Goal: Task Accomplishment & Management: Use online tool/utility

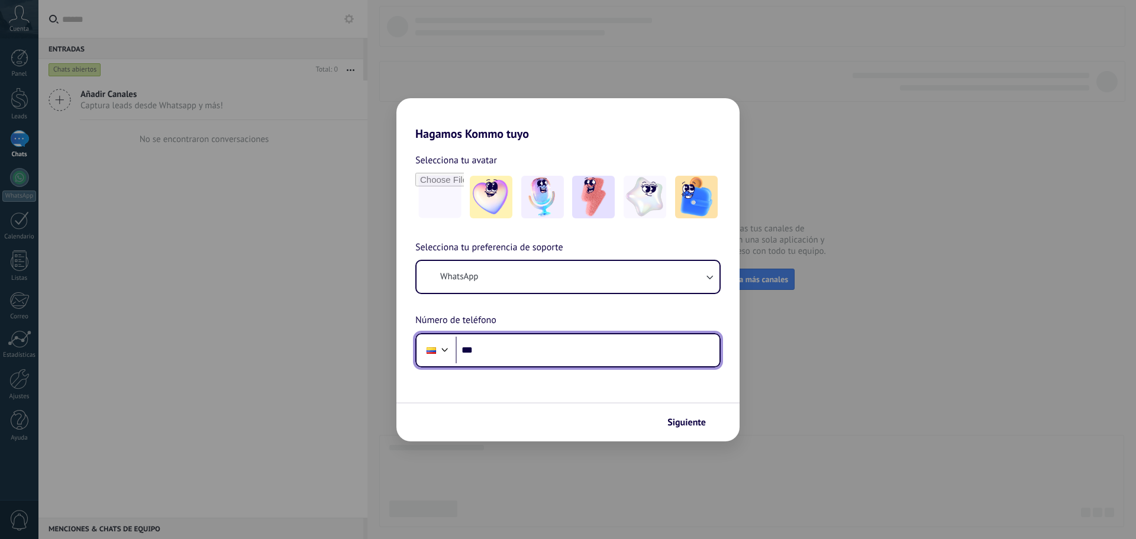
click at [508, 347] on input "***" at bounding box center [587, 350] width 264 height 27
type input "**********"
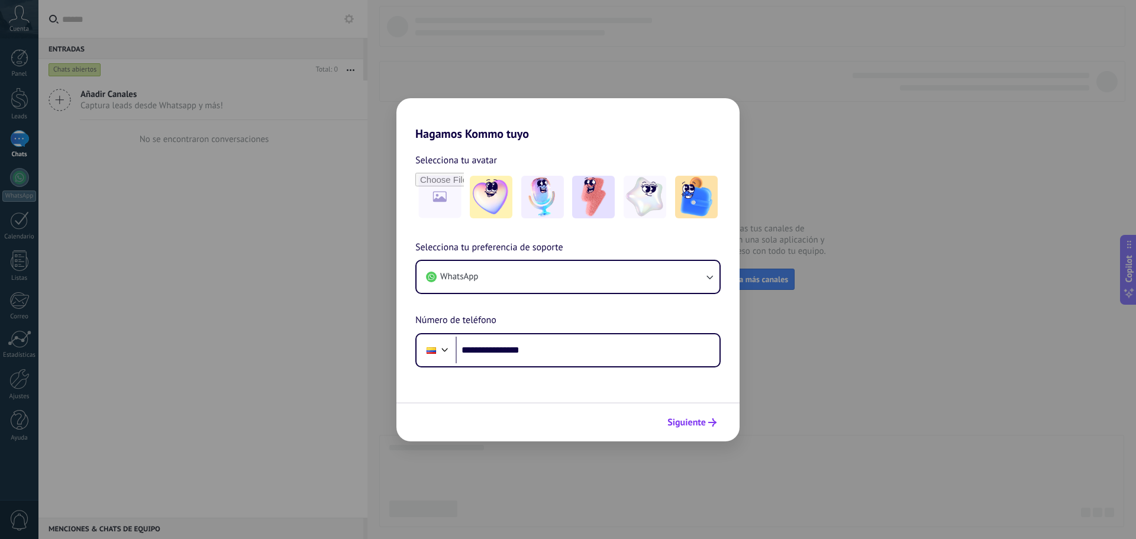
click at [682, 419] on span "Siguiente" at bounding box center [686, 422] width 38 height 8
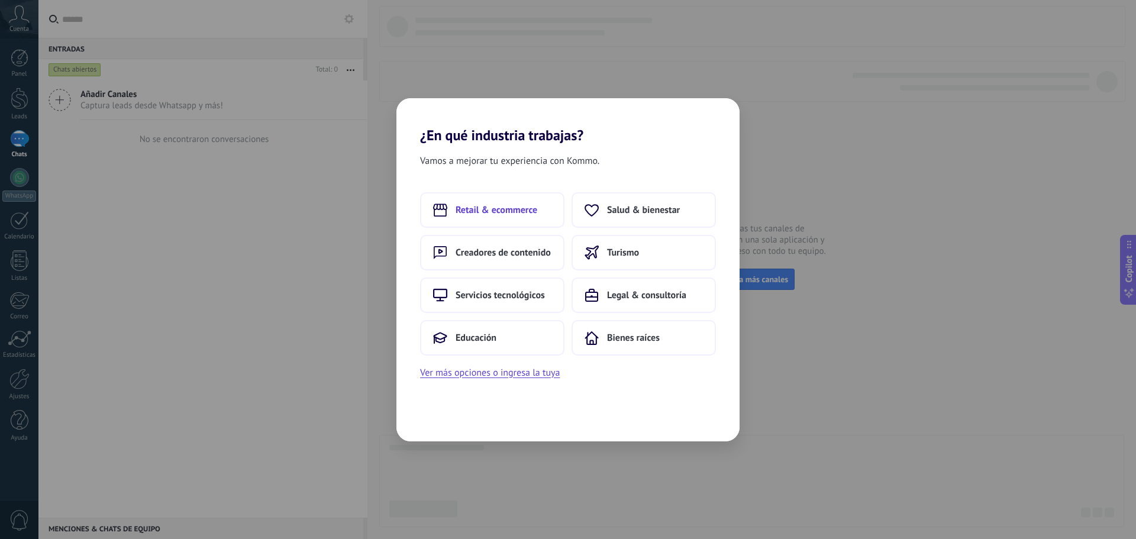
click at [544, 212] on button "Retail & ecommerce" at bounding box center [492, 209] width 144 height 35
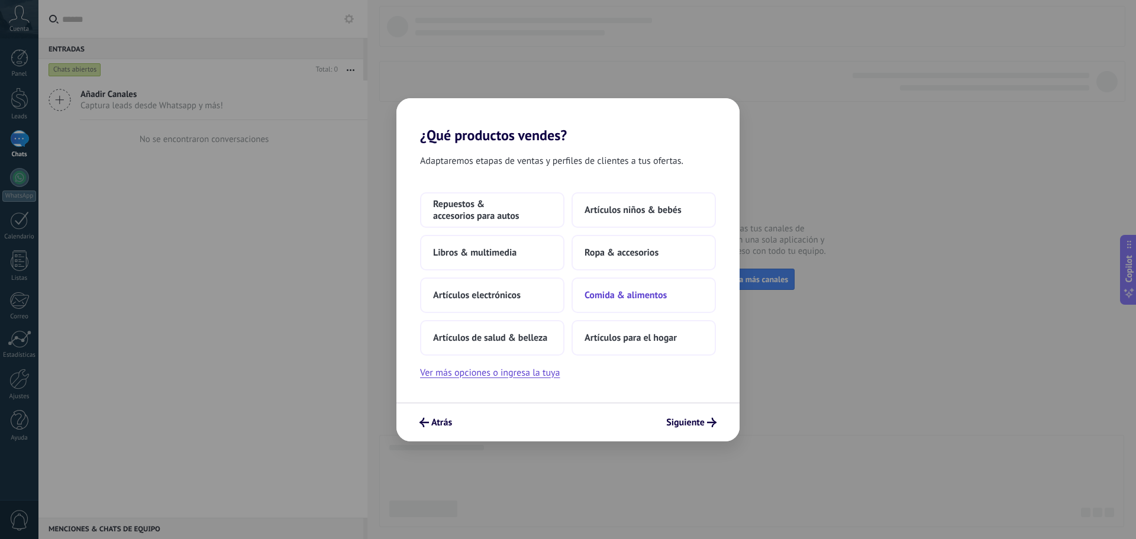
click at [639, 295] on span "Comida & alimentos" at bounding box center [625, 295] width 82 height 12
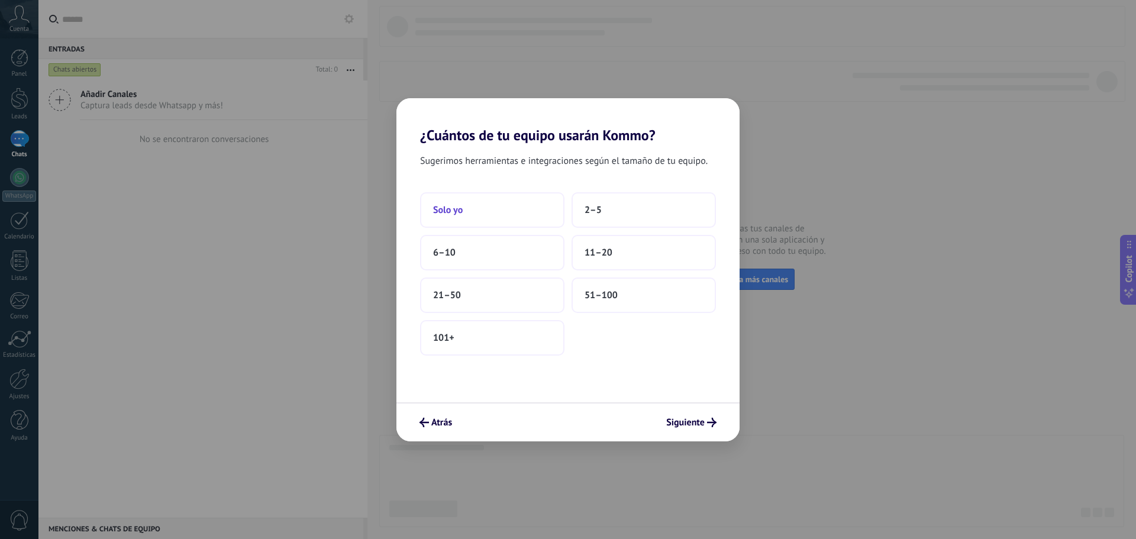
click at [477, 214] on button "Solo yo" at bounding box center [492, 209] width 144 height 35
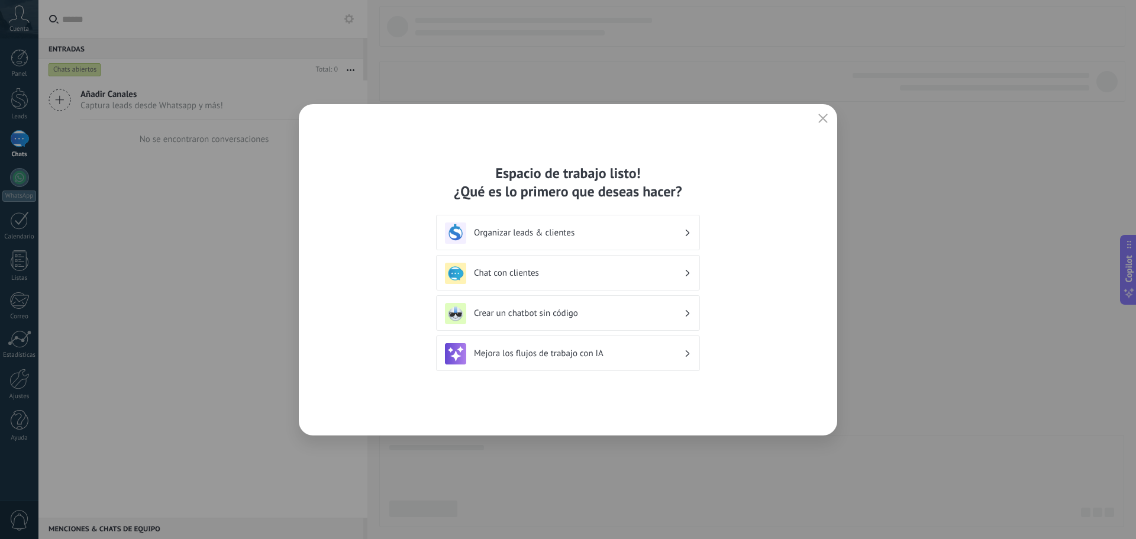
click at [681, 316] on h3 "Crear un chatbot sin código" at bounding box center [579, 313] width 210 height 11
click at [686, 313] on icon at bounding box center [688, 313] width 4 height 7
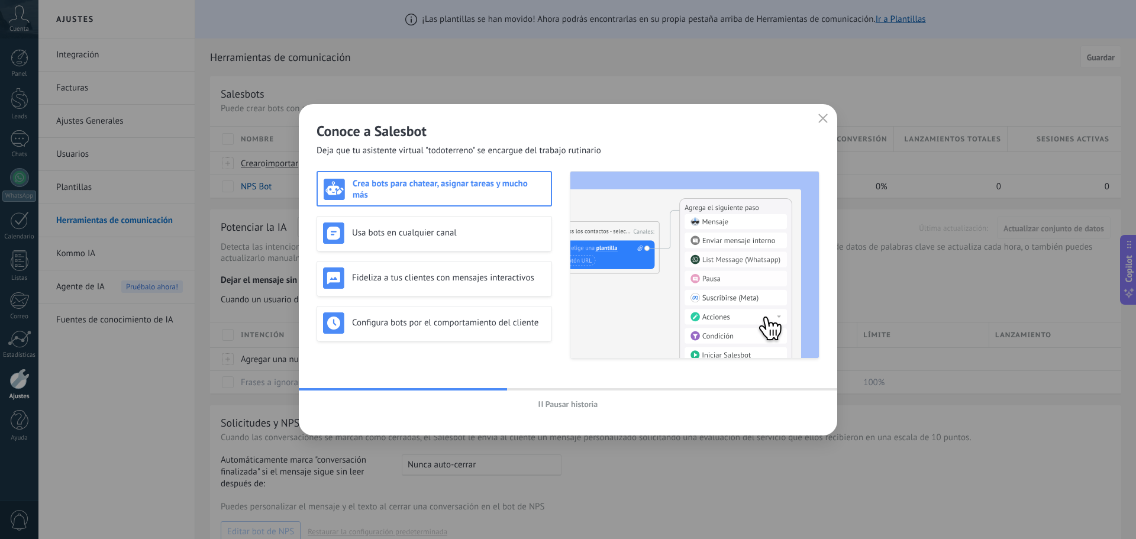
click at [483, 186] on h3 "Crea bots para chatear, asignar tareas y mucho más" at bounding box center [449, 189] width 192 height 22
click at [822, 118] on use "button" at bounding box center [823, 118] width 9 height 9
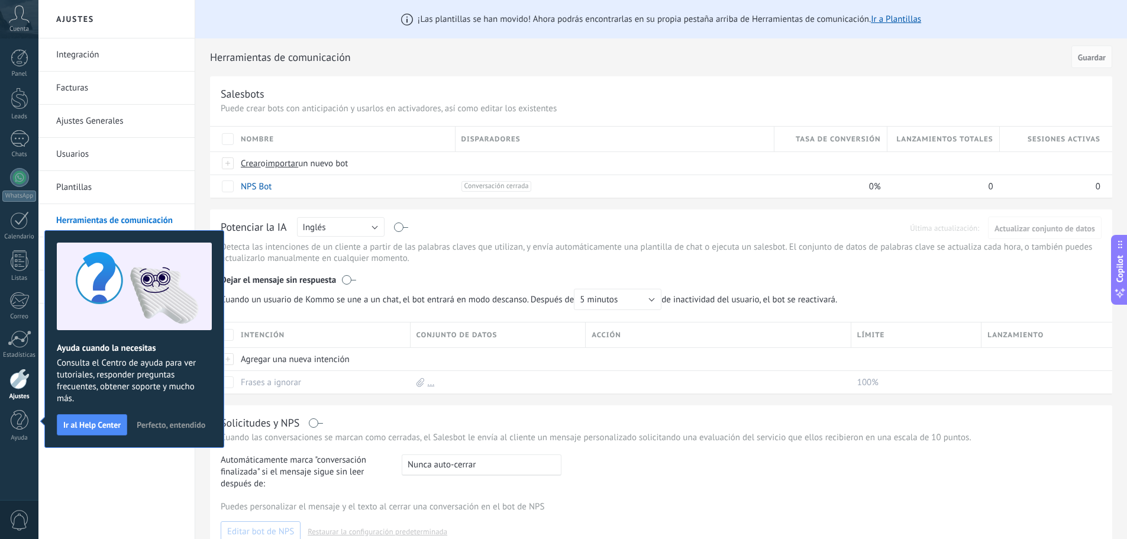
click at [171, 425] on span "Perfecto, entendido" at bounding box center [171, 425] width 69 height 8
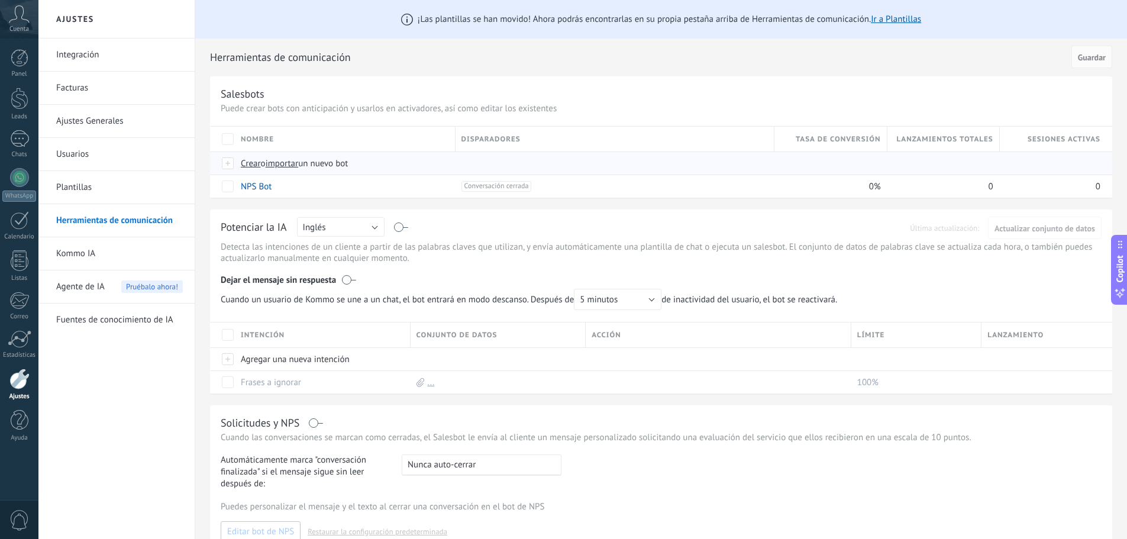
click at [257, 166] on span "Crear" at bounding box center [251, 163] width 20 height 11
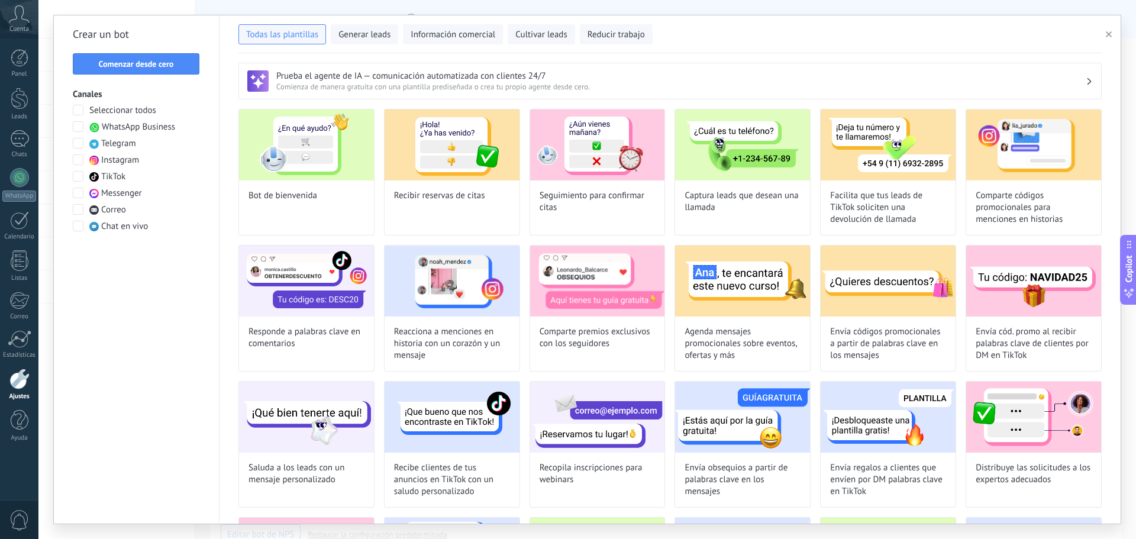
click at [83, 126] on span at bounding box center [78, 126] width 11 height 11
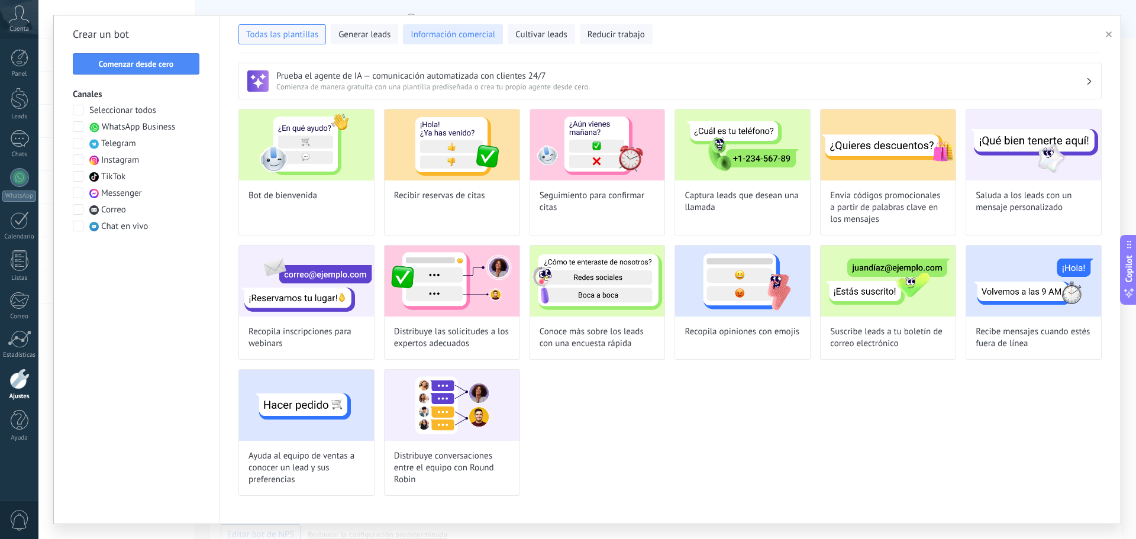
click at [448, 38] on span "Información comercial" at bounding box center [453, 35] width 85 height 12
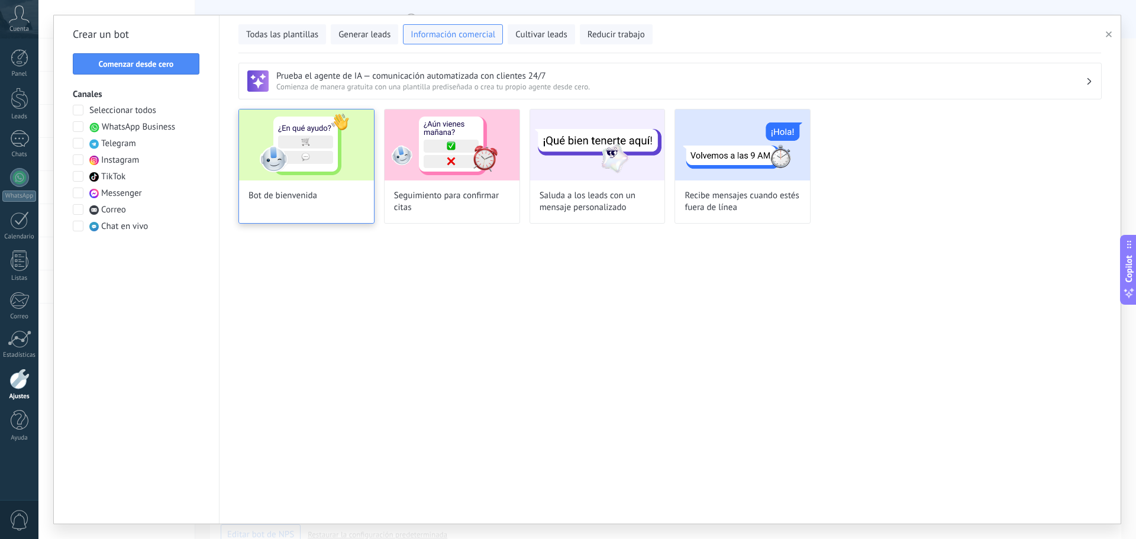
click at [328, 201] on div "Bot de bienvenida" at bounding box center [306, 166] width 136 height 115
type input "**********"
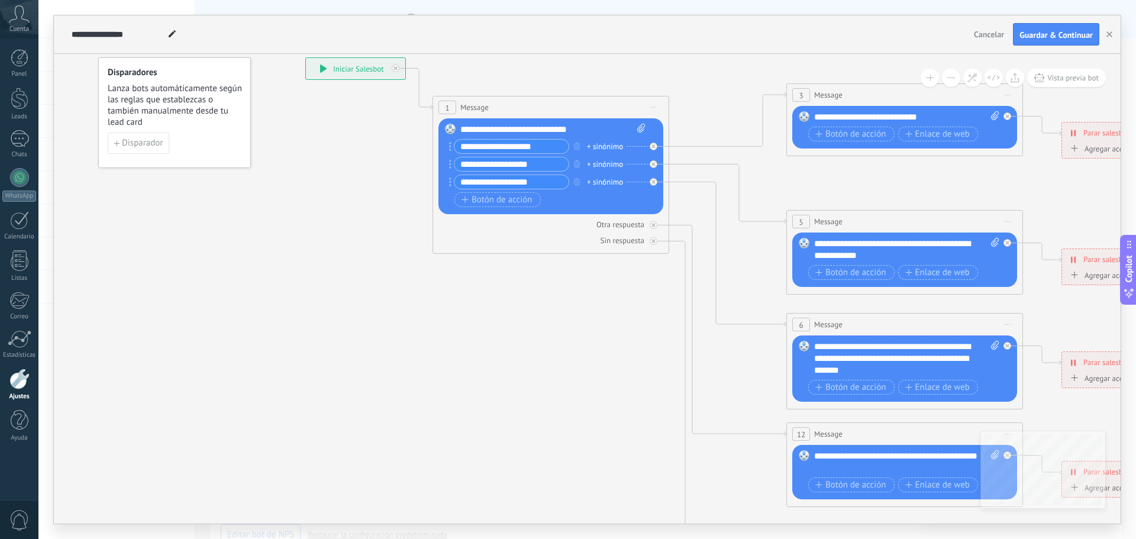
click at [561, 131] on div "**********" at bounding box center [552, 130] width 185 height 12
click at [588, 135] on div "**********" at bounding box center [552, 130] width 185 height 12
click at [538, 147] on input "**********" at bounding box center [511, 147] width 114 height 14
drag, startPoint x: 544, startPoint y: 144, endPoint x: 453, endPoint y: 146, distance: 91.1
click at [453, 146] on div "**********" at bounding box center [509, 146] width 120 height 15
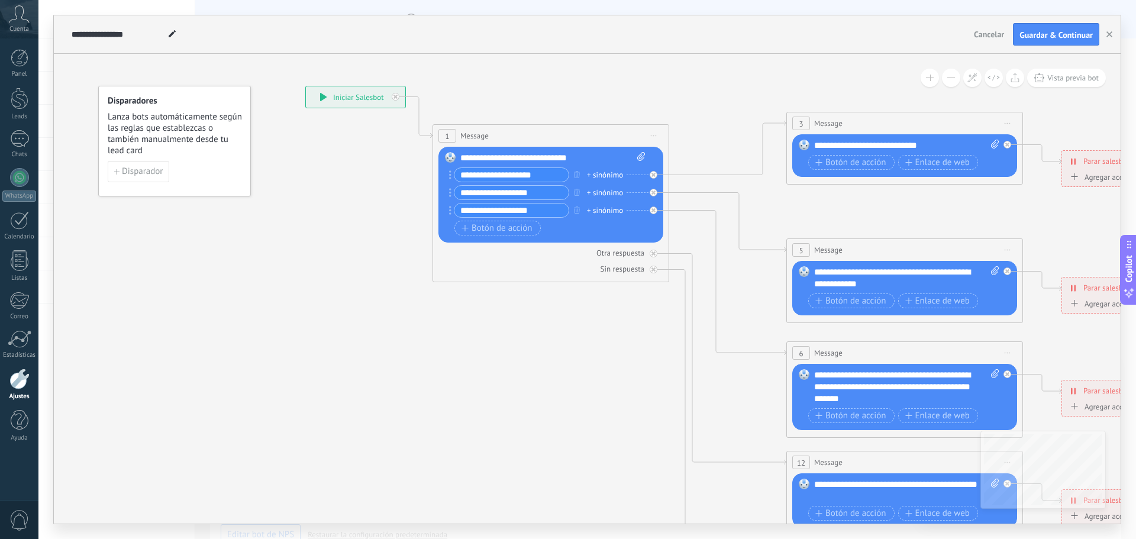
click at [644, 379] on icon at bounding box center [931, 381] width 1844 height 1182
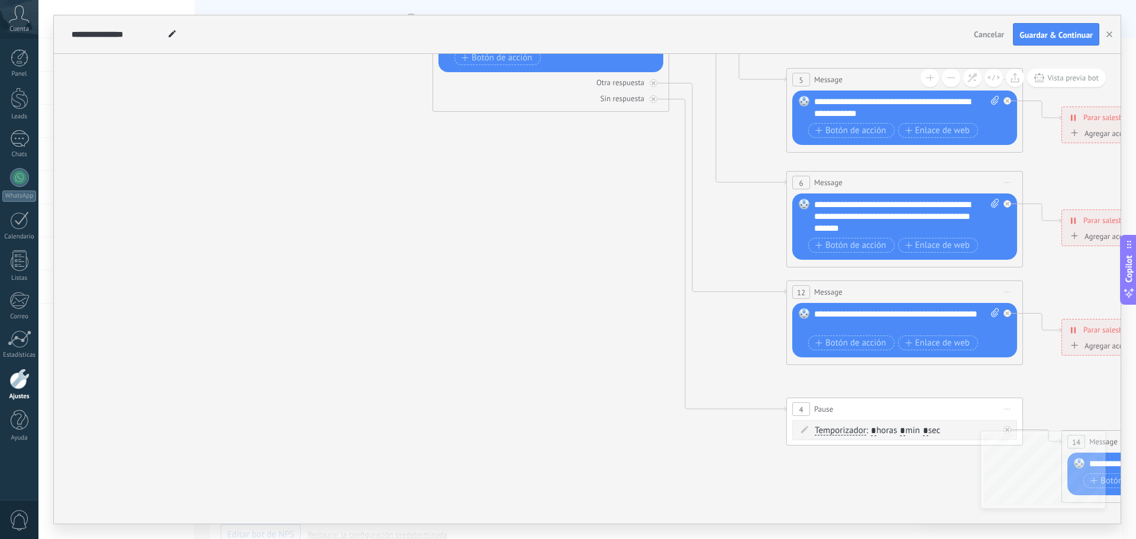
click at [504, 337] on icon at bounding box center [931, 211] width 1844 height 1182
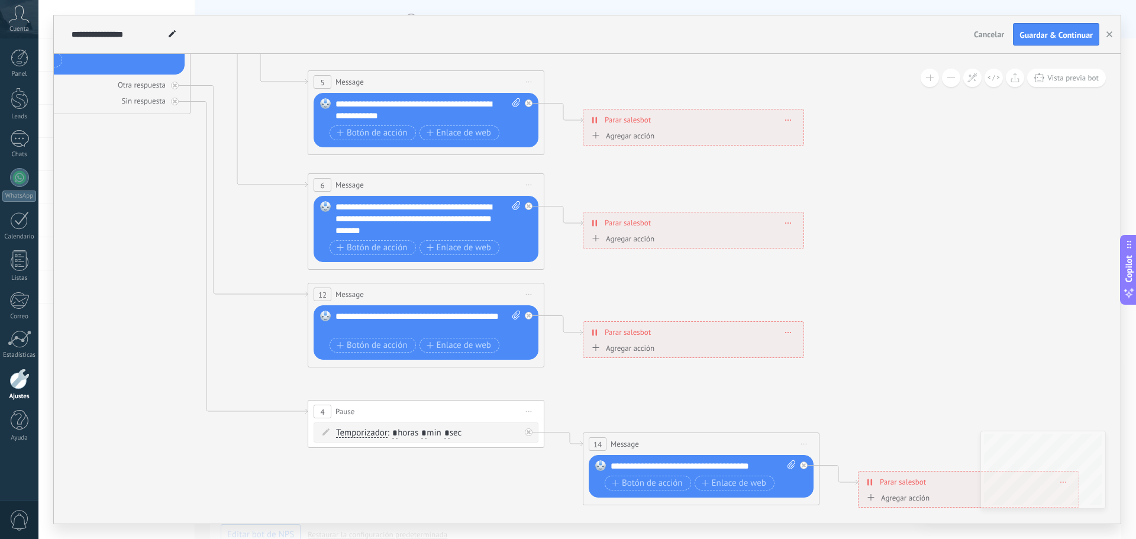
drag, startPoint x: 1100, startPoint y: 281, endPoint x: 621, endPoint y: 285, distance: 478.6
click at [621, 285] on icon at bounding box center [453, 213] width 1844 height 1182
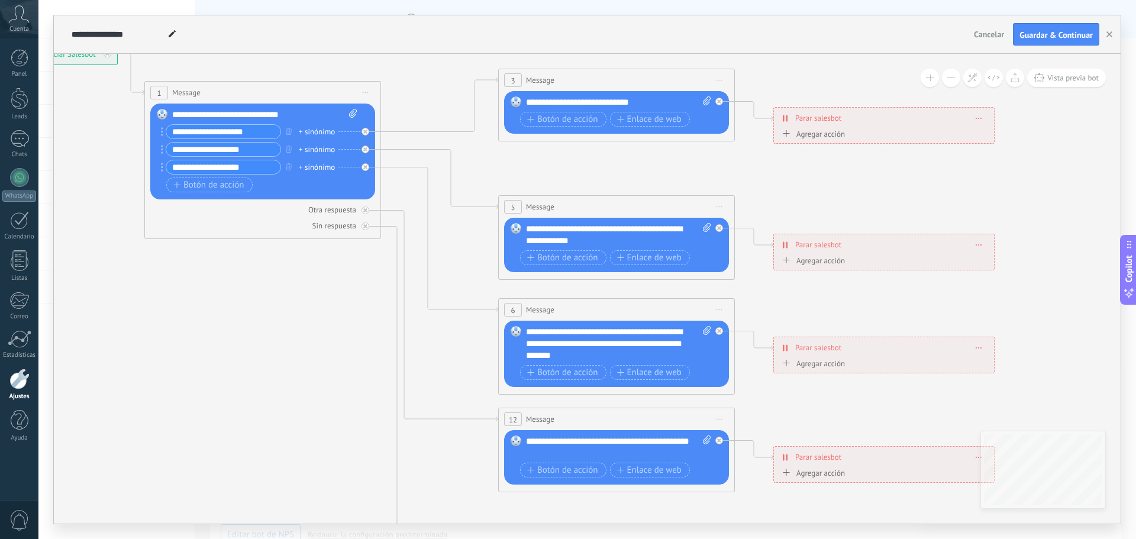
drag, startPoint x: 114, startPoint y: 290, endPoint x: 304, endPoint y: 301, distance: 190.8
click at [304, 301] on icon at bounding box center [643, 338] width 1844 height 1182
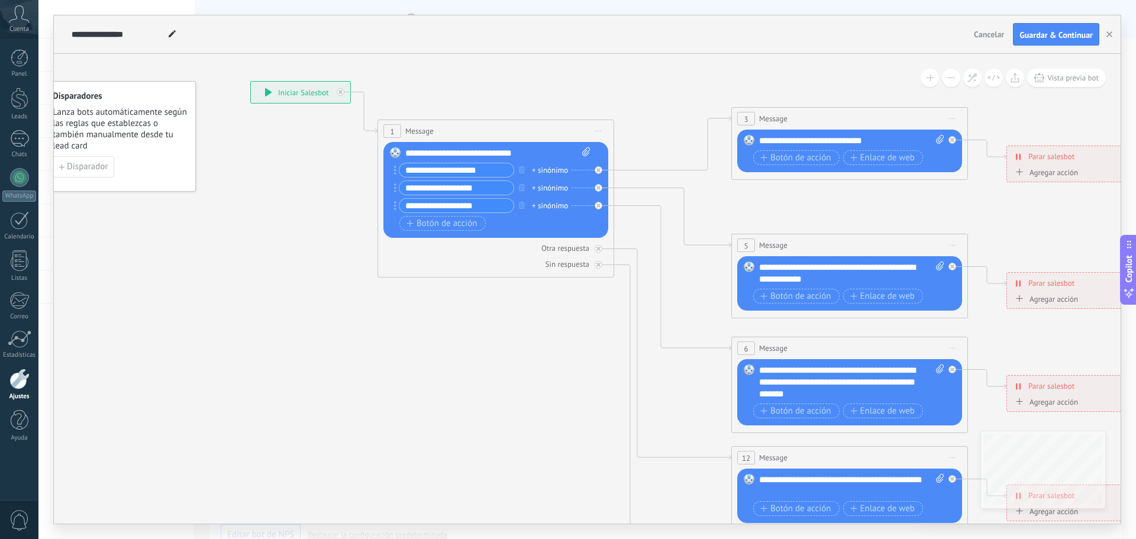
drag, startPoint x: 152, startPoint y: 220, endPoint x: 322, endPoint y: 231, distance: 170.1
click at [322, 231] on icon at bounding box center [876, 376] width 1844 height 1182
click at [499, 152] on div "**********" at bounding box center [497, 153] width 185 height 12
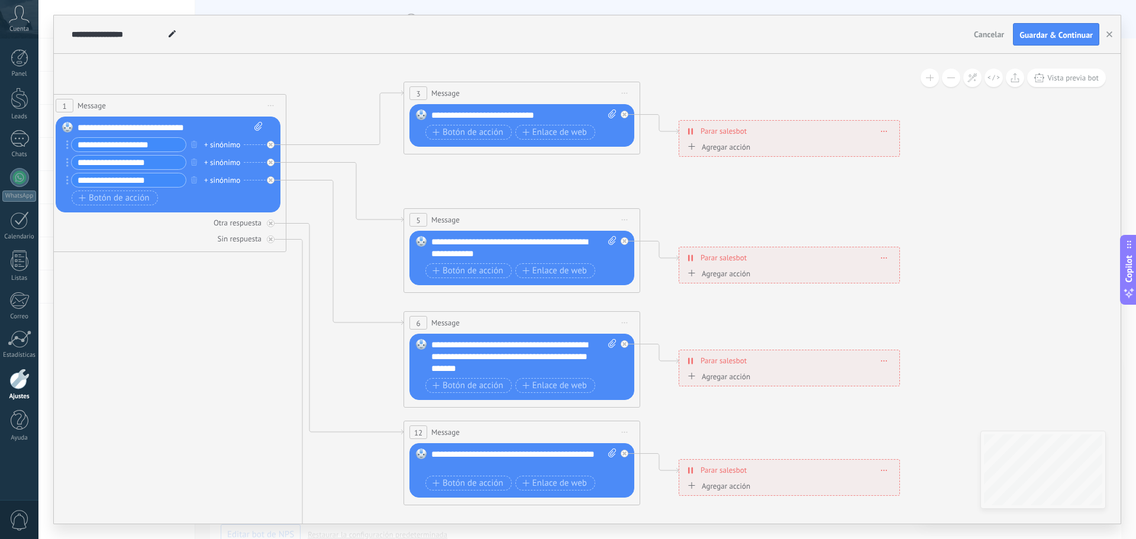
drag, startPoint x: 877, startPoint y: 196, endPoint x: 550, endPoint y: 170, distance: 328.7
click at [550, 170] on icon at bounding box center [549, 351] width 1844 height 1182
click at [482, 133] on span "Botón de acción" at bounding box center [467, 132] width 71 height 9
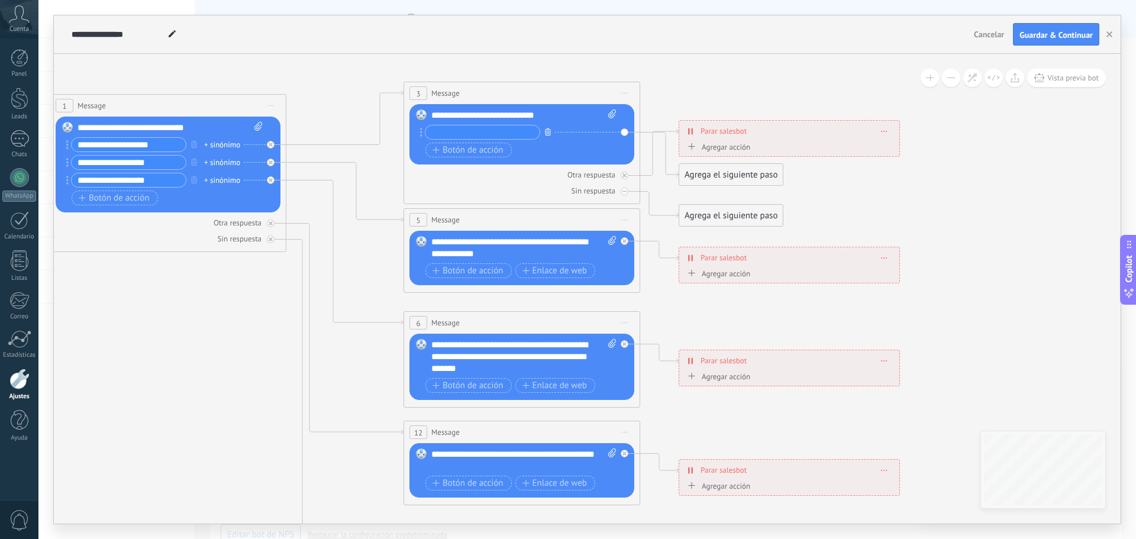
click at [550, 133] on icon "button" at bounding box center [548, 131] width 6 height 7
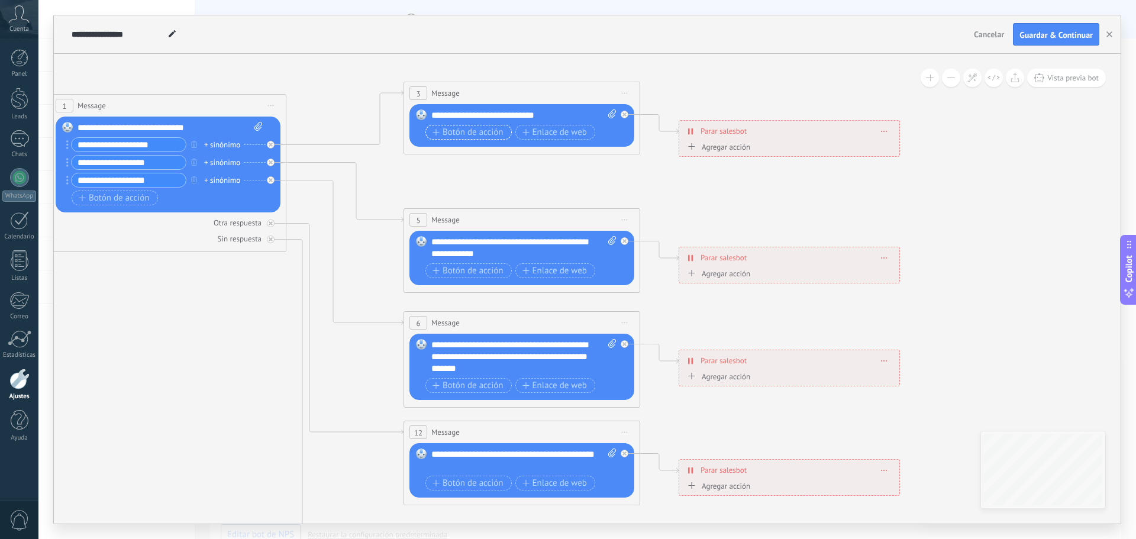
click at [476, 133] on span "Botón de acción" at bounding box center [467, 132] width 71 height 9
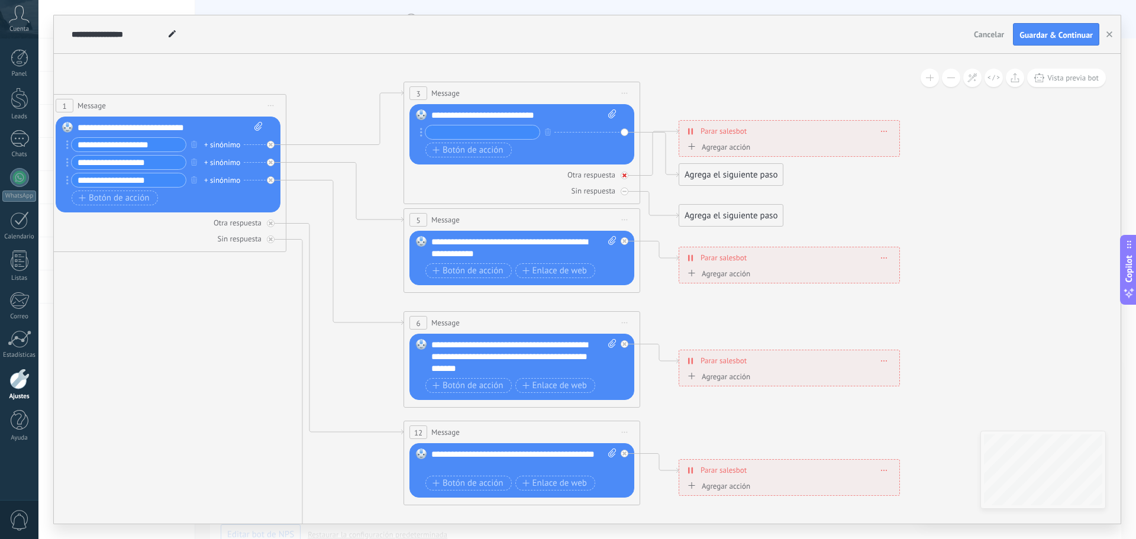
click at [627, 176] on div at bounding box center [625, 176] width 8 height 8
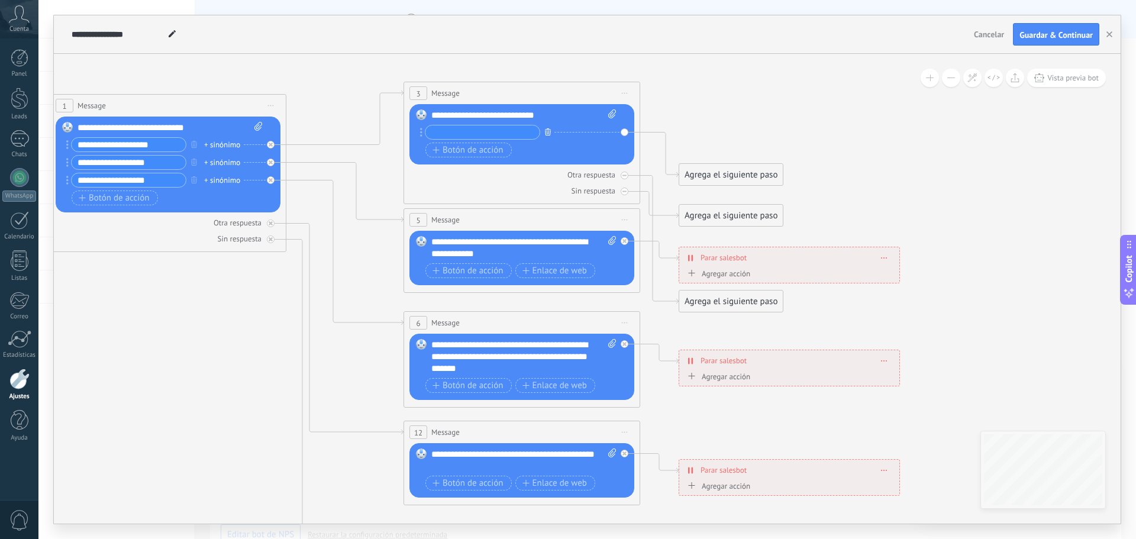
click at [546, 130] on icon "button" at bounding box center [548, 131] width 6 height 7
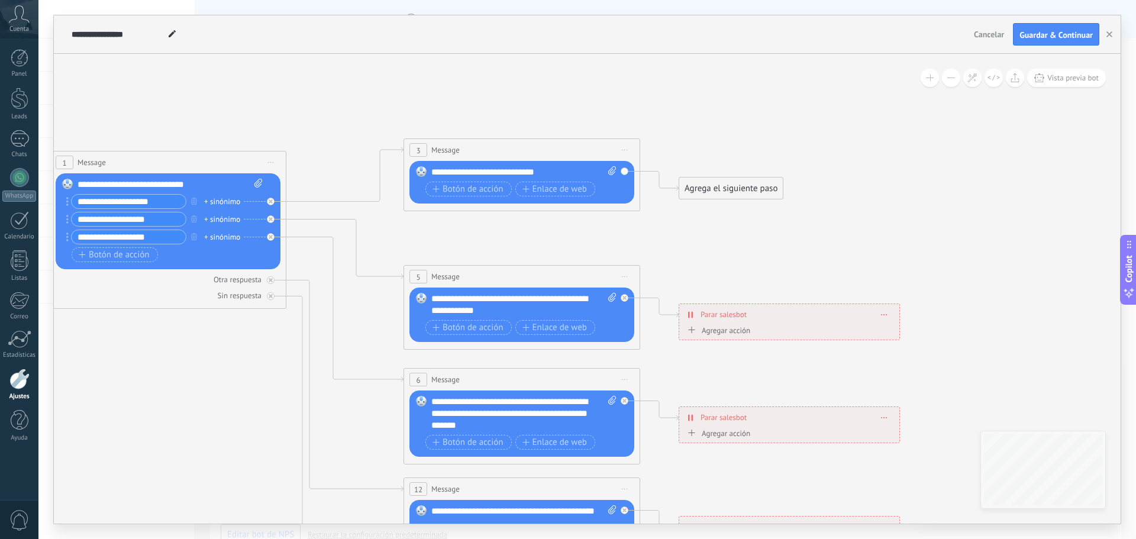
click at [748, 192] on div "Agrega el siguiente paso" at bounding box center [731, 189] width 104 height 20
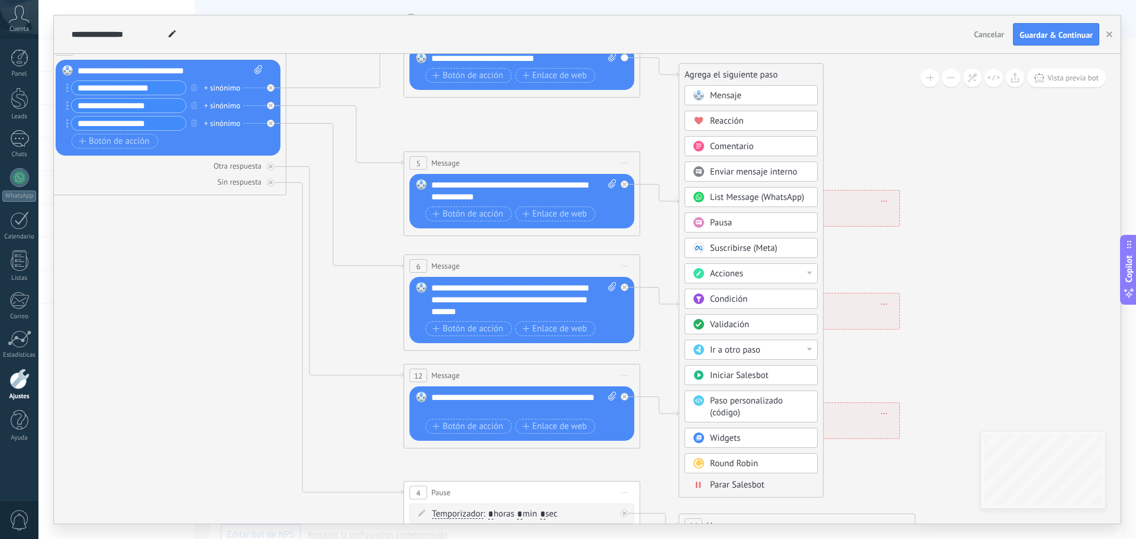
click at [810, 266] on div "Acciones" at bounding box center [750, 273] width 133 height 20
click at [811, 271] on div "Administrar etiquetas" at bounding box center [751, 274] width 132 height 20
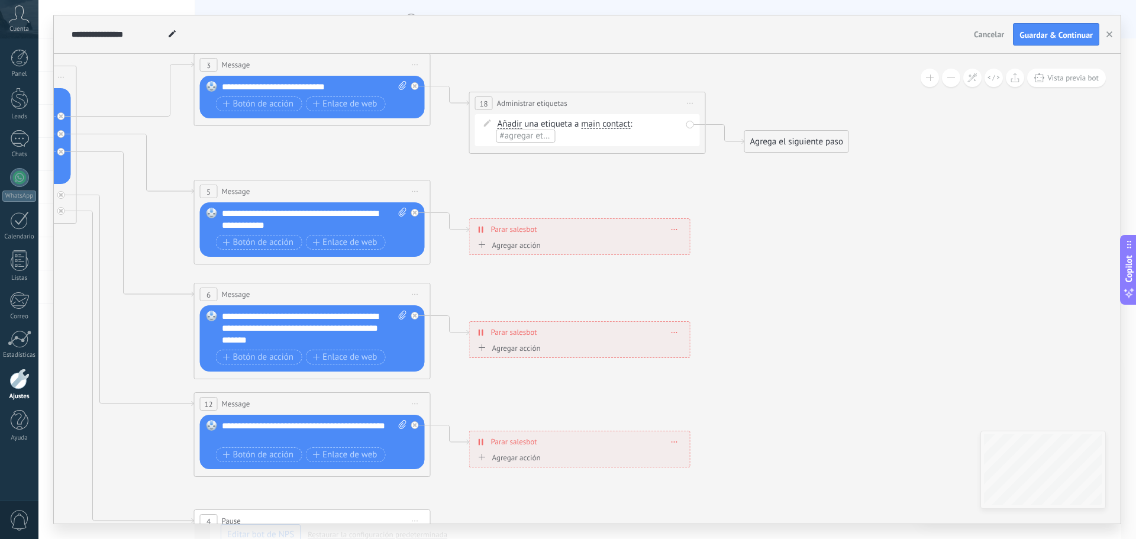
click at [692, 104] on icon at bounding box center [690, 103] width 6 height 1
click at [719, 185] on div "Borrar" at bounding box center [744, 180] width 117 height 20
click at [511, 103] on div "Agrega el siguiente paso" at bounding box center [522, 103] width 104 height 20
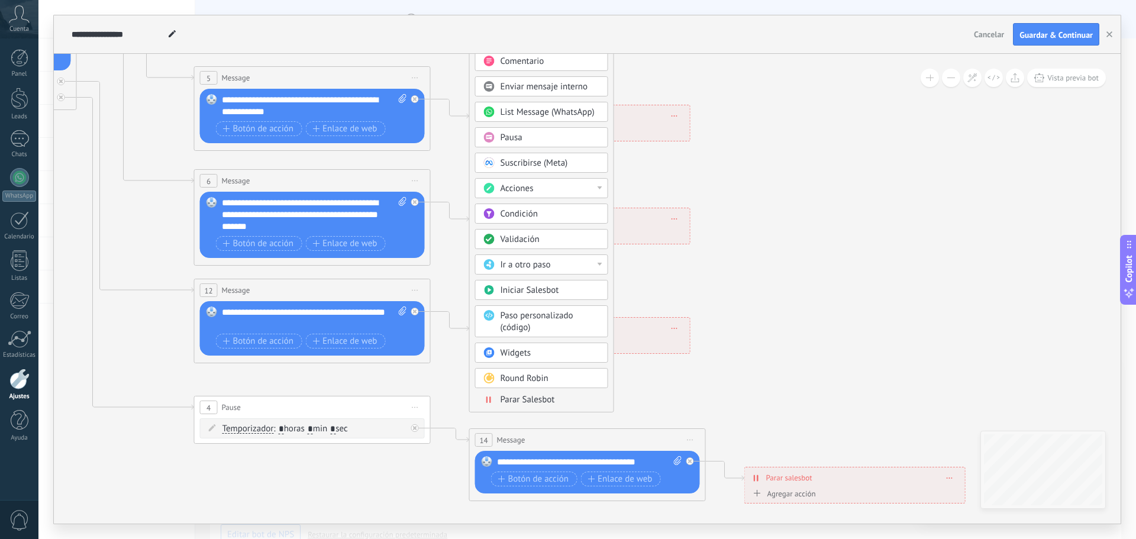
click at [545, 291] on span "Iniciar Salesbot" at bounding box center [529, 290] width 59 height 11
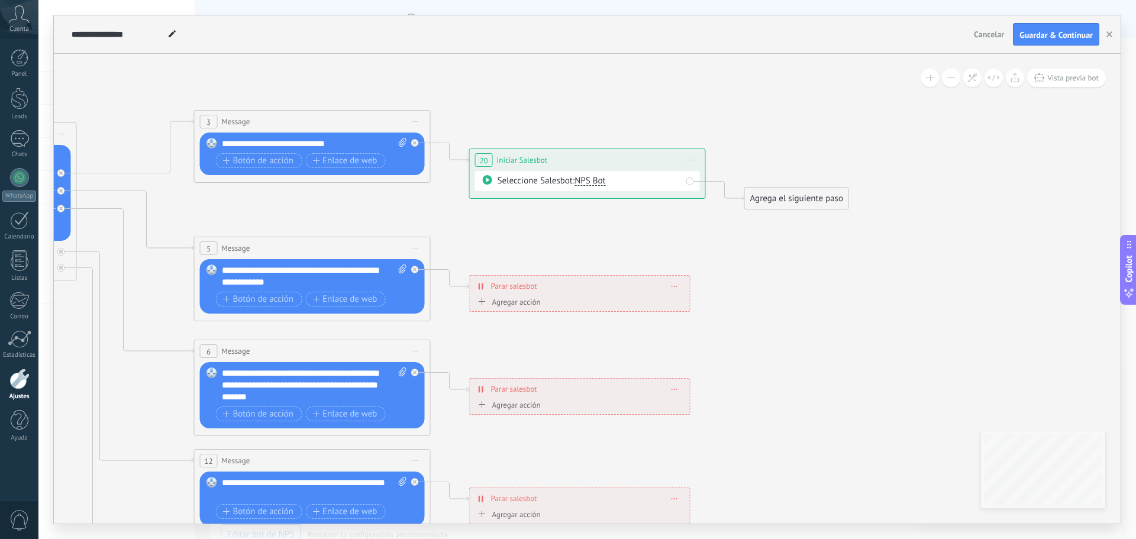
click at [692, 180] on div "Seleccione Salesbot: NPS Bot" at bounding box center [587, 181] width 225 height 20
click at [558, 163] on div "**********" at bounding box center [587, 160] width 235 height 22
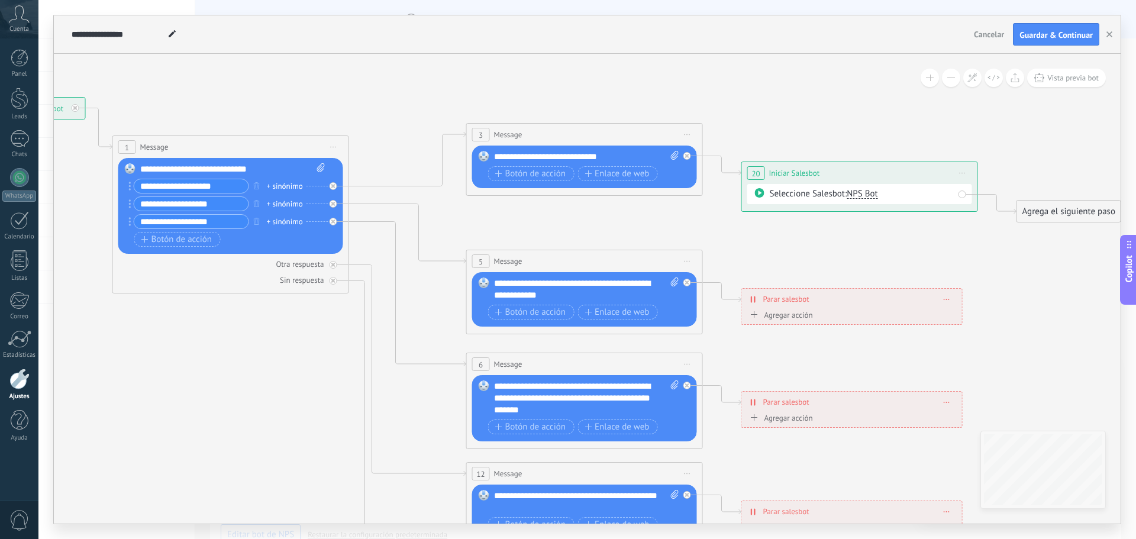
drag, startPoint x: 187, startPoint y: 209, endPoint x: 449, endPoint y: 222, distance: 262.4
click at [449, 222] on icon at bounding box center [611, 392] width 1844 height 1182
drag, startPoint x: 231, startPoint y: 185, endPoint x: 122, endPoint y: 187, distance: 108.9
click at [122, 187] on div "Reemplazar Quitar Convertir a mensaje de voz Arrastre la imagen aquí para adjun…" at bounding box center [230, 206] width 225 height 96
type input "*"
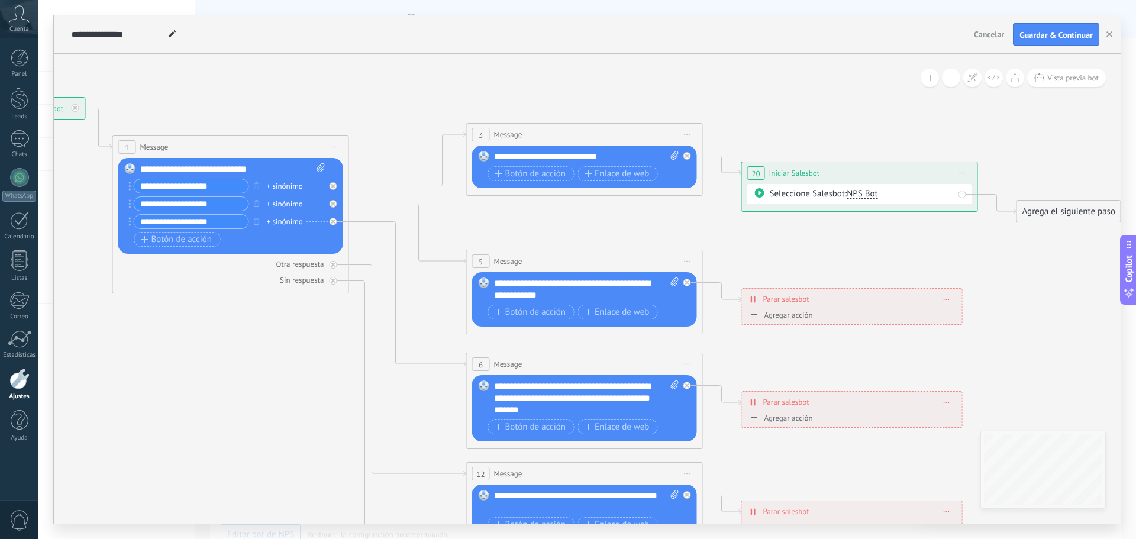
type input "**********"
click at [791, 198] on div "Seleccione Salesbot: NPS Bot" at bounding box center [862, 194] width 184 height 12
click at [761, 192] on icon at bounding box center [759, 192] width 9 height 9
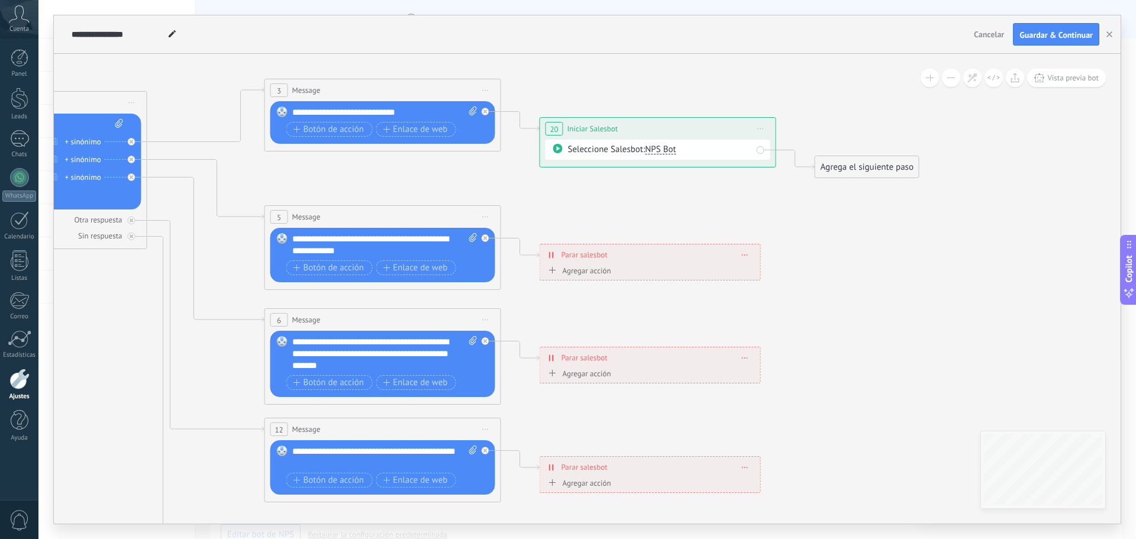
drag, startPoint x: 870, startPoint y: 222, endPoint x: 769, endPoint y: 211, distance: 101.1
click at [769, 211] on icon at bounding box center [410, 348] width 1844 height 1182
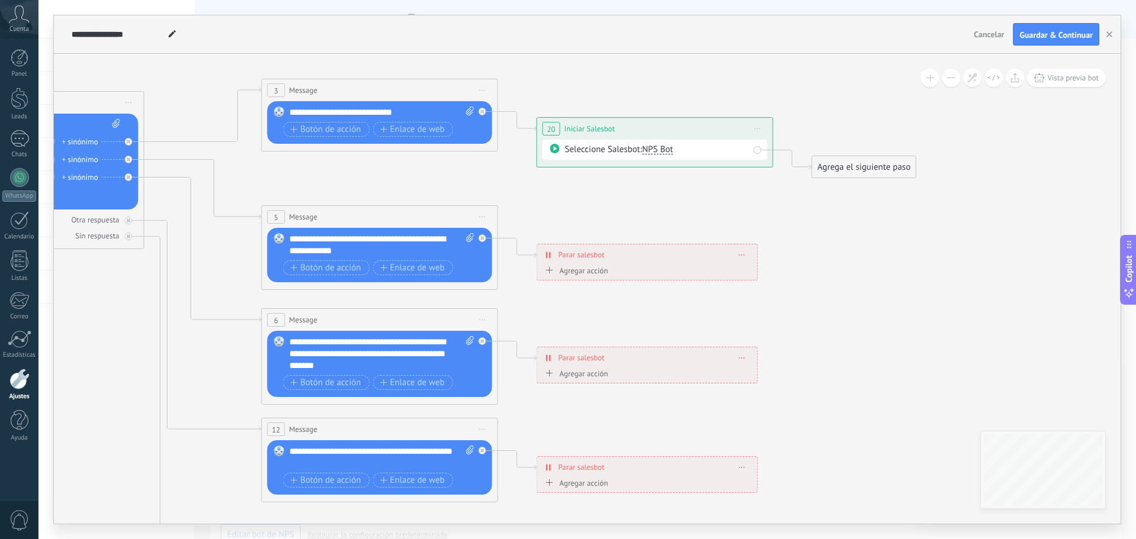
click at [896, 161] on div "Agrega el siguiente paso" at bounding box center [864, 167] width 104 height 20
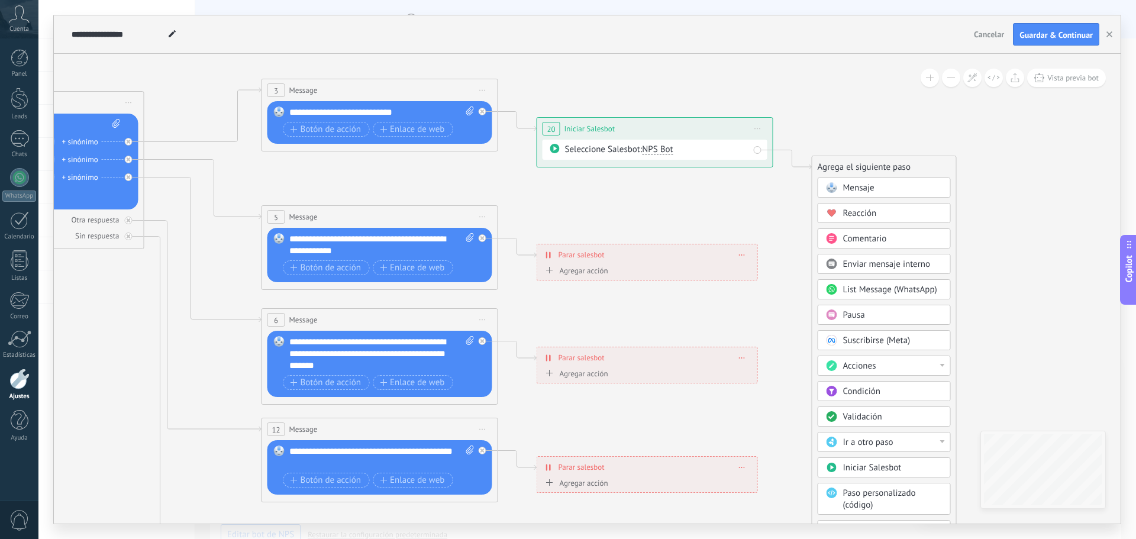
click at [761, 127] on span "Iniciar vista previa aquí Cambiar nombre Duplicar [GEOGRAPHIC_DATA]" at bounding box center [757, 128] width 19 height 17
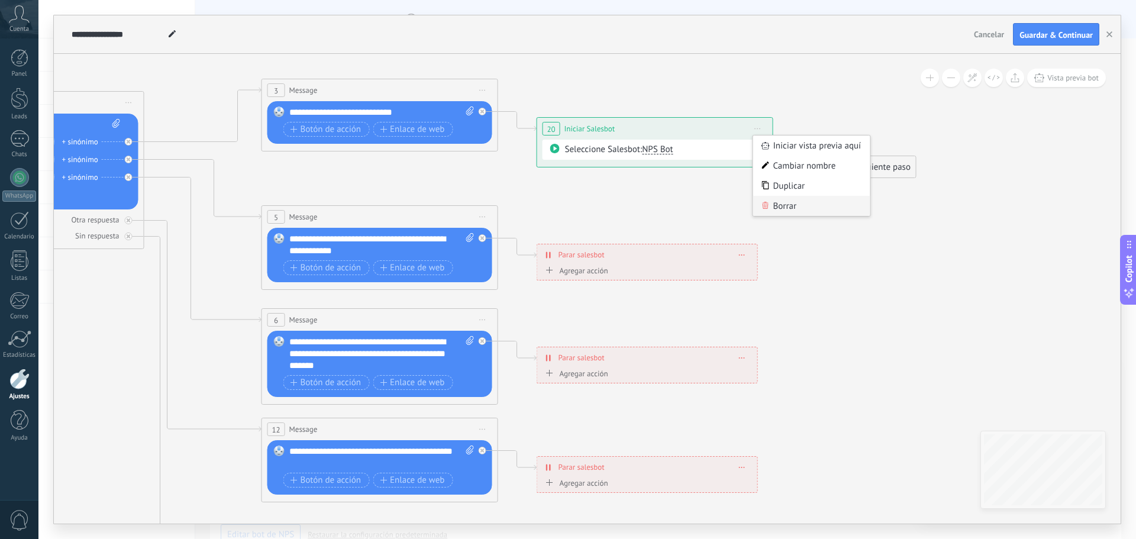
click at [787, 209] on div "Borrar" at bounding box center [811, 206] width 117 height 20
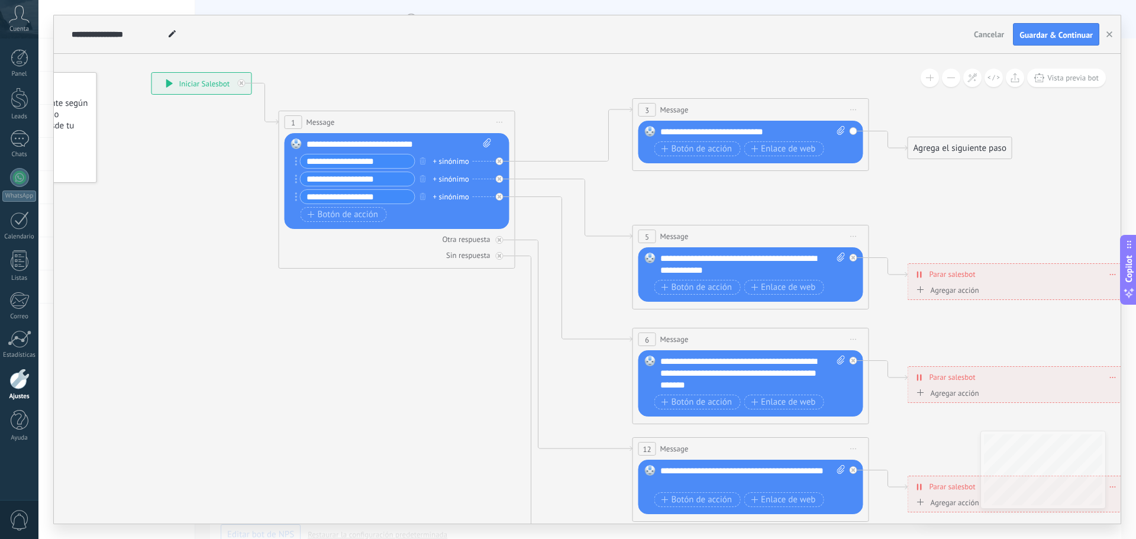
drag, startPoint x: 583, startPoint y: 182, endPoint x: 968, endPoint y: 208, distance: 386.6
click at [968, 208] on icon at bounding box center [778, 367] width 1844 height 1182
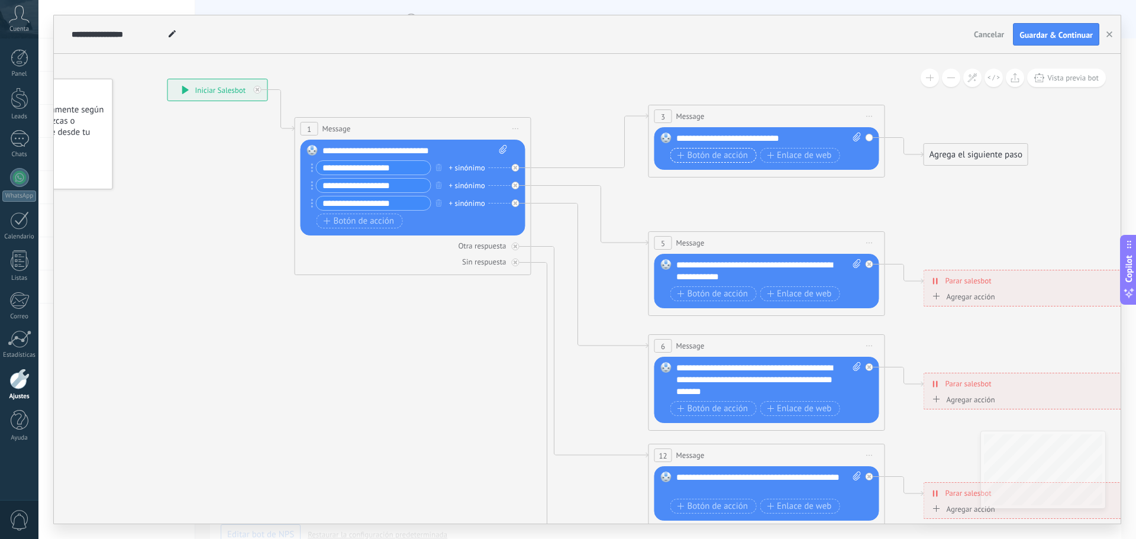
click at [705, 153] on span "Botón de acción" at bounding box center [712, 155] width 71 height 9
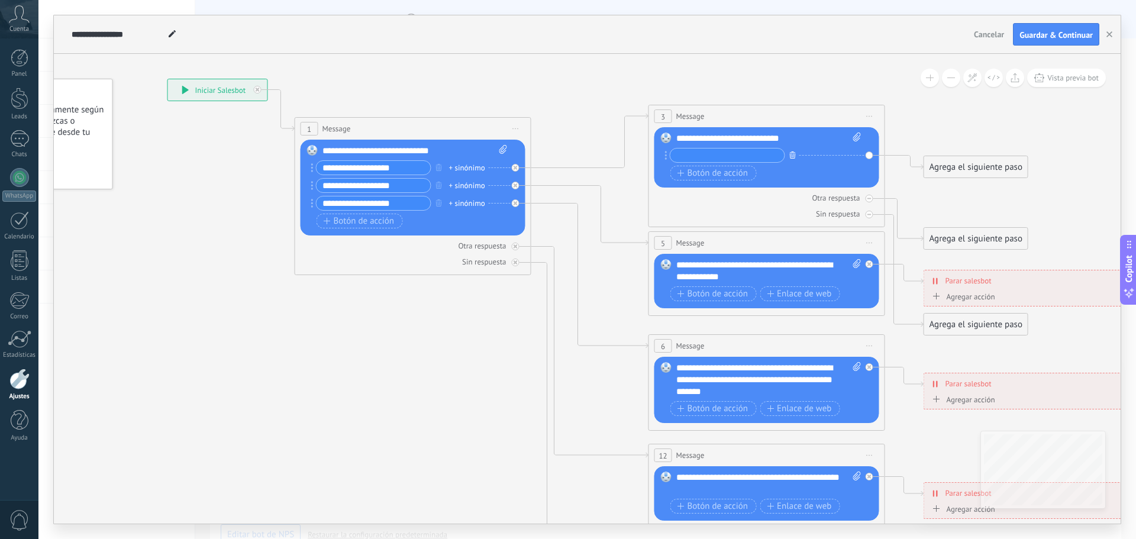
click at [794, 152] on icon "button" at bounding box center [793, 154] width 6 height 7
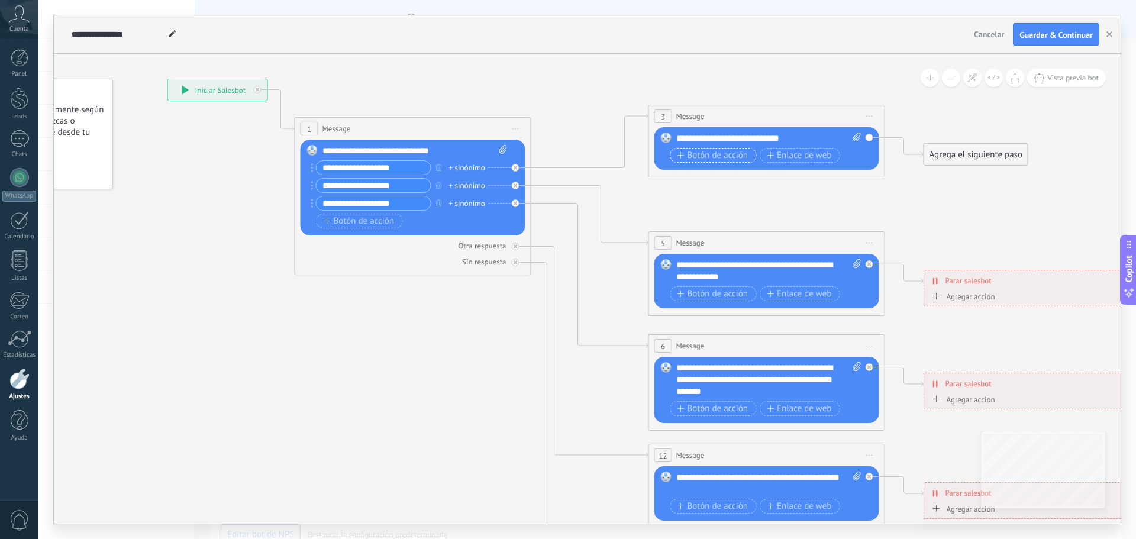
click at [724, 155] on span "Botón de acción" at bounding box center [712, 155] width 71 height 9
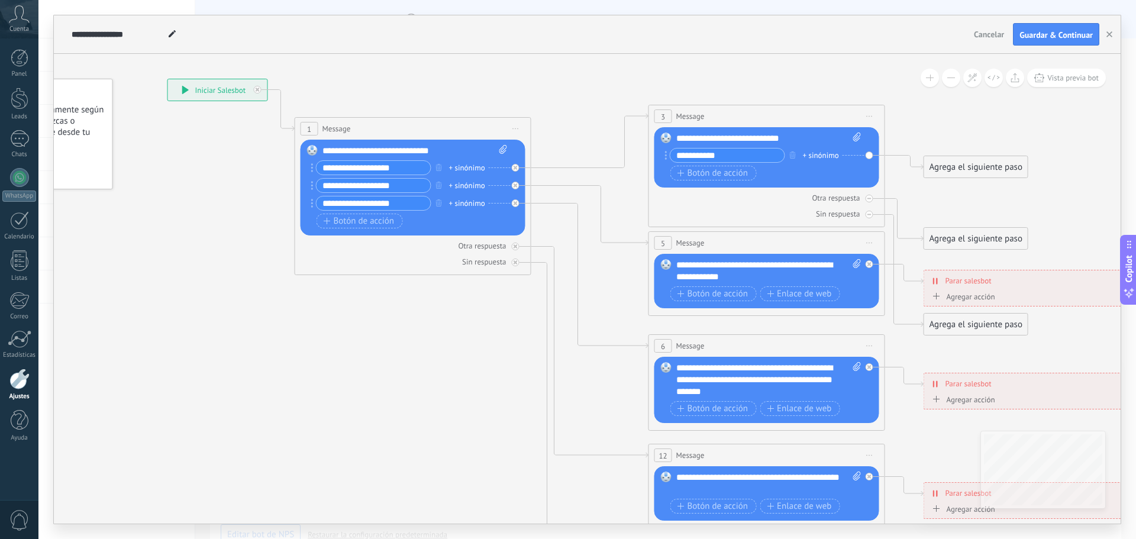
type input "**********"
click at [1003, 161] on div "Agrega el siguiente paso" at bounding box center [976, 167] width 104 height 20
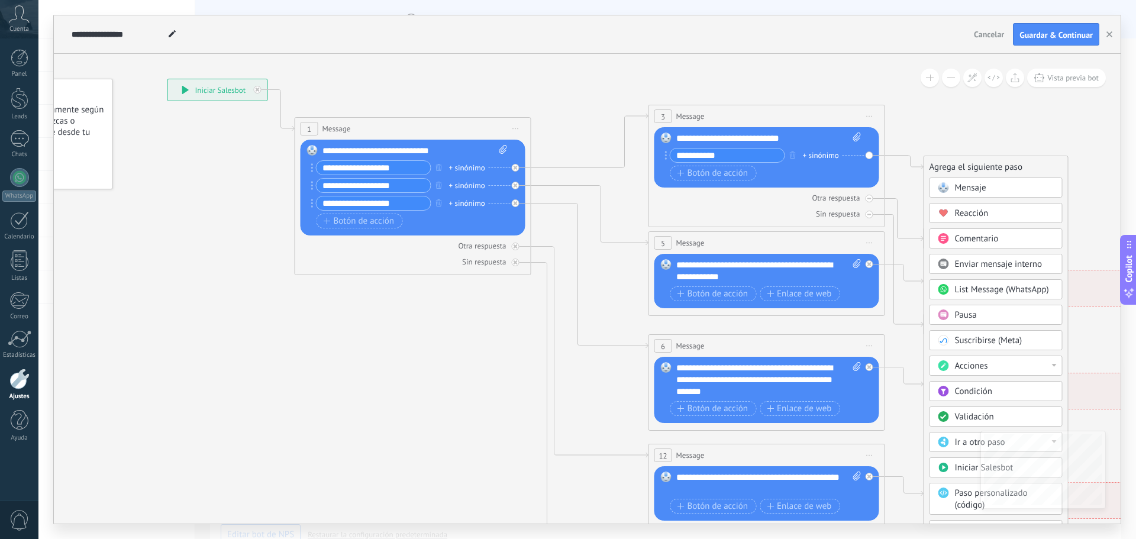
click at [1002, 293] on span "List Message (WhatsApp)" at bounding box center [1002, 289] width 94 height 11
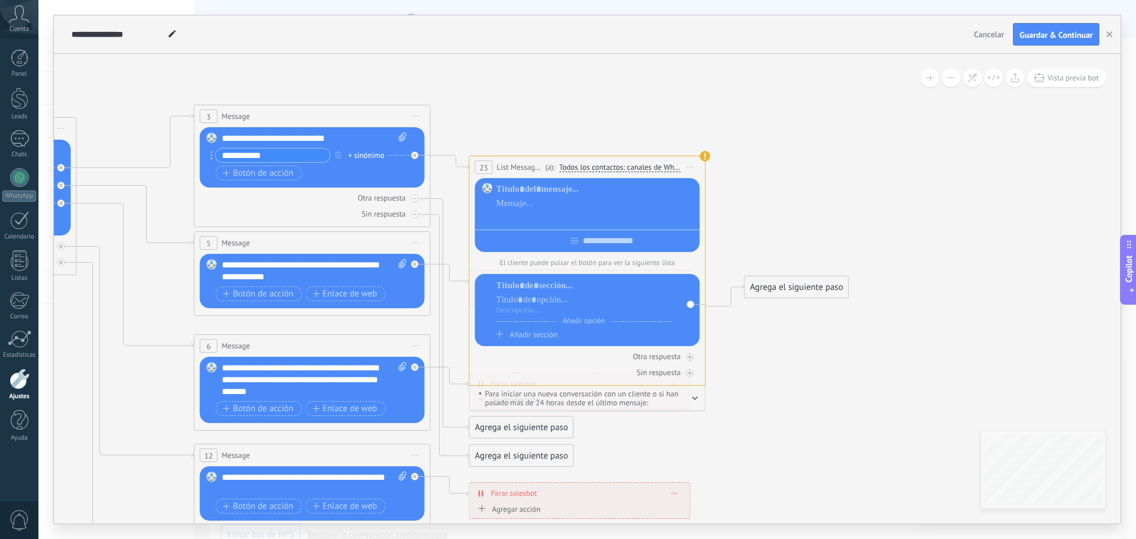
click at [546, 215] on div at bounding box center [595, 218] width 199 height 12
click at [547, 208] on div at bounding box center [595, 204] width 199 height 12
click at [547, 188] on div at bounding box center [595, 189] width 199 height 12
click at [413, 154] on icon at bounding box center [415, 155] width 4 height 4
click at [338, 155] on icon "button" at bounding box center [338, 154] width 6 height 7
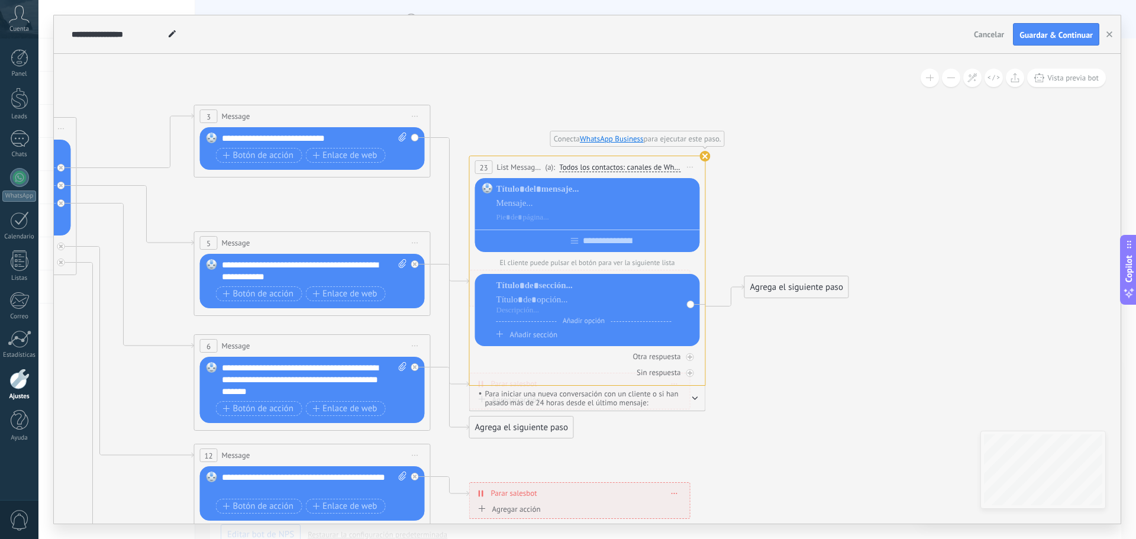
click at [703, 159] on use at bounding box center [705, 156] width 11 height 11
click at [611, 170] on span "Todos los contactos: canales de WhatsApp seleccionados" at bounding box center [619, 167] width 121 height 9
click at [611, 170] on button "Todos los contactos: canales de WhatsApp seleccionados" at bounding box center [643, 167] width 180 height 21
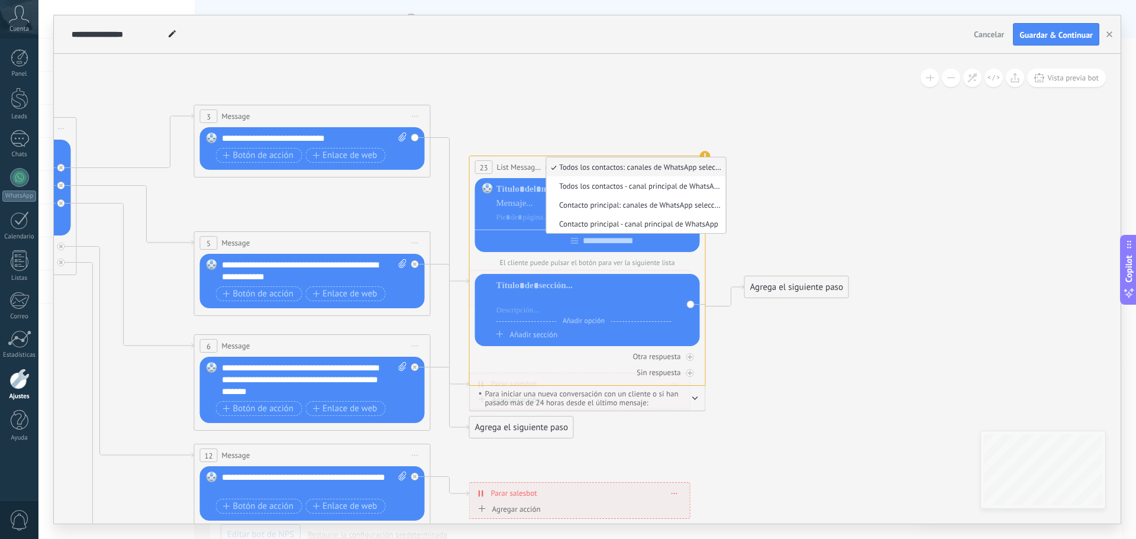
click at [574, 302] on div at bounding box center [583, 300] width 175 height 12
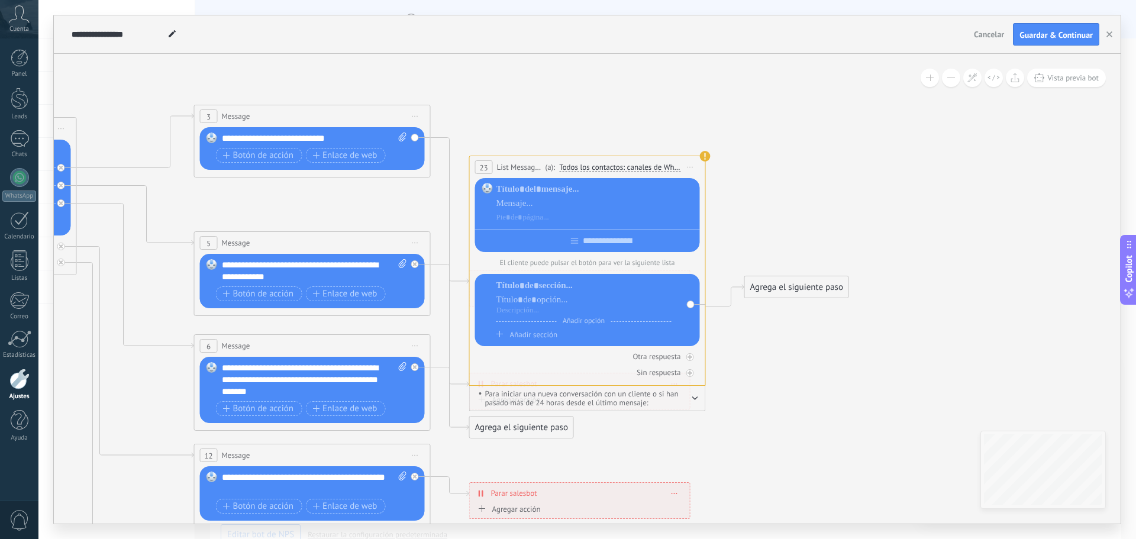
click at [699, 274] on div "El cliente puede pulsar el botón para ver la siguiente lista Añadir opción Añad…" at bounding box center [587, 262] width 225 height 168
click at [693, 260] on div "El cliente puede pulsar el botón para ver la siguiente lista Añadir opción Añad…" at bounding box center [587, 262] width 225 height 168
click at [694, 402] on button "button" at bounding box center [695, 397] width 6 height 9
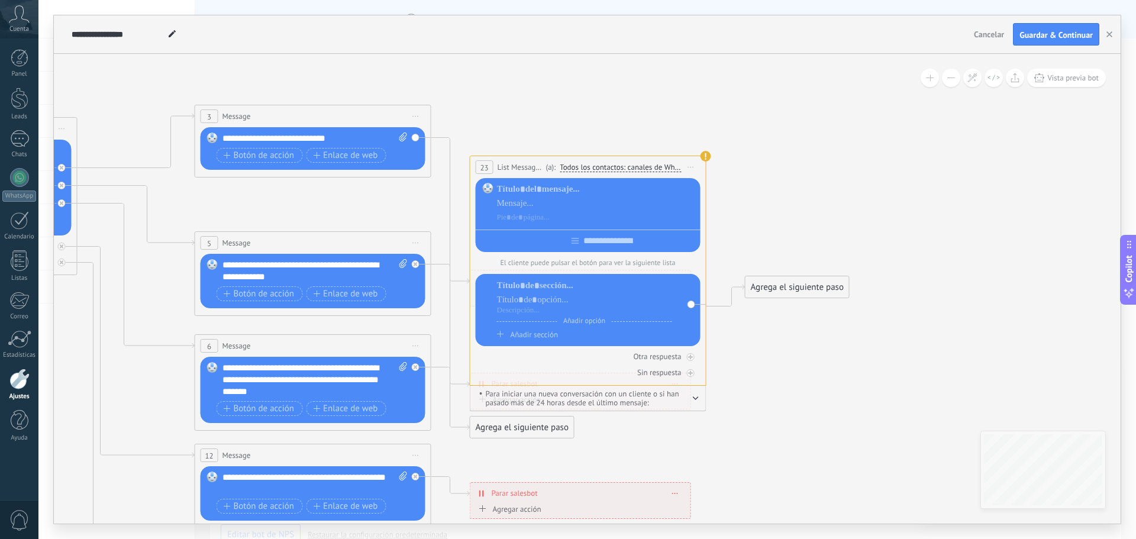
drag, startPoint x: 511, startPoint y: 154, endPoint x: 554, endPoint y: 163, distance: 44.8
click at [554, 163] on icon at bounding box center [340, 374] width 1844 height 1182
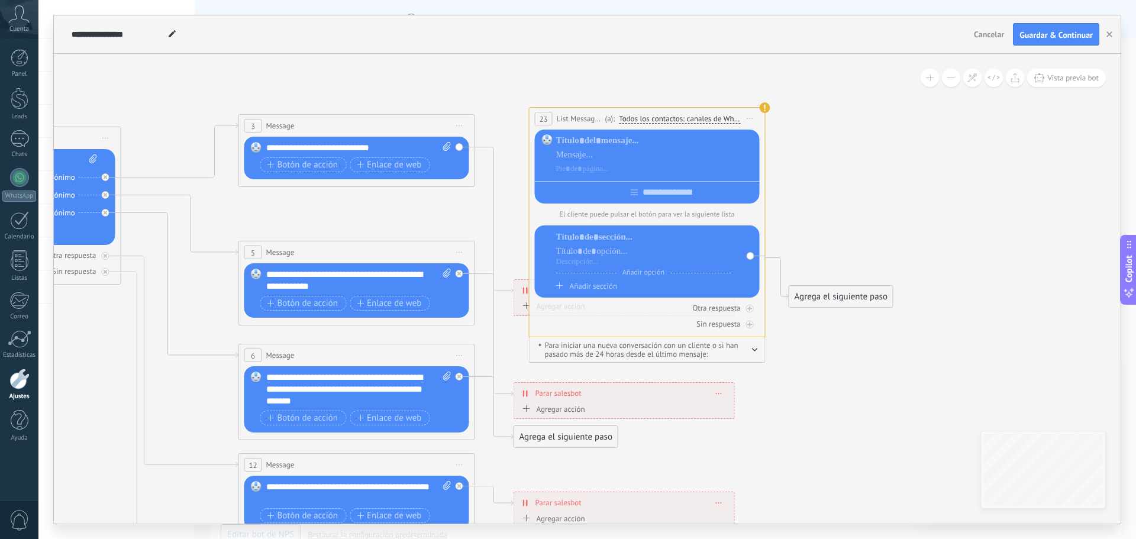
drag, startPoint x: 555, startPoint y: 170, endPoint x: 570, endPoint y: 112, distance: 60.0
click at [570, 112] on div "**********" at bounding box center [646, 119] width 235 height 22
drag, startPoint x: 590, startPoint y: 107, endPoint x: 606, endPoint y: 105, distance: 16.7
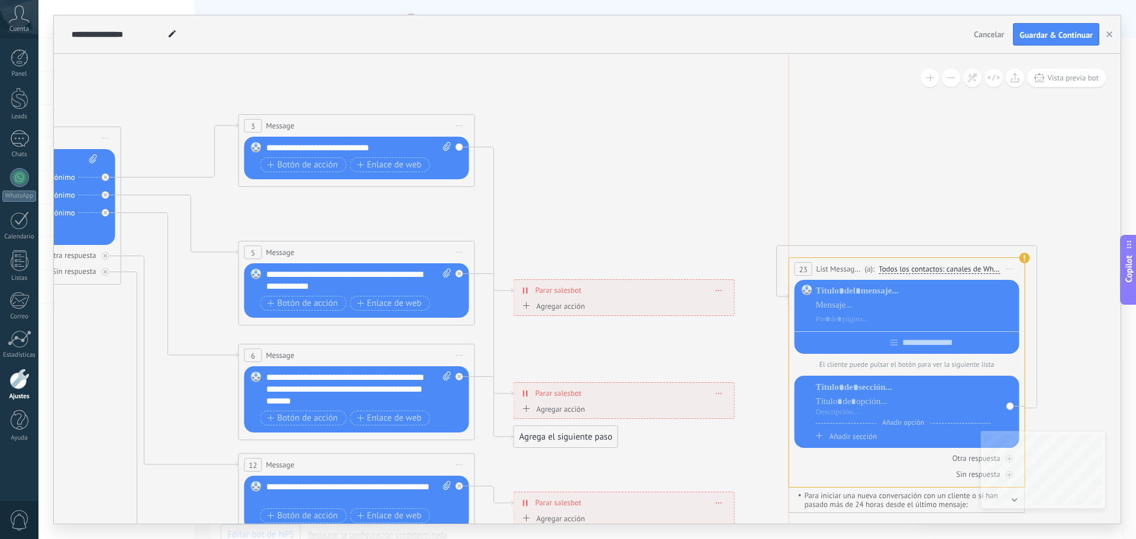
drag, startPoint x: 606, startPoint y: 112, endPoint x: 868, endPoint y: 262, distance: 302.1
click at [868, 262] on div "**********" at bounding box center [906, 269] width 235 height 22
click at [1011, 269] on icon at bounding box center [1010, 269] width 6 height 1
click at [1043, 349] on div "Borrar" at bounding box center [1063, 346] width 117 height 20
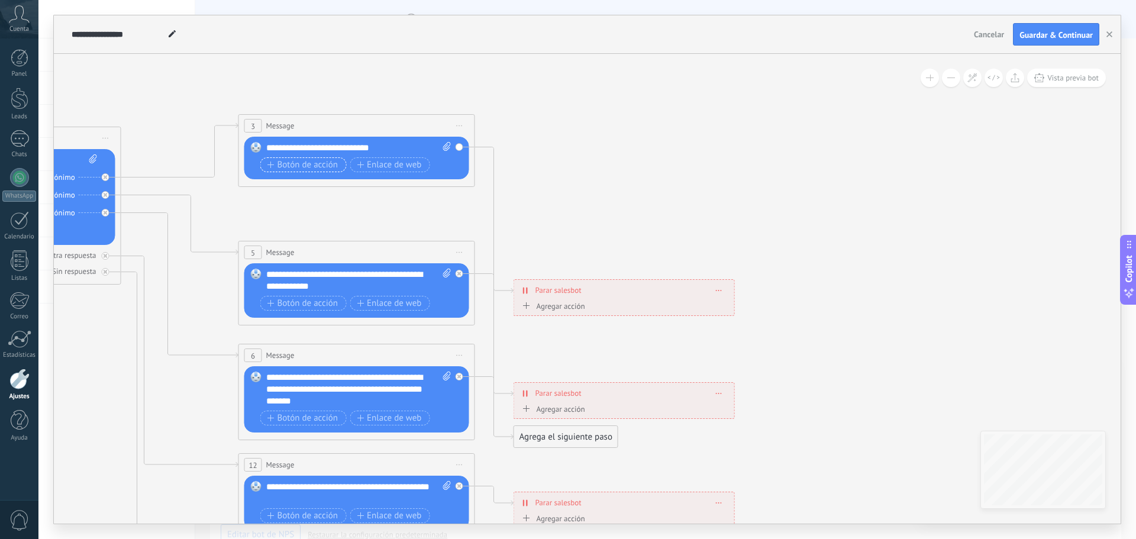
click at [320, 164] on span "Botón de acción" at bounding box center [302, 164] width 71 height 9
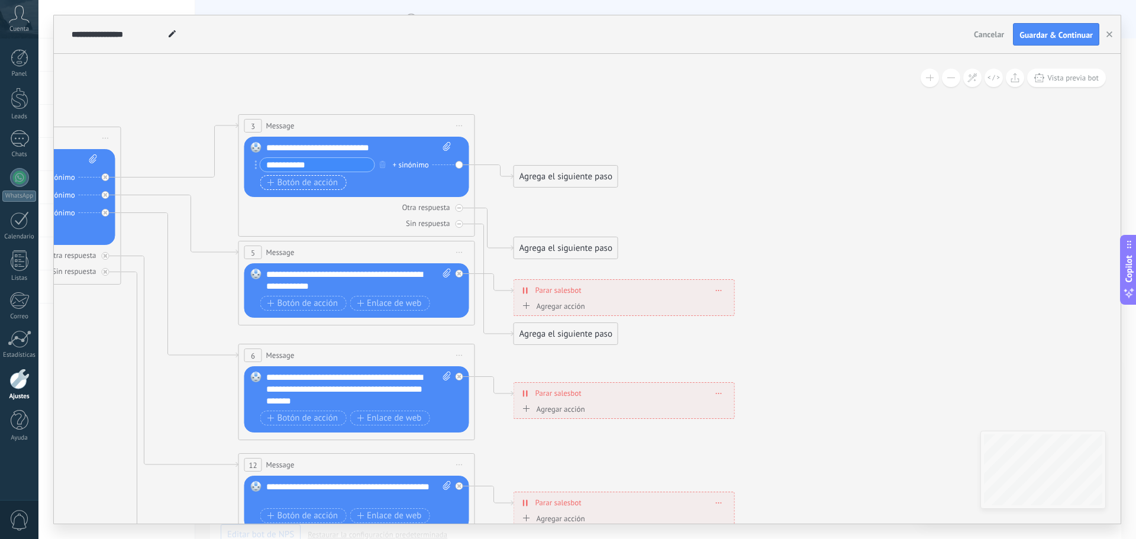
type input "**********"
click at [321, 180] on span "Botón de acción" at bounding box center [302, 182] width 71 height 9
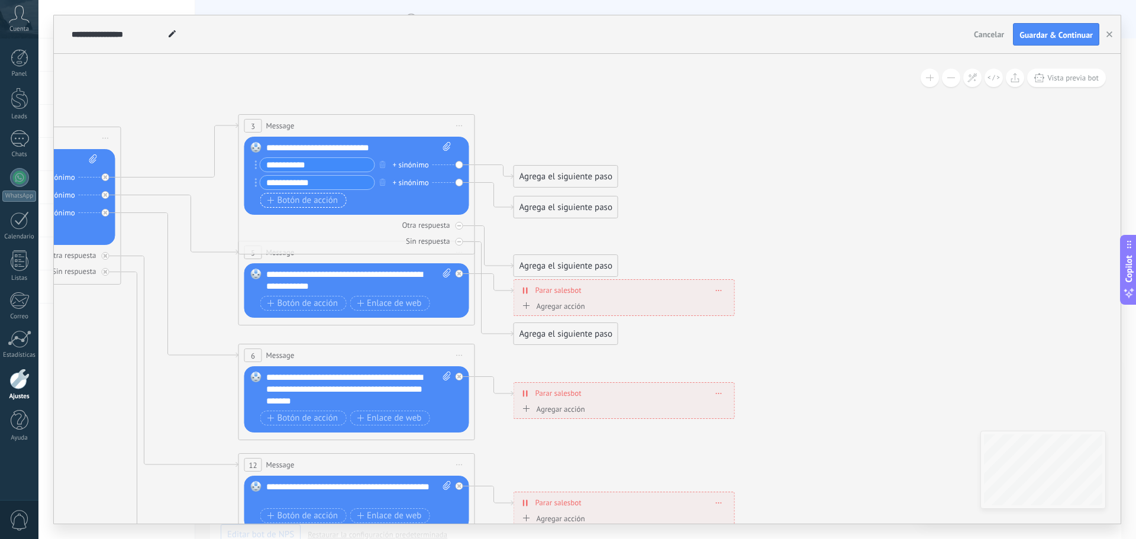
type input "**********"
click at [277, 199] on span "Botón de acción" at bounding box center [302, 200] width 71 height 9
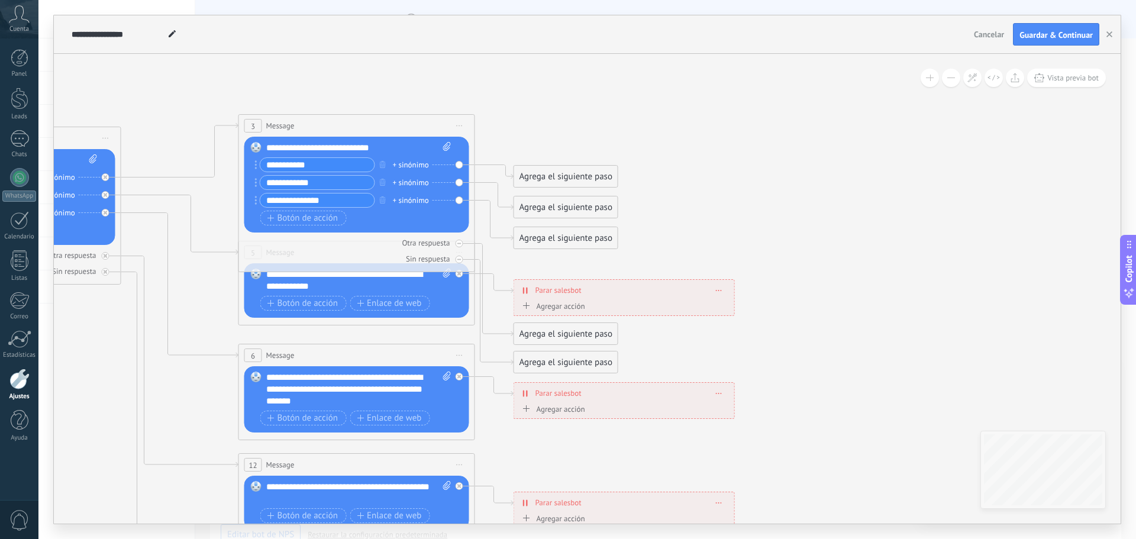
type input "**********"
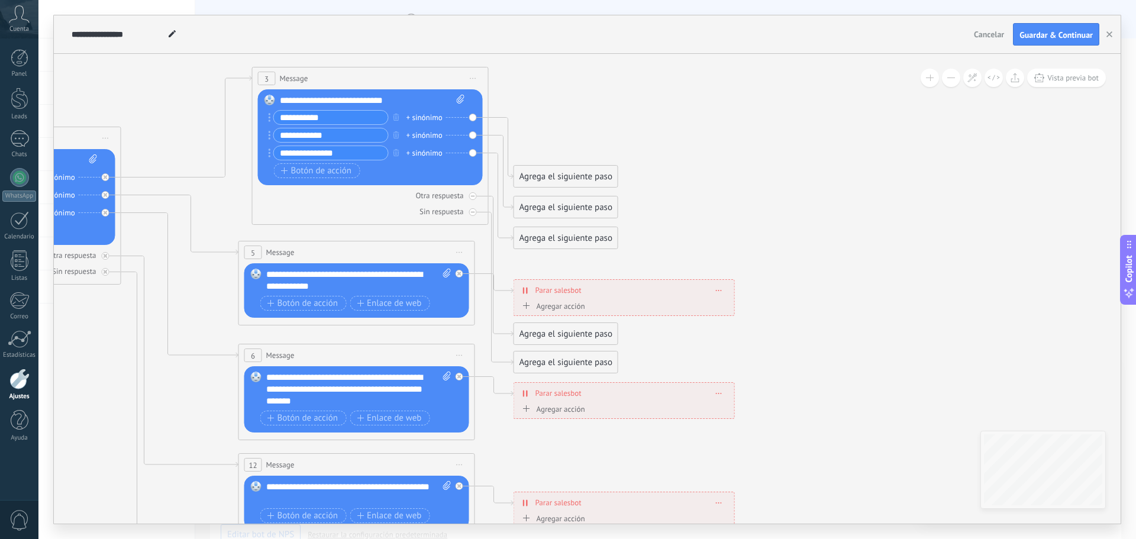
drag, startPoint x: 325, startPoint y: 124, endPoint x: 339, endPoint y: 77, distance: 49.2
click at [339, 77] on div "3 Message ******* (a): Todos los contactos - canales seleccionados Todos los co…" at bounding box center [370, 78] width 235 height 22
click at [572, 179] on div "Agrega el siguiente paso" at bounding box center [566, 177] width 104 height 20
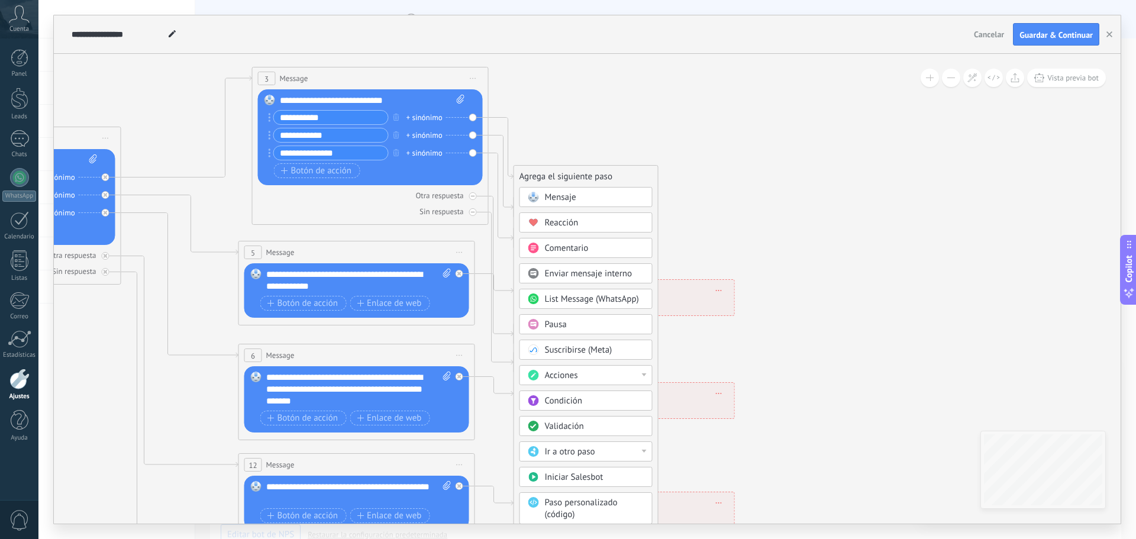
click at [575, 196] on span "Mensaje" at bounding box center [560, 197] width 31 height 11
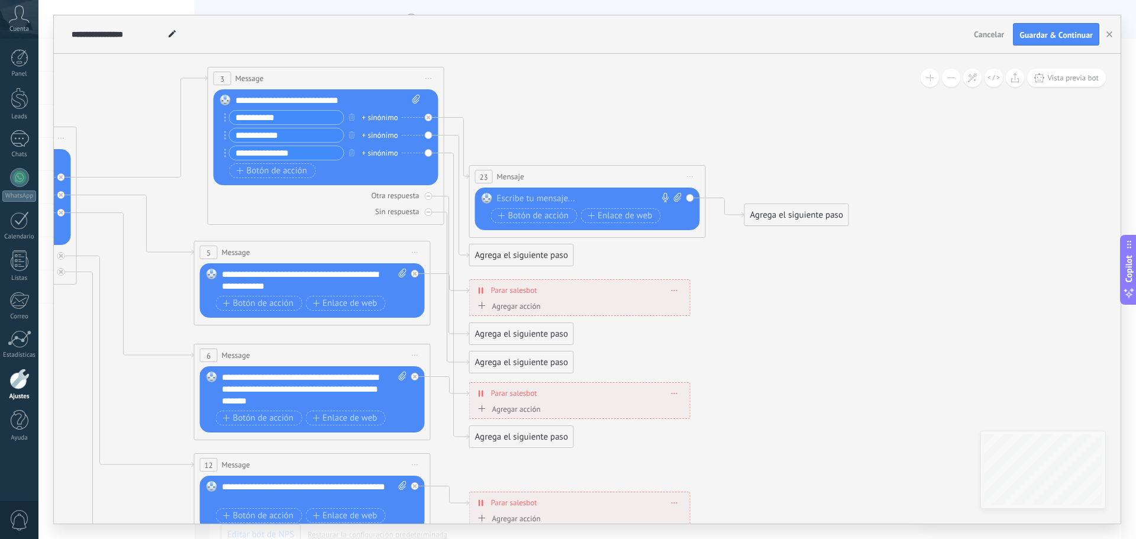
click at [557, 190] on div "Reemplazar Quitar Convertir a mensaje de voz Arrastre la imagen aquí para adjun…" at bounding box center [587, 209] width 225 height 43
click at [557, 193] on div at bounding box center [585, 199] width 176 height 12
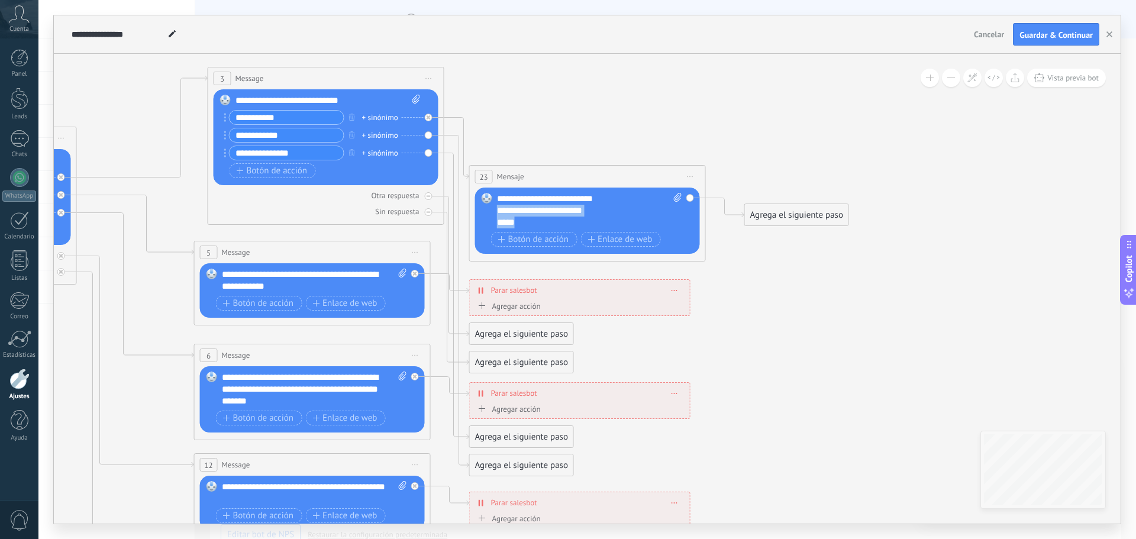
drag, startPoint x: 493, startPoint y: 224, endPoint x: 486, endPoint y: 214, distance: 12.7
click at [477, 212] on div "Reemplazar Quitar Convertir a mensaje de voz Arrastre la imagen aquí para adjun…" at bounding box center [587, 221] width 225 height 66
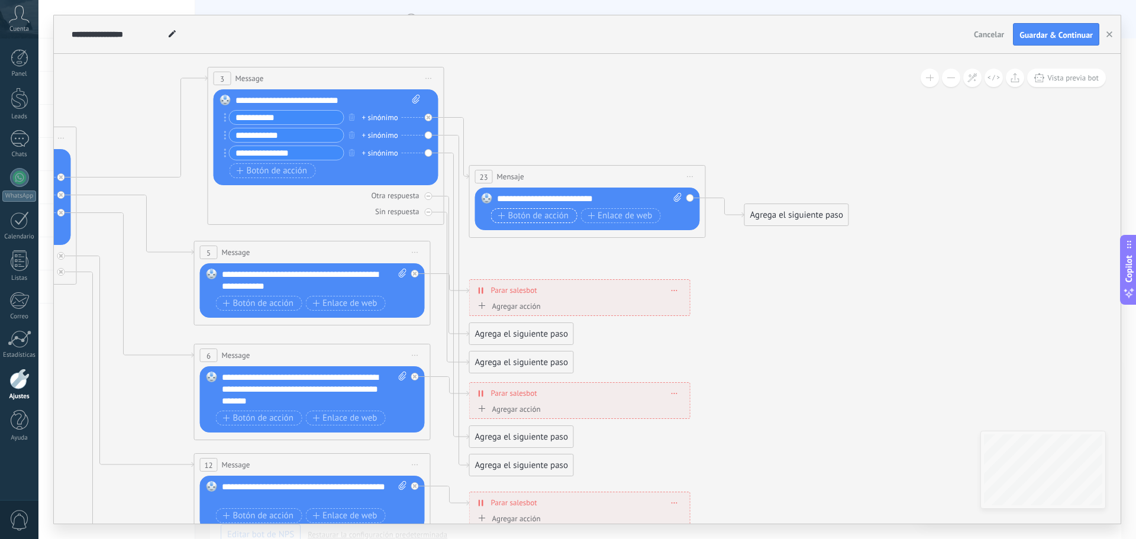
click at [529, 216] on span "Botón de acción" at bounding box center [533, 215] width 71 height 9
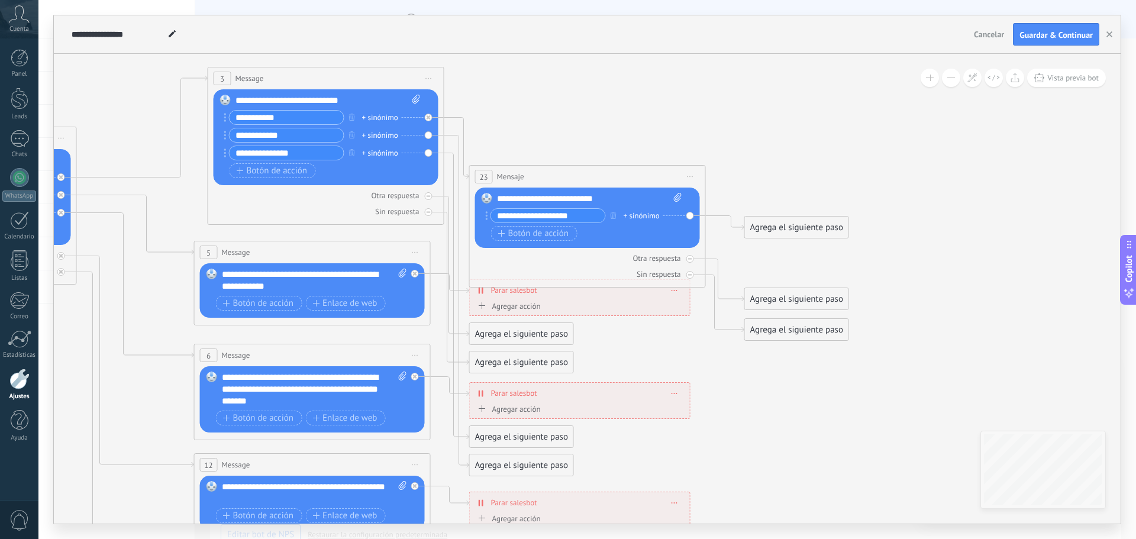
drag, startPoint x: 564, startPoint y: 215, endPoint x: 450, endPoint y: 214, distance: 114.8
type input "**********"
click at [525, 234] on span "Botón de acción" at bounding box center [533, 233] width 71 height 9
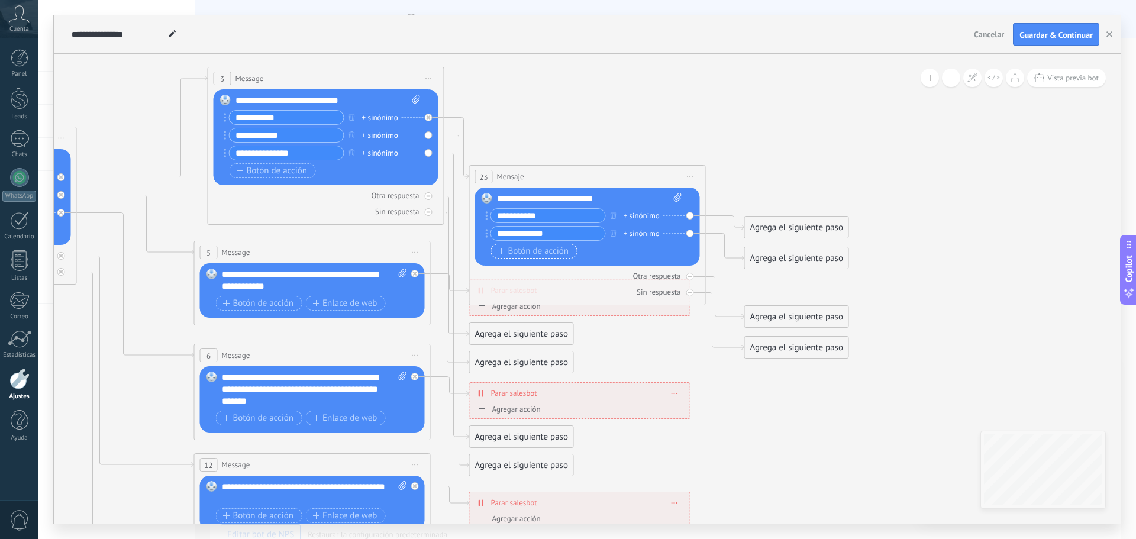
type input "**********"
click at [531, 248] on span "Botón de acción" at bounding box center [533, 251] width 71 height 9
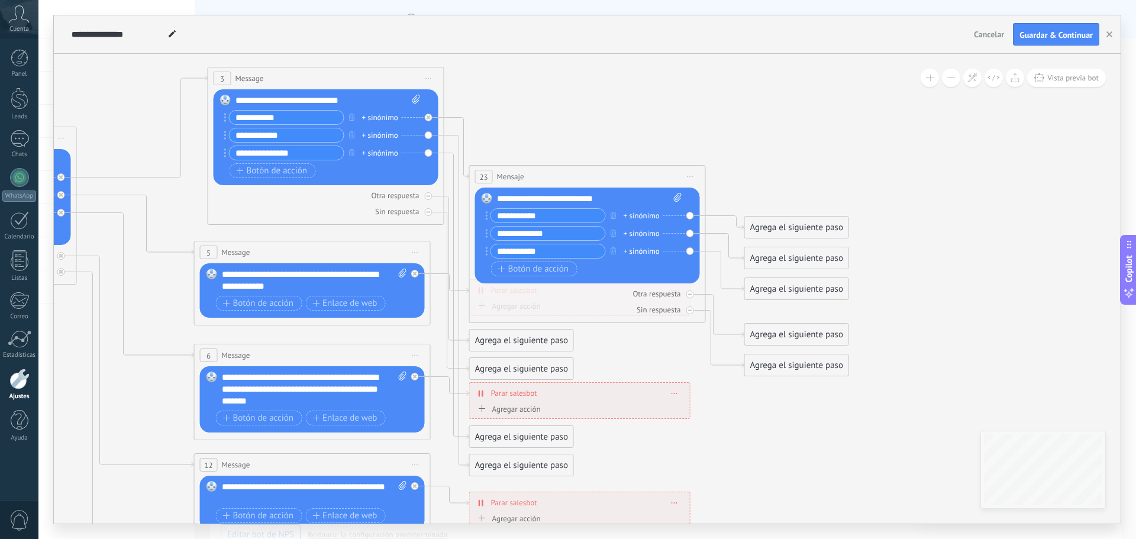
type input "**********"
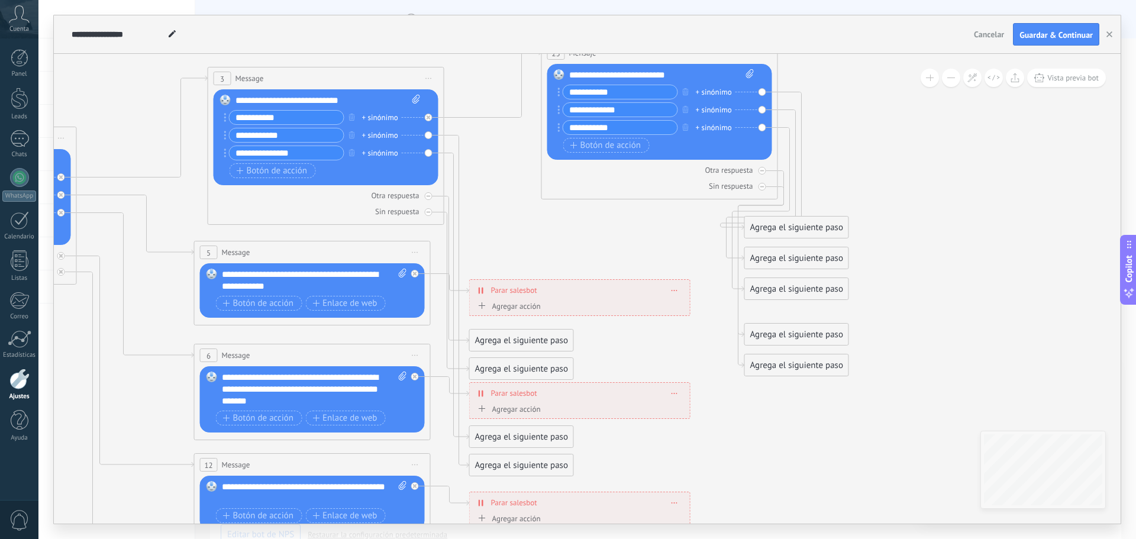
drag, startPoint x: 601, startPoint y: 180, endPoint x: 673, endPoint y: 56, distance: 143.2
click at [673, 56] on div "23 Mensaje ******* (a): Todos los contactos - canales seleccionados Todos los c…" at bounding box center [659, 53] width 235 height 22
drag, startPoint x: 820, startPoint y: 228, endPoint x: 966, endPoint y: 135, distance: 172.3
click at [966, 135] on div "Agrega el siguiente paso" at bounding box center [944, 138] width 104 height 20
drag, startPoint x: 816, startPoint y: 258, endPoint x: 936, endPoint y: 175, distance: 145.9
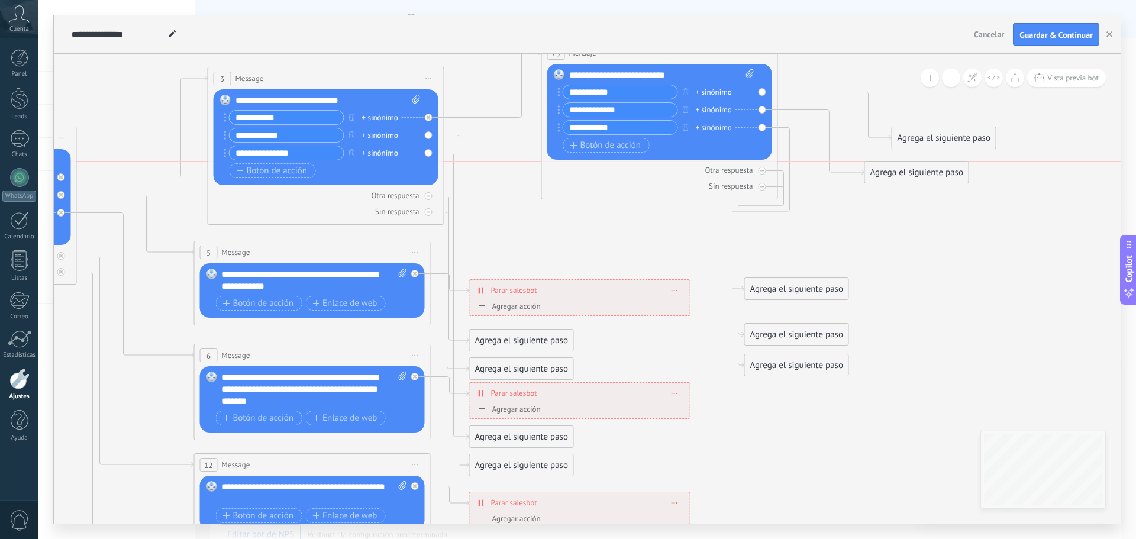
click at [936, 175] on div "Agrega el siguiente paso" at bounding box center [917, 173] width 104 height 20
drag, startPoint x: 823, startPoint y: 289, endPoint x: 930, endPoint y: 203, distance: 136.7
click at [930, 203] on div "Agrega el siguiente paso" at bounding box center [903, 207] width 104 height 20
drag, startPoint x: 822, startPoint y: 339, endPoint x: 910, endPoint y: 264, distance: 116.3
click at [910, 264] on div "Agrega el siguiente paso" at bounding box center [885, 260] width 104 height 20
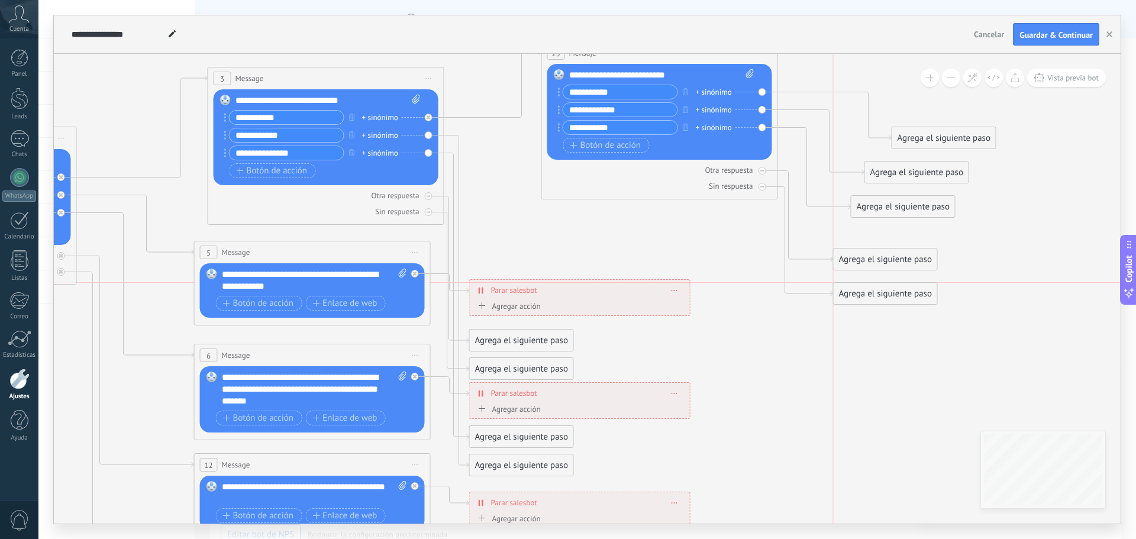
drag, startPoint x: 807, startPoint y: 365, endPoint x: 902, endPoint y: 296, distance: 116.4
click at [902, 296] on div "Agrega el siguiente paso" at bounding box center [885, 294] width 104 height 20
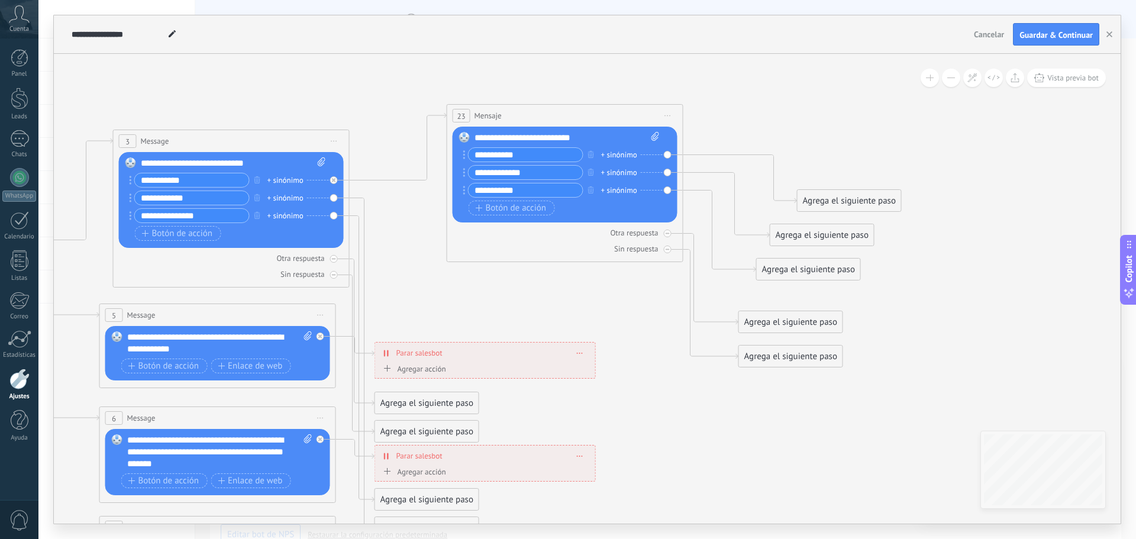
drag, startPoint x: 624, startPoint y: 229, endPoint x: 537, endPoint y: 289, distance: 106.0
click at [537, 289] on icon at bounding box center [245, 422] width 1844 height 1229
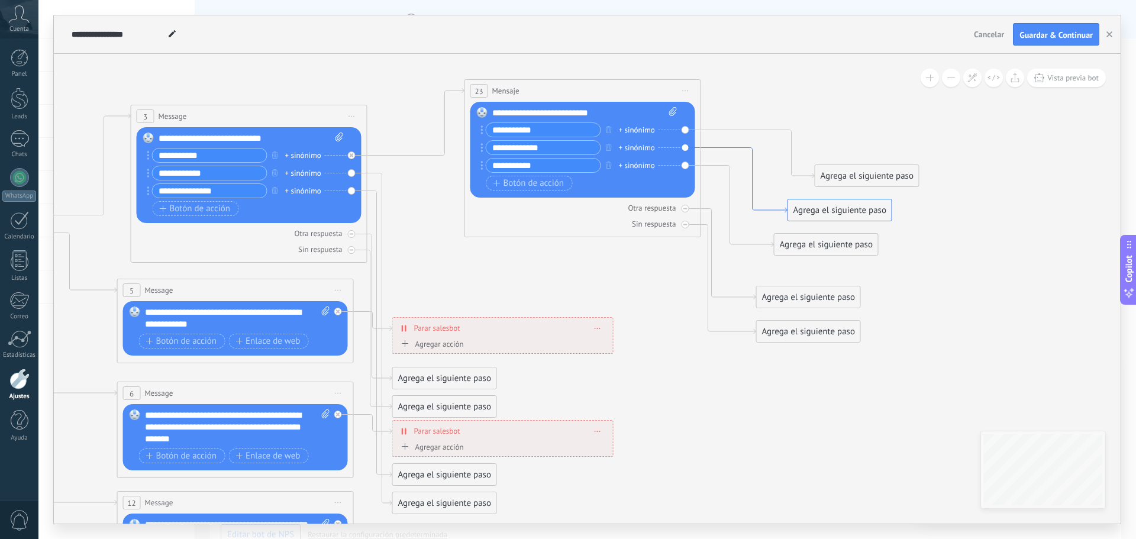
drag, startPoint x: 766, startPoint y: 236, endPoint x: 771, endPoint y: 211, distance: 25.3
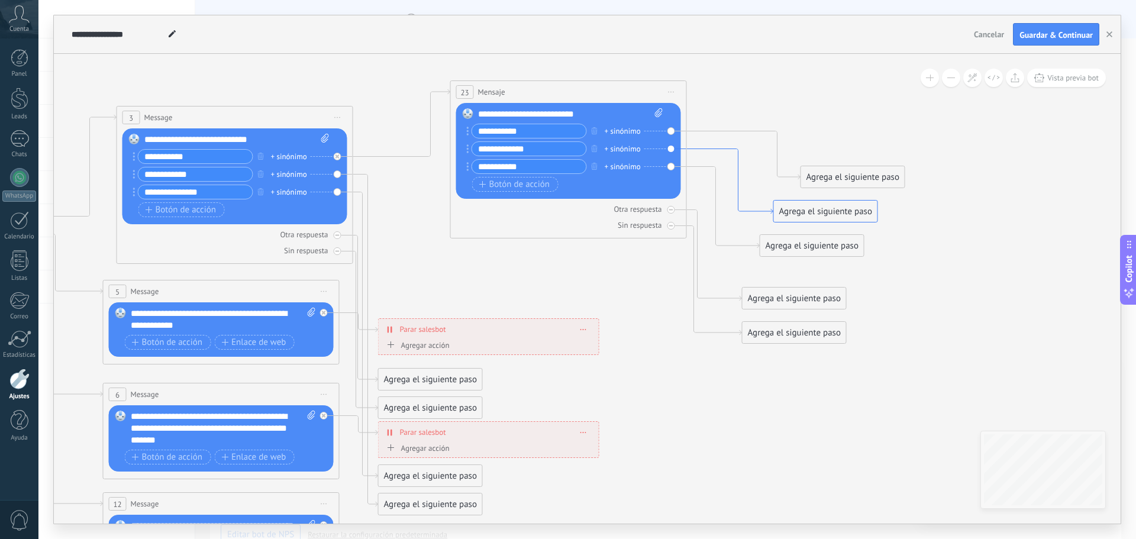
click at [764, 211] on icon at bounding box center [730, 181] width 86 height 65
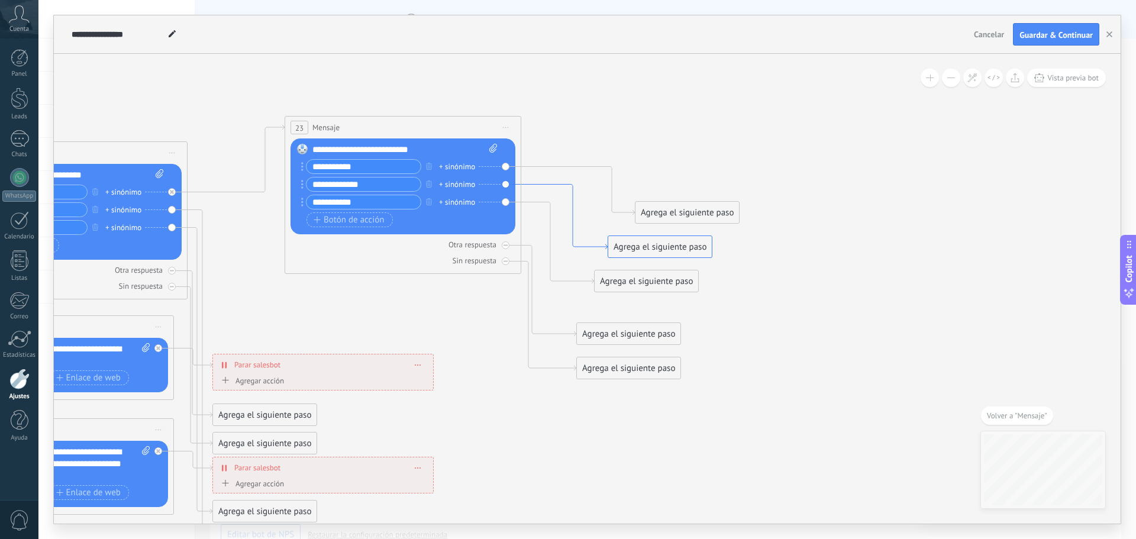
drag, startPoint x: 536, startPoint y: 289, endPoint x: 622, endPoint y: 246, distance: 96.6
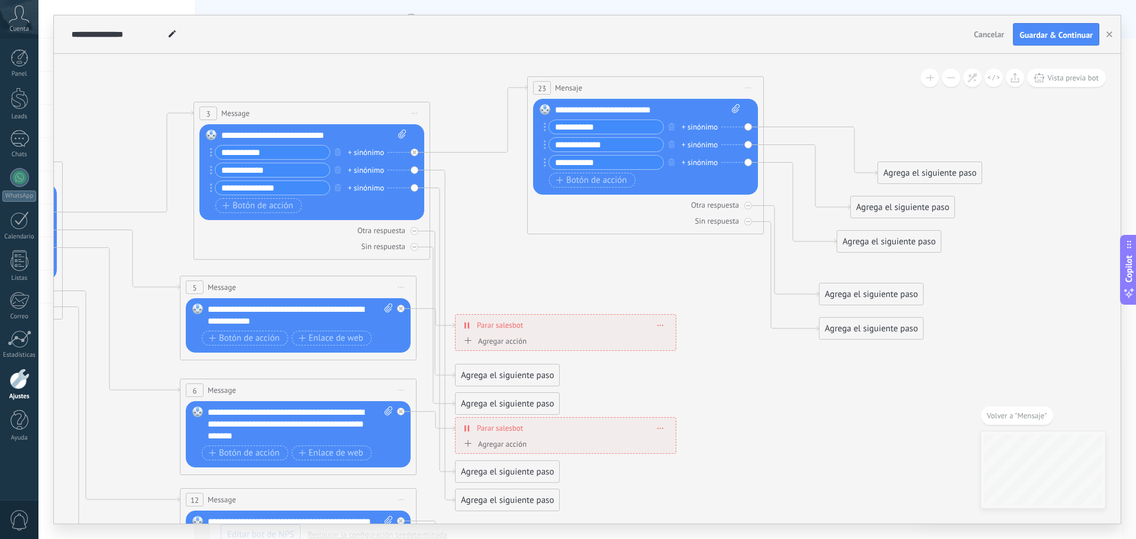
drag, startPoint x: 422, startPoint y: 305, endPoint x: 650, endPoint y: 265, distance: 231.2
click at [650, 265] on icon at bounding box center [325, 395] width 1844 height 1229
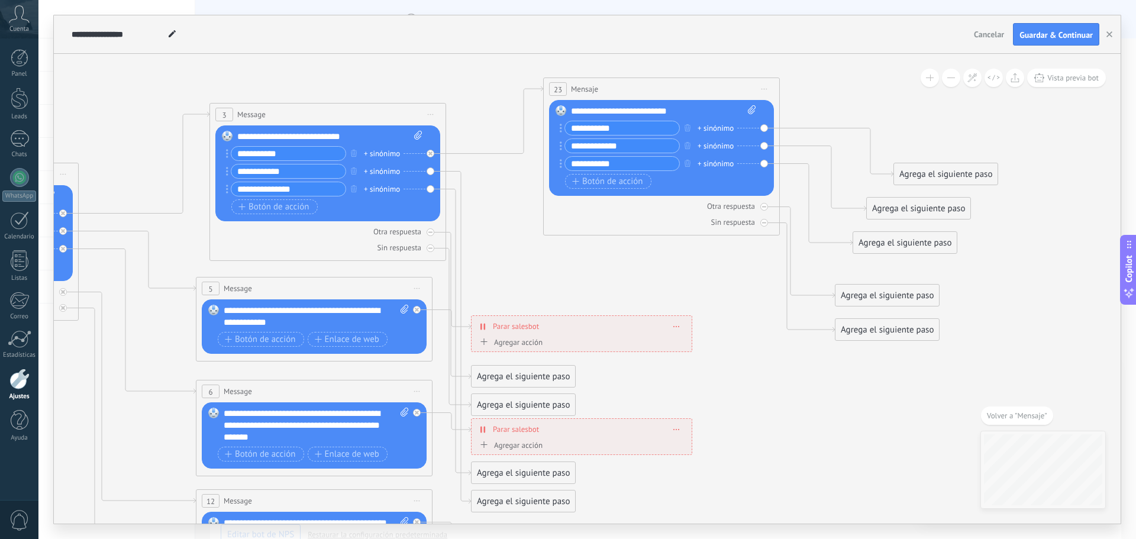
drag, startPoint x: 692, startPoint y: 263, endPoint x: 708, endPoint y: 264, distance: 16.0
click at [708, 264] on icon at bounding box center [341, 396] width 1844 height 1229
click at [1064, 32] on span "Guardar & Continuar" at bounding box center [1055, 35] width 73 height 8
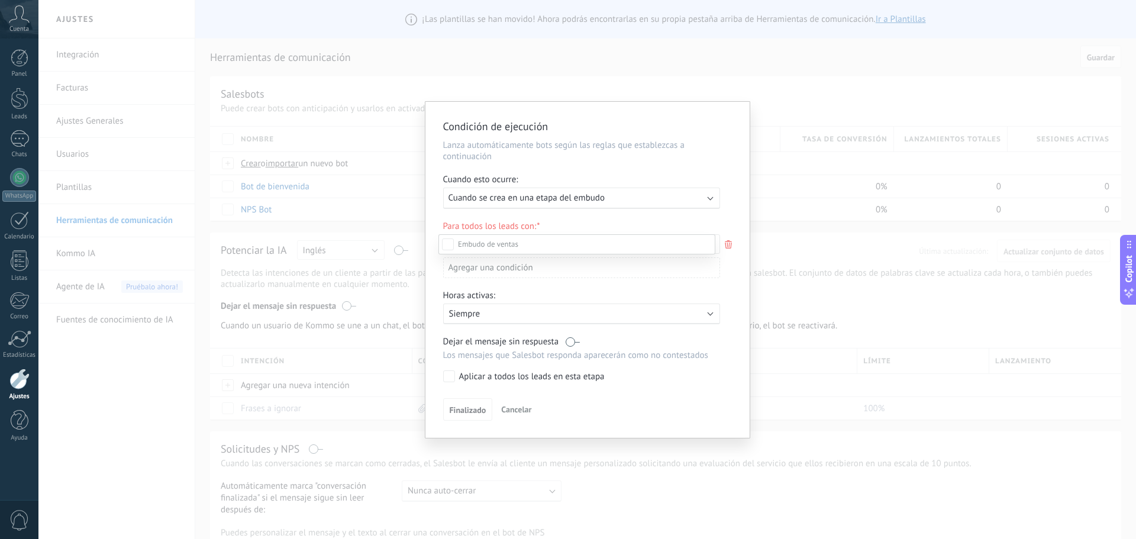
click at [596, 245] on label at bounding box center [576, 244] width 277 height 20
click at [458, 377] on div "Leads Entrantes Nueva consulta Cualificado Cotización enviada Pedido creado Ped…" at bounding box center [576, 385] width 277 height 303
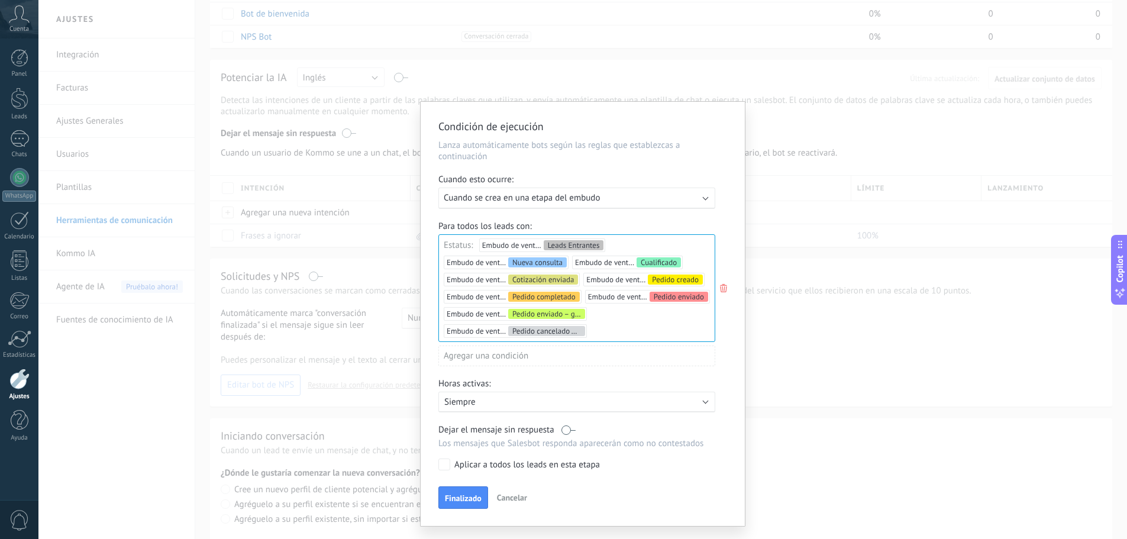
scroll to position [177, 0]
click at [521, 398] on p "Siempre" at bounding box center [547, 401] width 207 height 11
click at [521, 398] on li "Siempre" at bounding box center [603, 401] width 344 height 21
click at [461, 500] on span "Finalizado" at bounding box center [463, 498] width 37 height 8
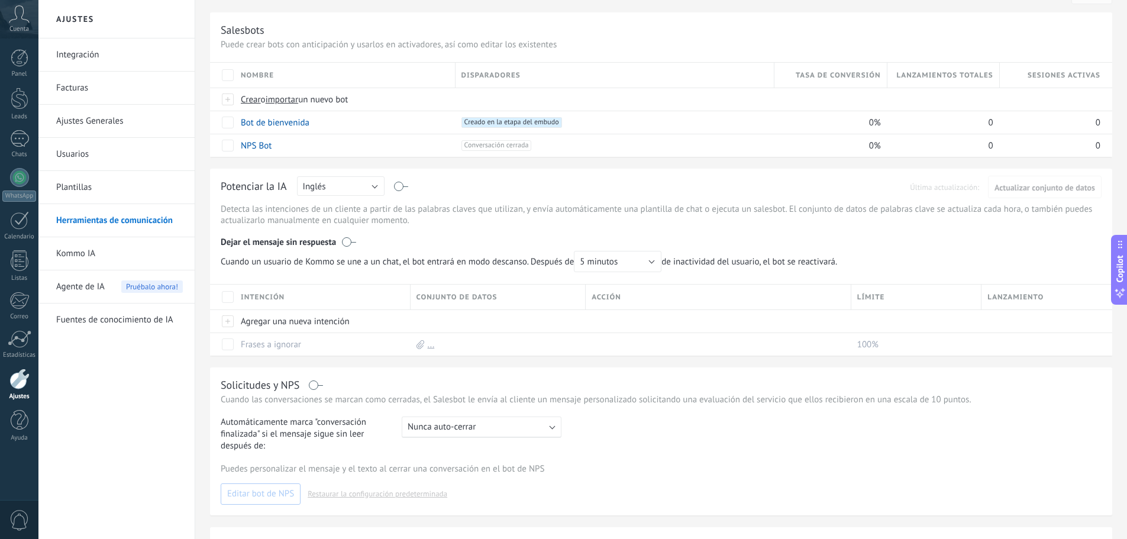
scroll to position [0, 0]
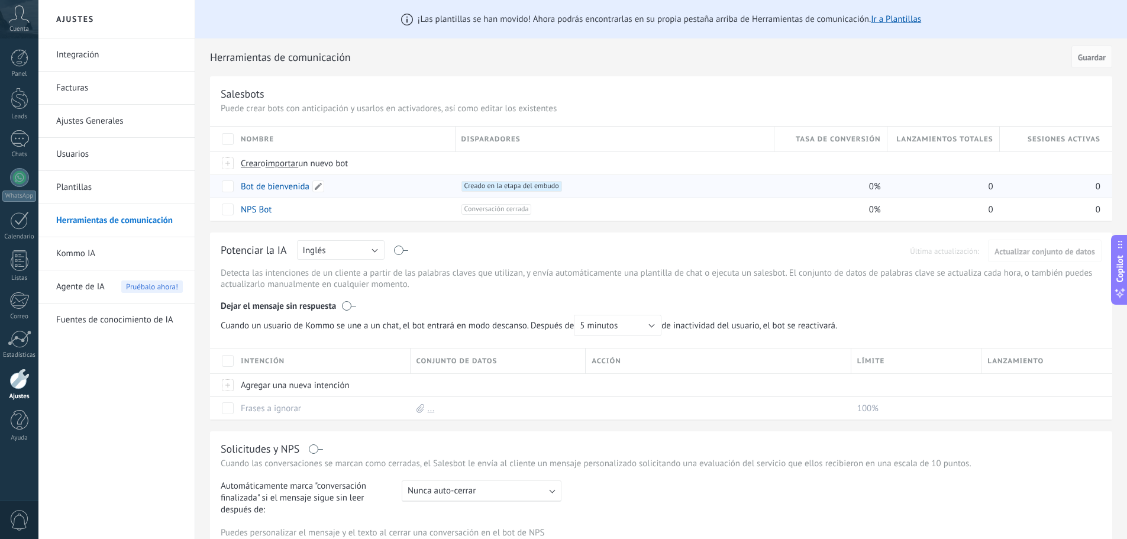
click at [235, 187] on div "Bot de bienvenida +1 Creado en la etapa del embudo +0 0% 0 0" at bounding box center [661, 186] width 902 height 23
click at [1084, 59] on span "Guardar" at bounding box center [1092, 57] width 28 height 8
click at [17, 135] on div at bounding box center [19, 138] width 19 height 17
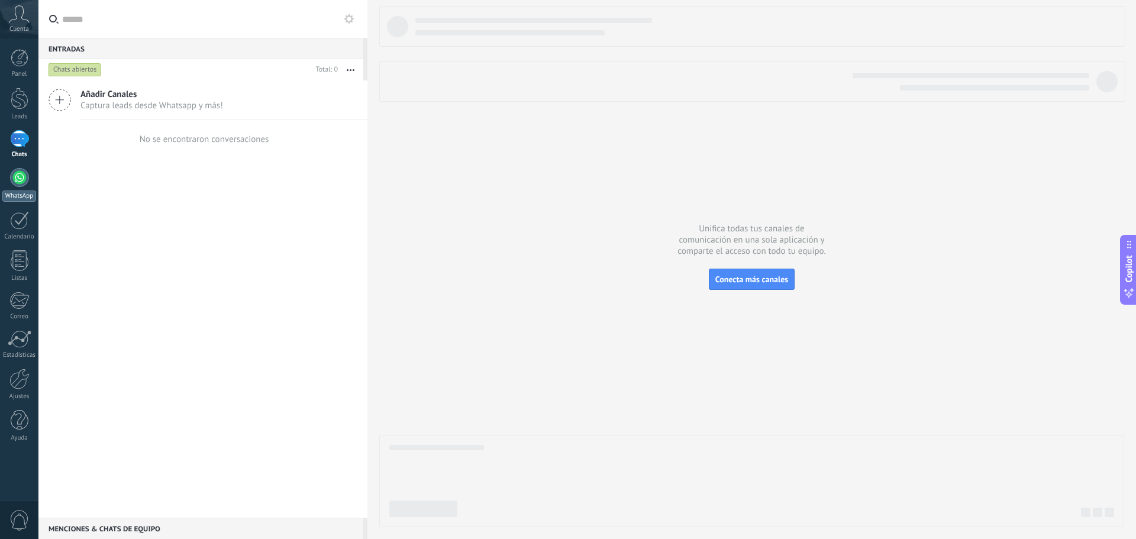
click at [17, 171] on div at bounding box center [19, 177] width 19 height 19
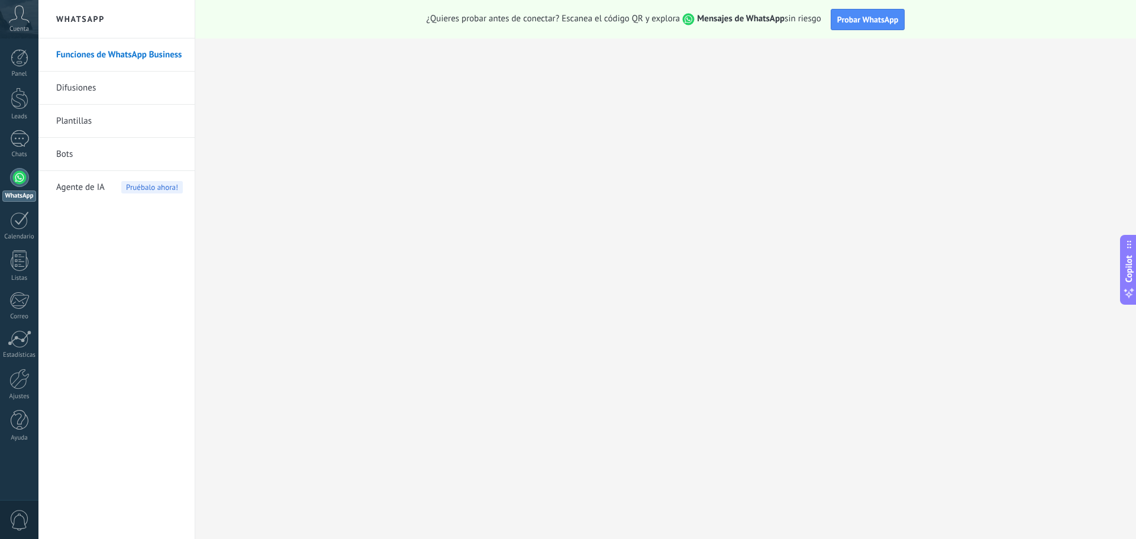
click at [106, 155] on link "Bots" at bounding box center [119, 154] width 127 height 33
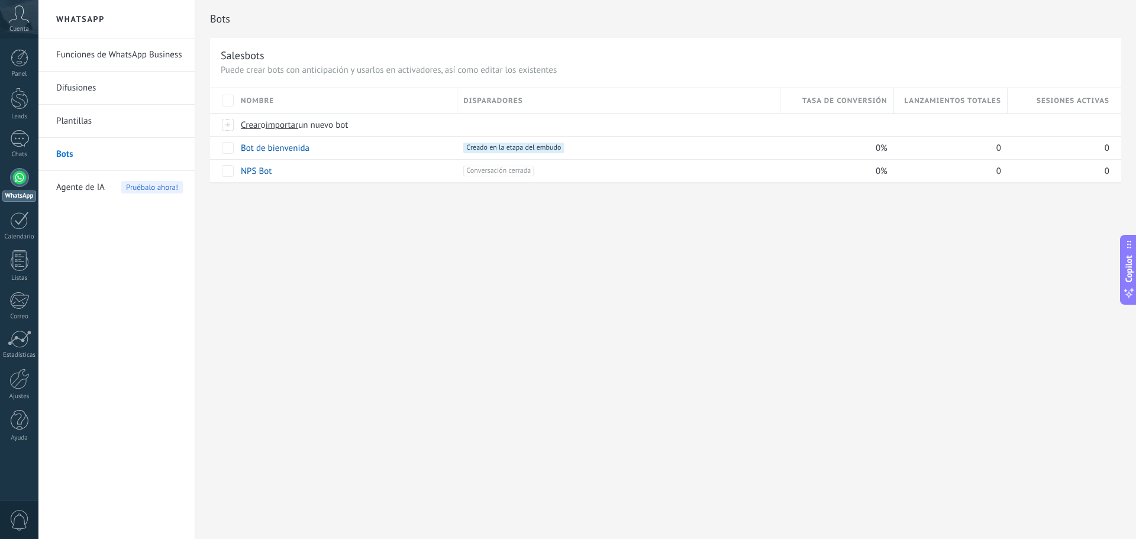
click at [98, 186] on span "Agente de IA" at bounding box center [80, 187] width 49 height 33
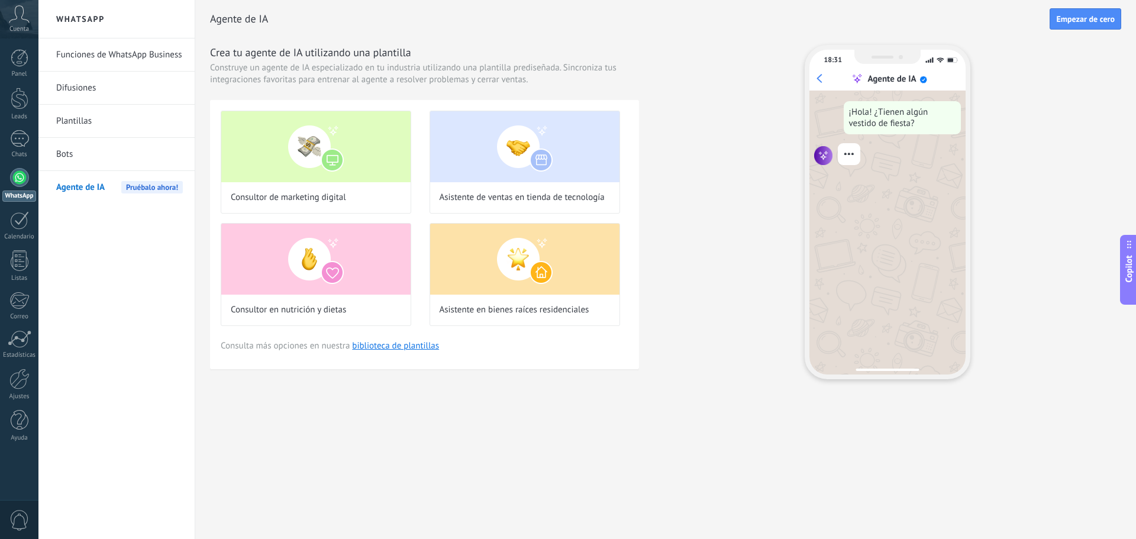
click at [89, 154] on link "Bots" at bounding box center [119, 154] width 127 height 33
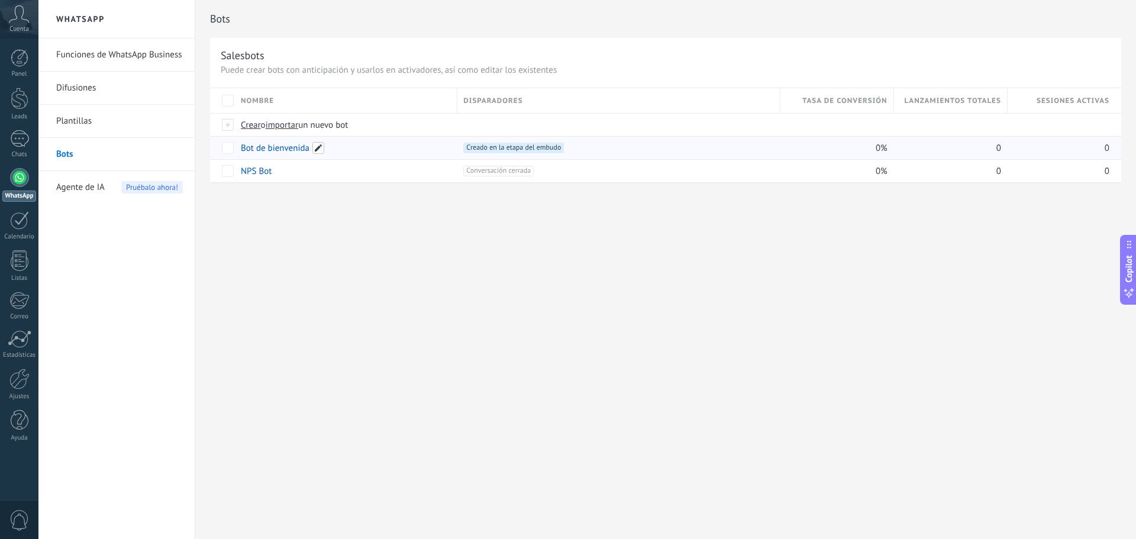
click at [319, 148] on span at bounding box center [318, 148] width 12 height 12
click at [433, 285] on div "**********" at bounding box center [665, 269] width 941 height 539
click at [283, 152] on link "Bot de bienvenida" at bounding box center [275, 148] width 69 height 11
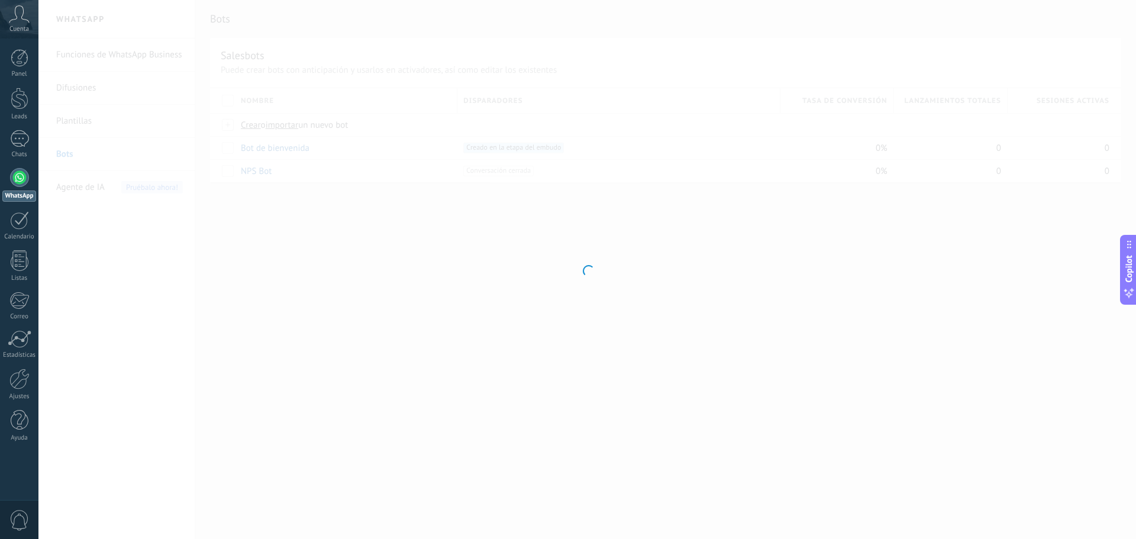
type input "**********"
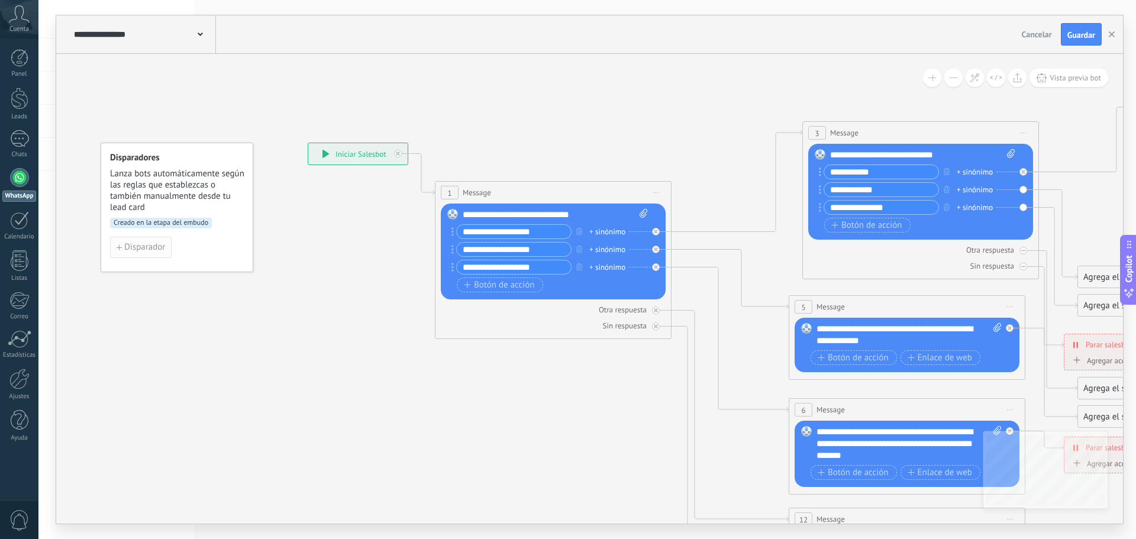
click at [159, 243] on span "Disparador" at bounding box center [144, 247] width 41 height 8
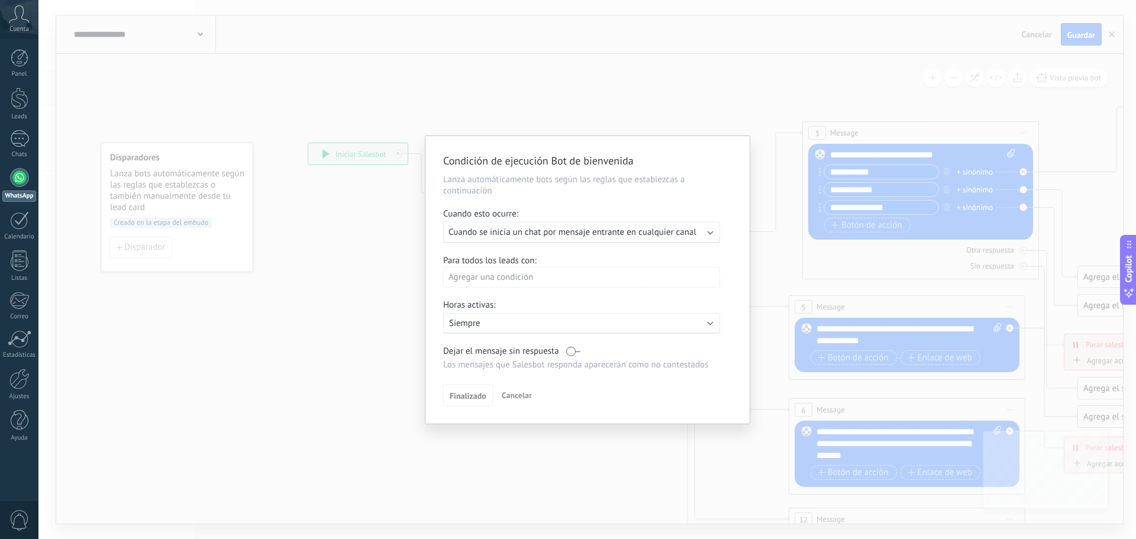
click at [605, 235] on span "Cuando se inicia un chat por mensaje entrante en cualquier canal" at bounding box center [572, 232] width 248 height 11
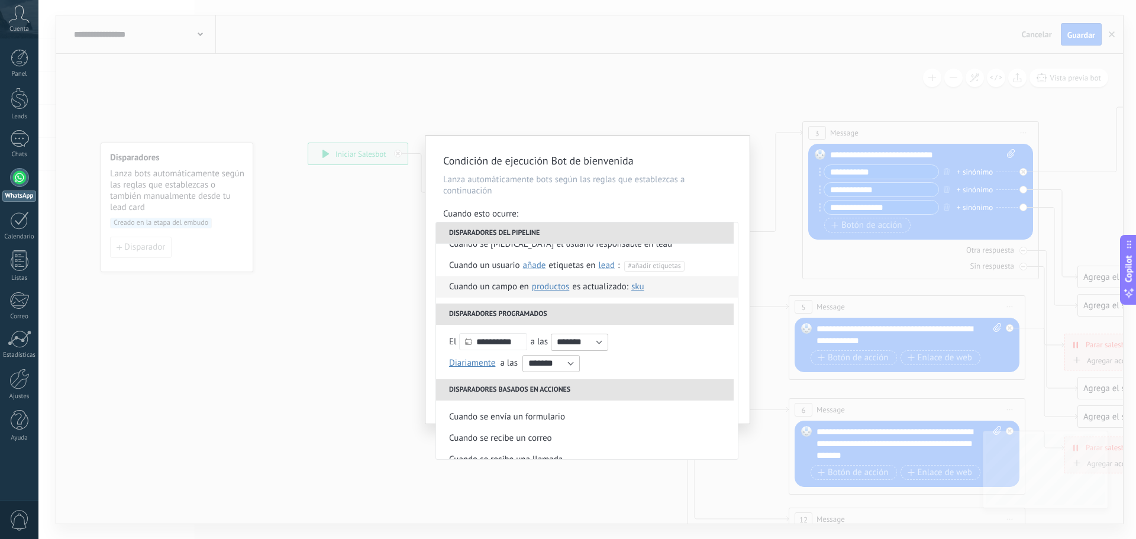
scroll to position [118, 0]
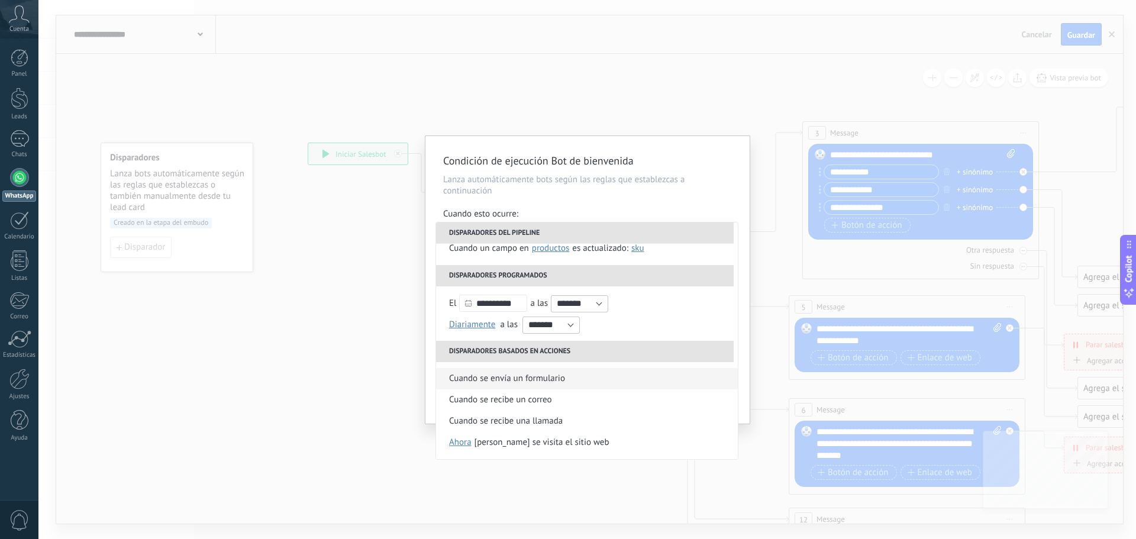
click at [565, 383] on li "Cuando se envía un formulario" at bounding box center [587, 378] width 302 height 21
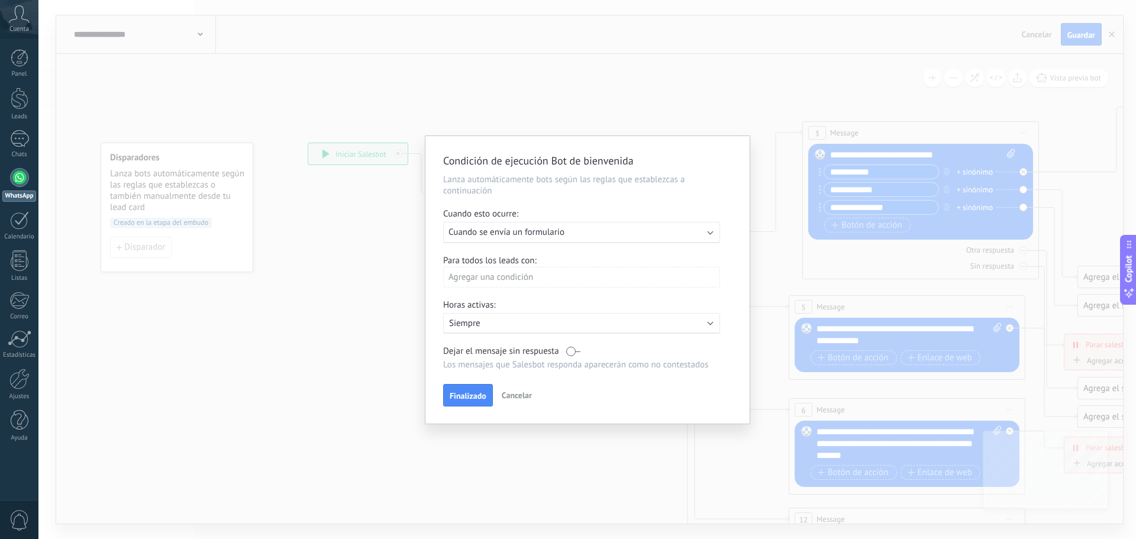
click at [532, 277] on div "Agregar una condición" at bounding box center [581, 277] width 277 height 21
click at [532, 277] on div at bounding box center [587, 279] width 324 height 287
click at [474, 399] on span "Finalizado" at bounding box center [468, 396] width 37 height 8
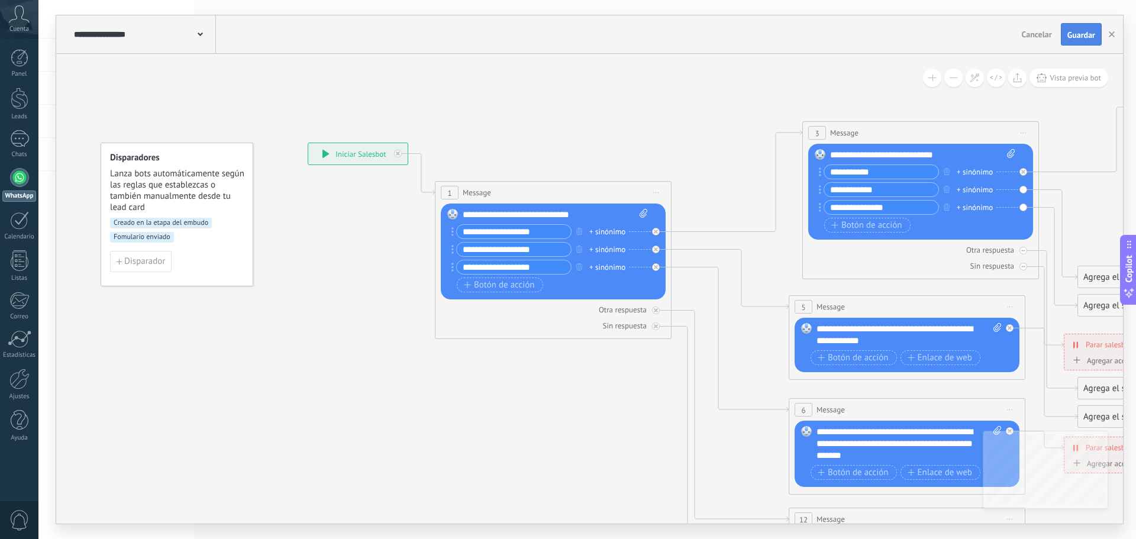
click at [1069, 31] on span "Guardar" at bounding box center [1081, 35] width 28 height 8
click at [205, 189] on span "Lanza bots automáticamente según las reglas que establezcas o también manualmen…" at bounding box center [177, 190] width 135 height 45
click at [137, 266] on span "Disparador" at bounding box center [144, 261] width 41 height 8
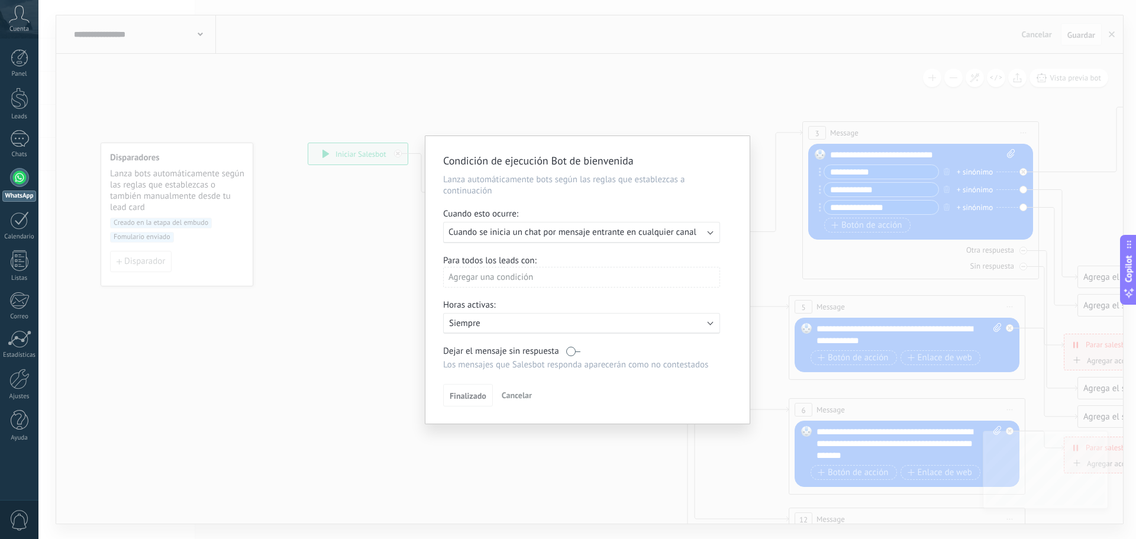
click at [515, 396] on span "Cancelar" at bounding box center [517, 395] width 30 height 11
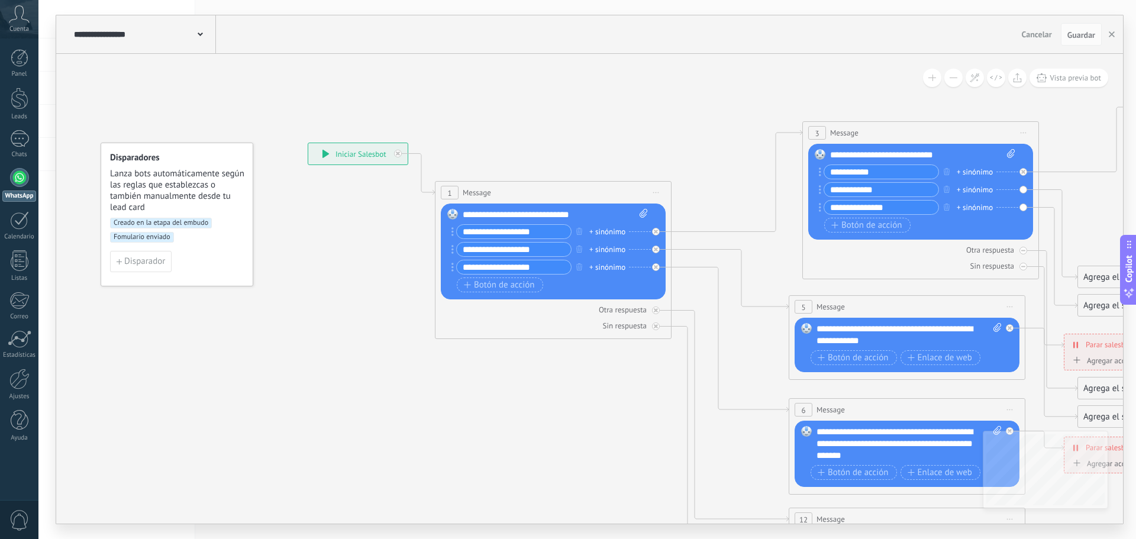
click at [163, 222] on span "Creado en la etapa del embudo" at bounding box center [161, 223] width 102 height 11
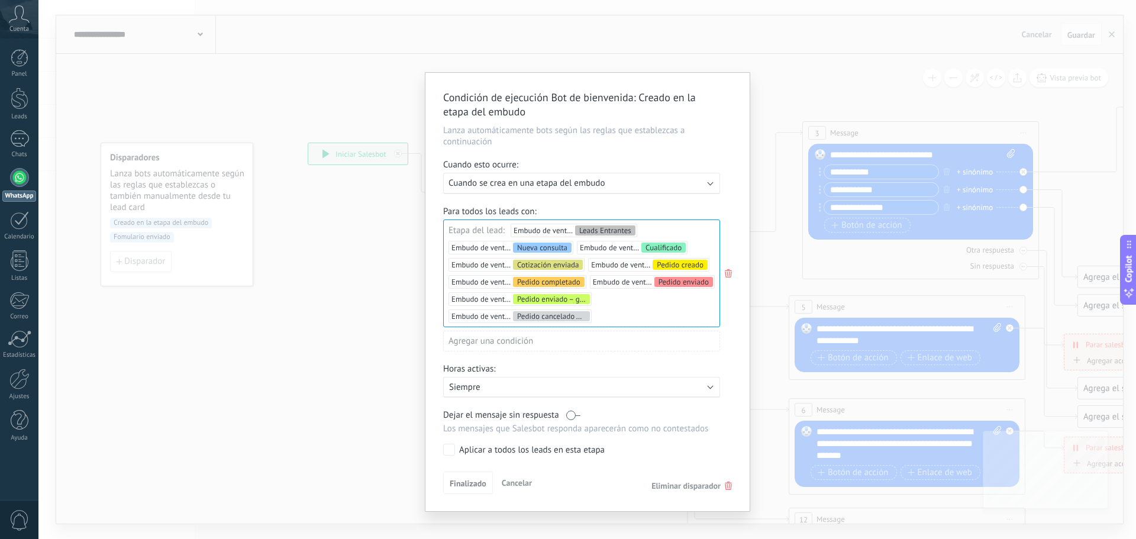
click at [617, 178] on div "Ejecutar: Cuando se crea en una etapa del embudo" at bounding box center [576, 182] width 257 height 11
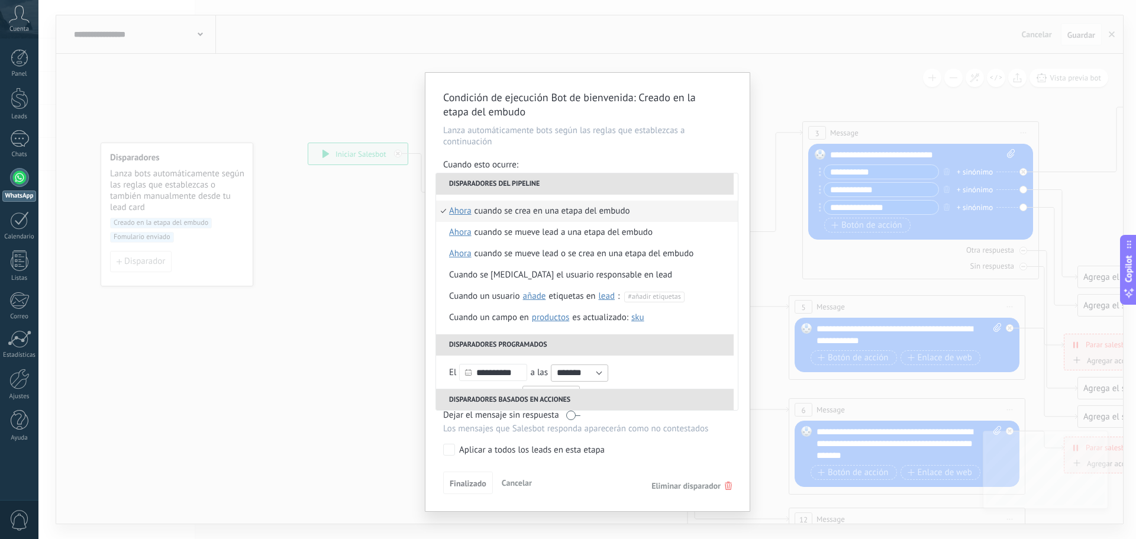
click at [618, 182] on li "Disparadores del pipeline" at bounding box center [585, 183] width 298 height 21
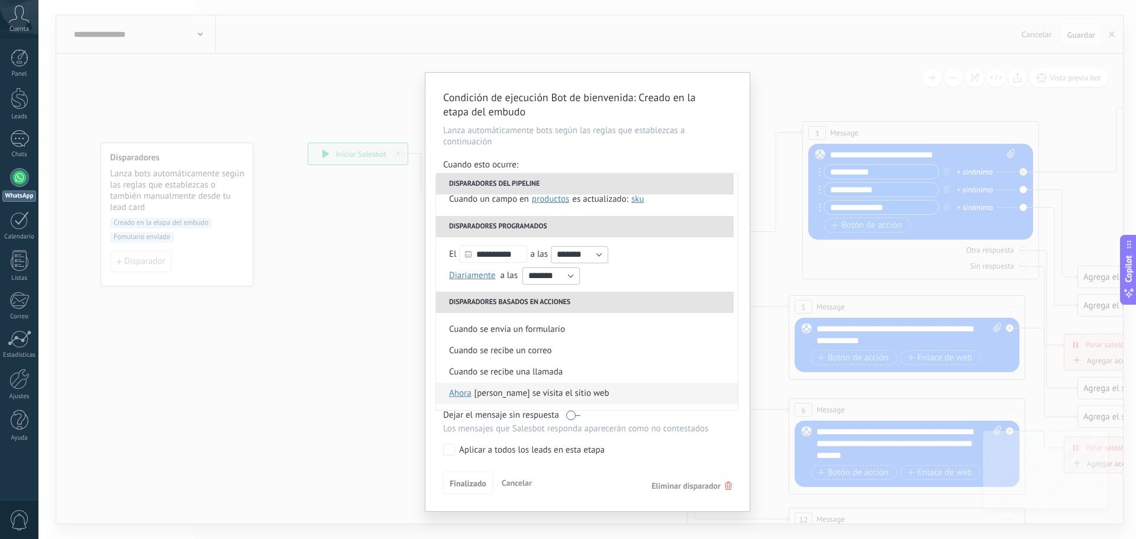
click at [535, 396] on div "[PERSON_NAME] se visita el sitio web" at bounding box center [541, 393] width 135 height 21
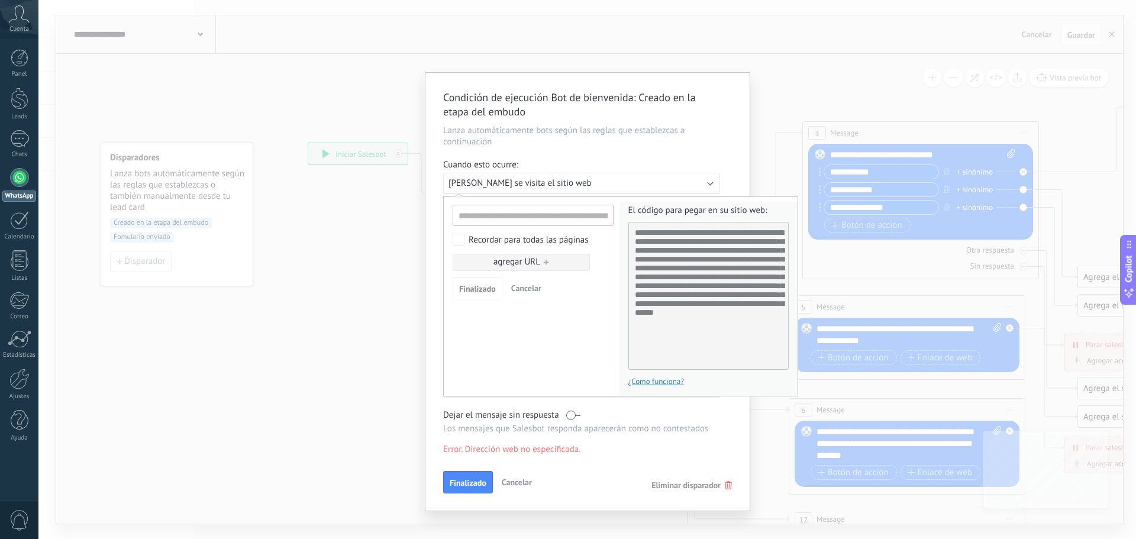
click at [568, 185] on div at bounding box center [587, 292] width 324 height 438
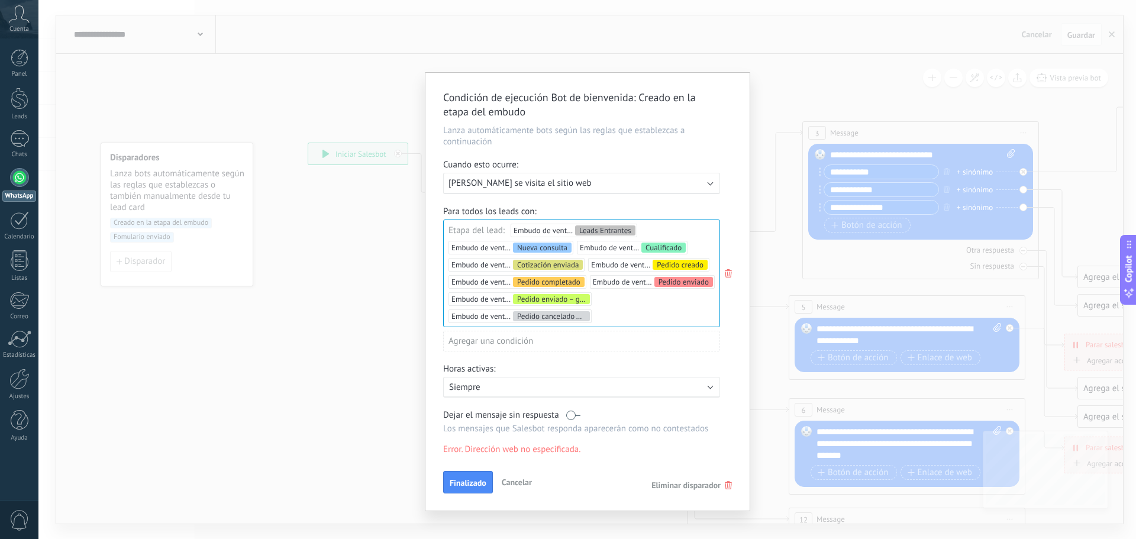
click at [568, 184] on div "Ejecutar: [PERSON_NAME] se visita el sitio web" at bounding box center [576, 182] width 257 height 11
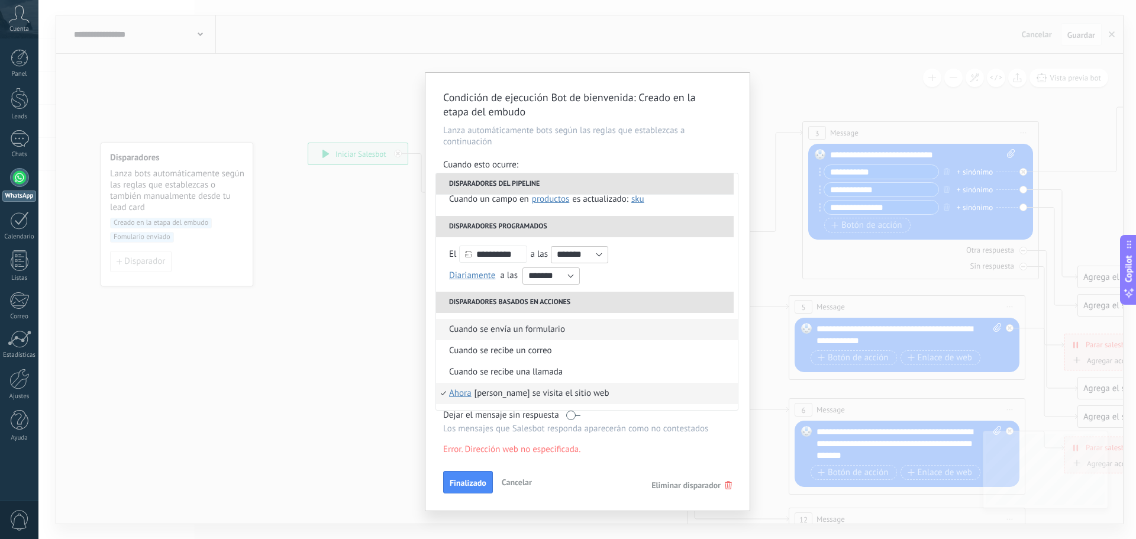
click at [536, 329] on div "Cuando se envía un formulario" at bounding box center [507, 329] width 116 height 21
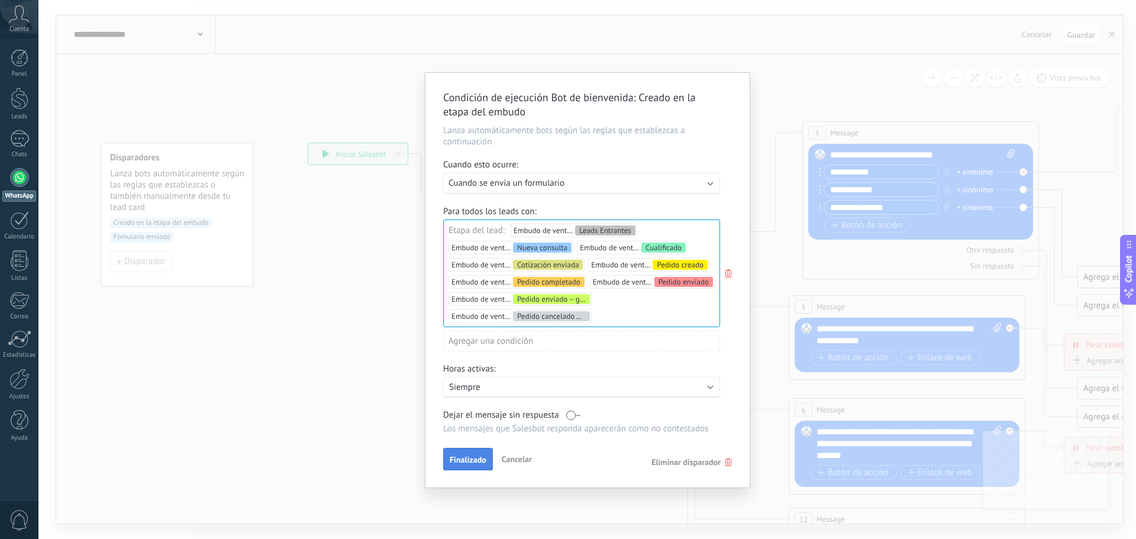
click at [467, 449] on button "Finalizado" at bounding box center [468, 459] width 50 height 22
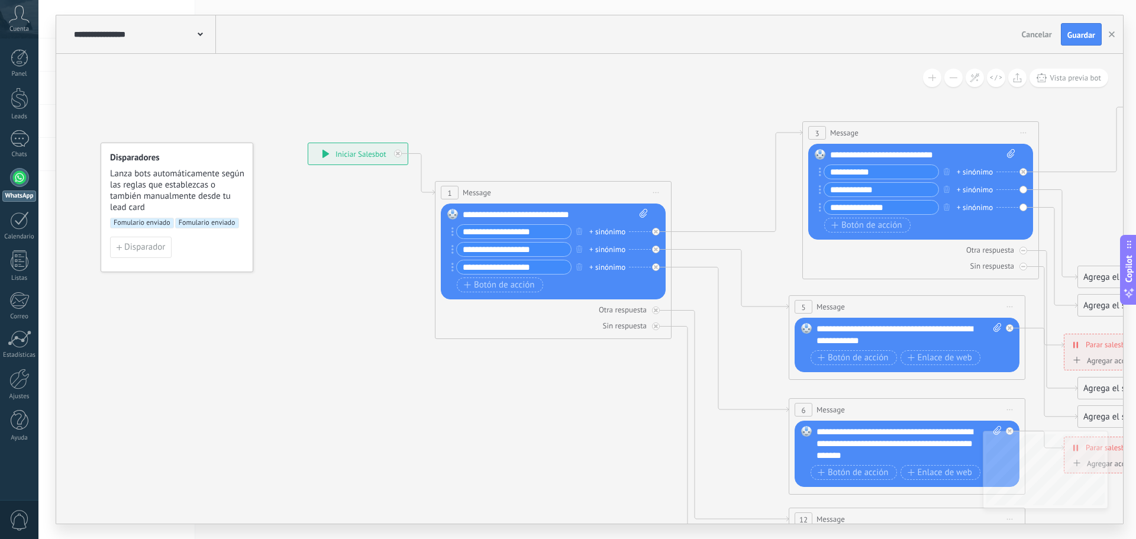
click at [214, 225] on span "Fomulario enviado" at bounding box center [207, 223] width 64 height 11
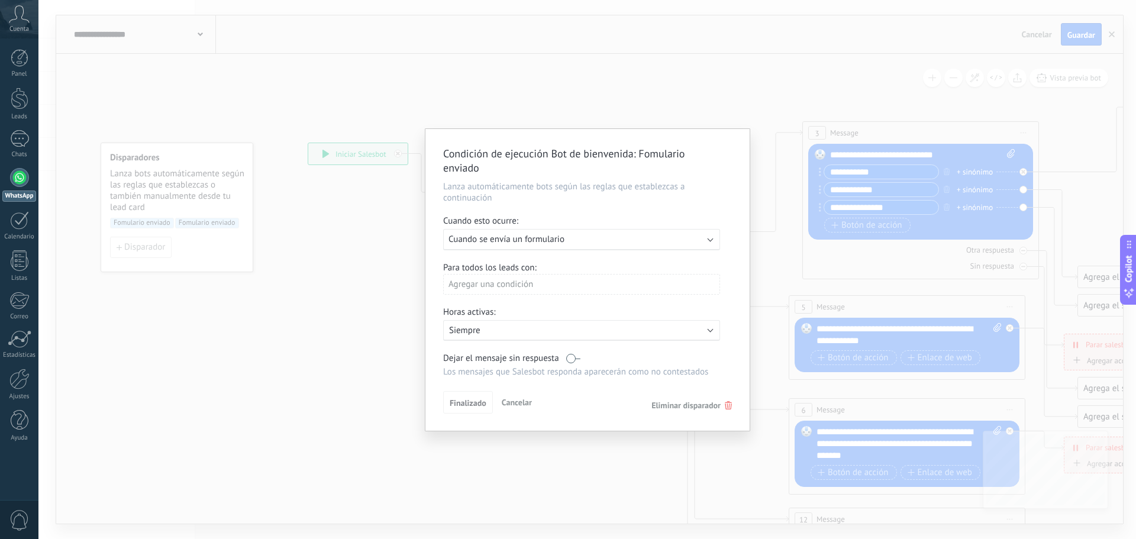
click at [697, 407] on span "Eliminar disparador" at bounding box center [685, 405] width 69 height 11
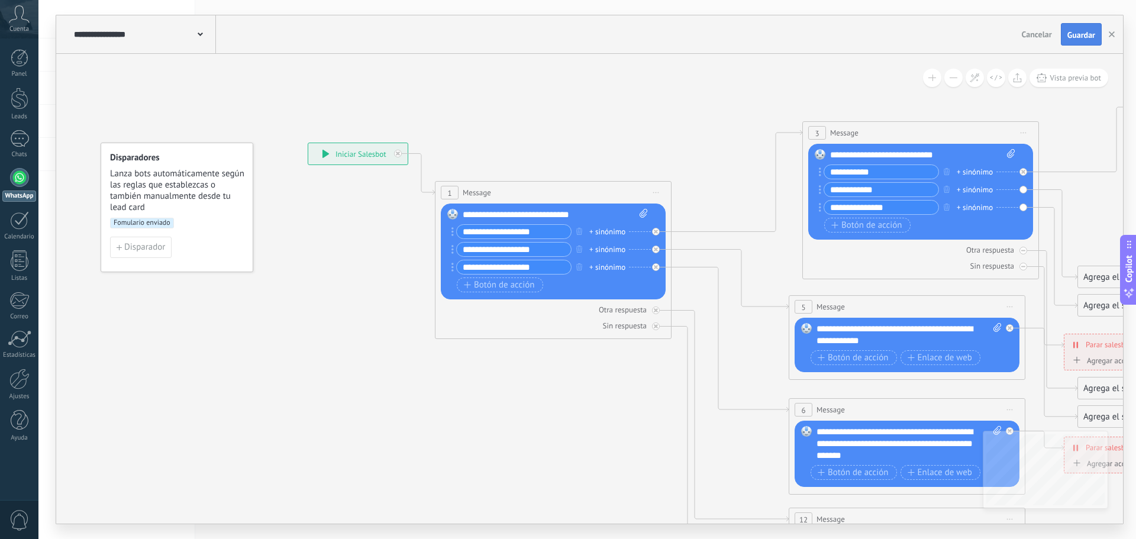
click at [1087, 35] on span "Guardar" at bounding box center [1081, 35] width 28 height 8
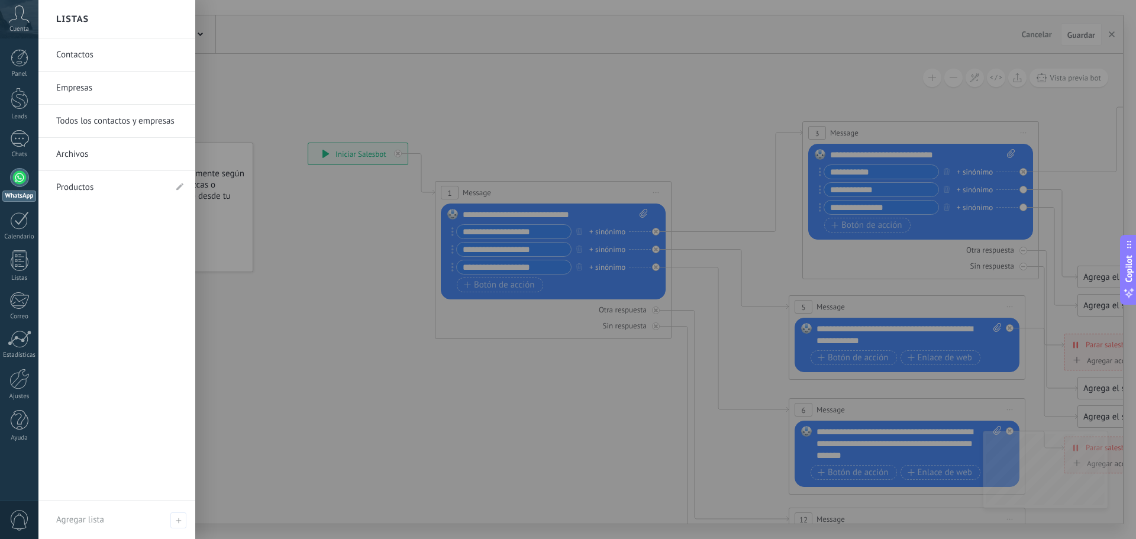
click at [21, 167] on div "Panel Leads Chats WhatsApp Clientes" at bounding box center [19, 251] width 38 height 405
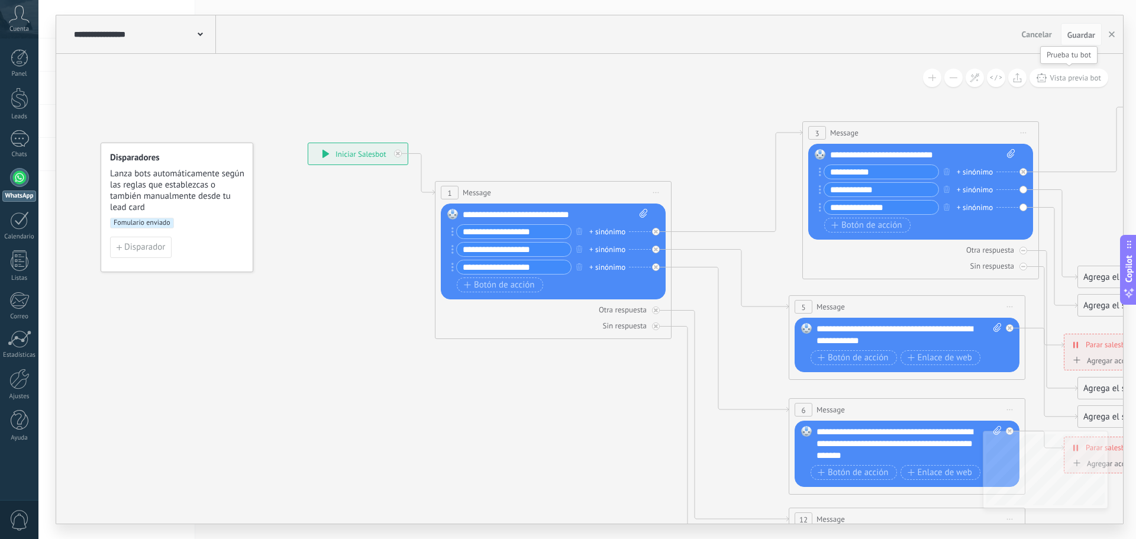
click at [1084, 75] on span "Vista previa bot" at bounding box center [1074, 78] width 51 height 10
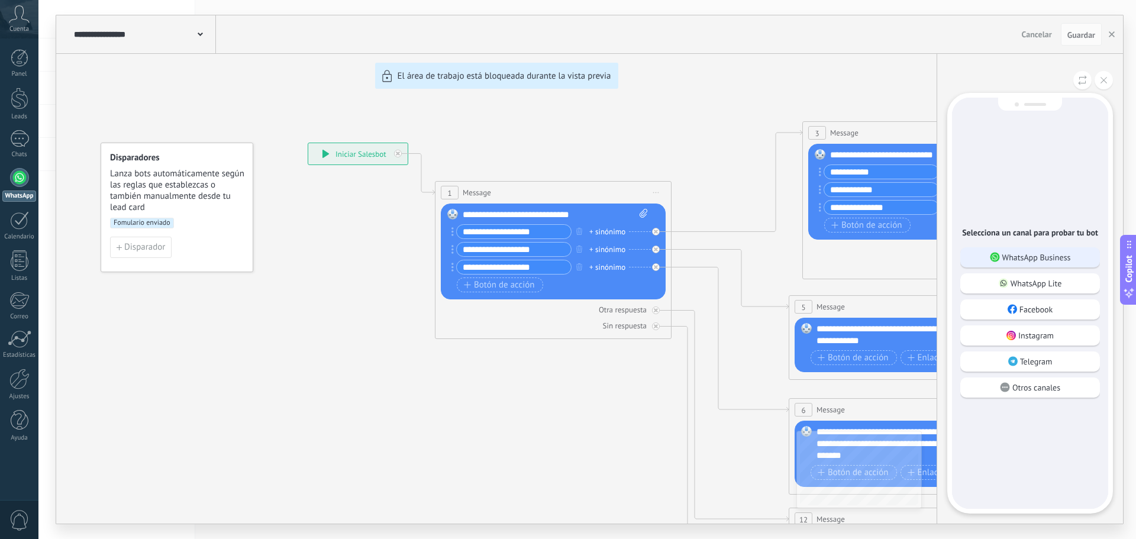
click at [1035, 259] on p "WhatsApp Business" at bounding box center [1036, 257] width 69 height 11
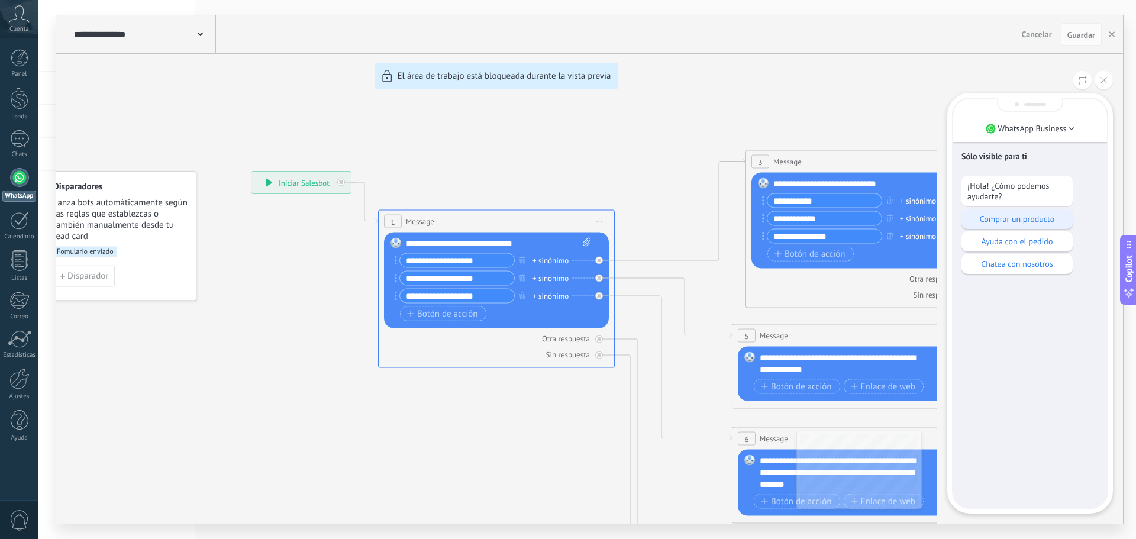
click at [1014, 222] on p "Comprar un producto" at bounding box center [1016, 219] width 99 height 11
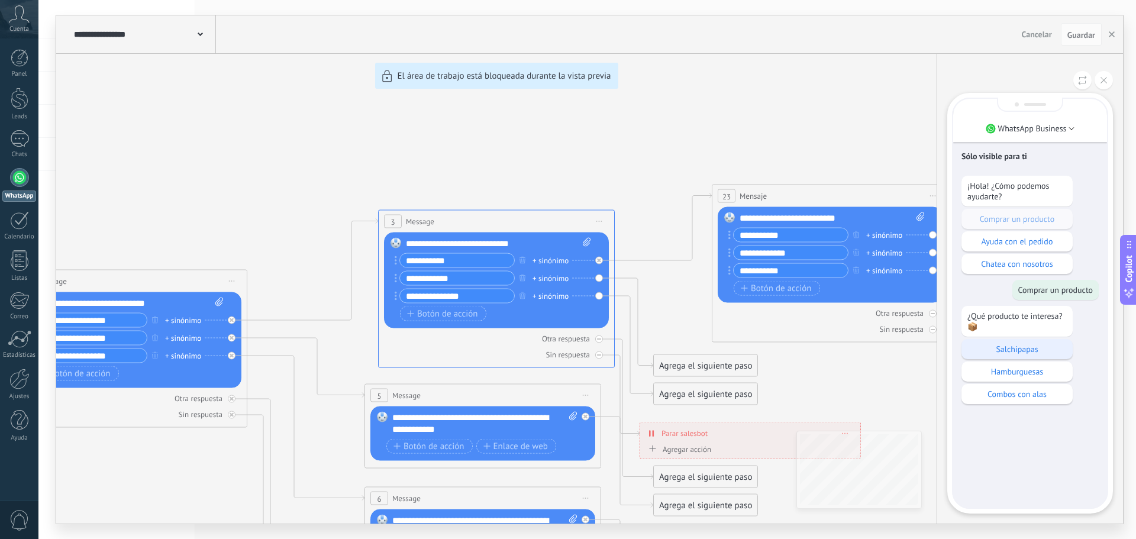
click at [1028, 353] on p "Salchipapas" at bounding box center [1016, 349] width 99 height 11
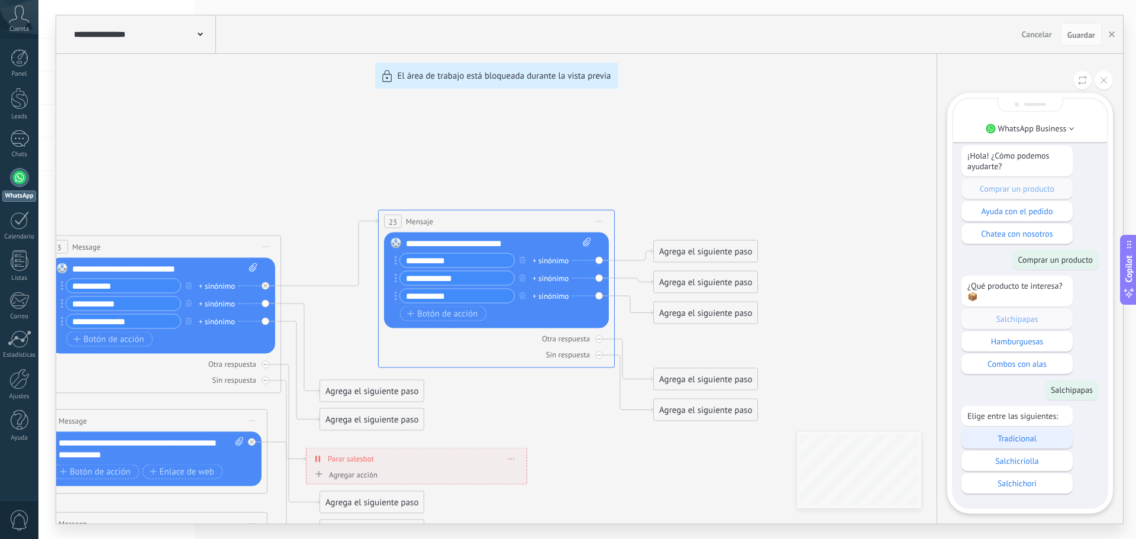
click at [1032, 441] on p "Tradicional" at bounding box center [1016, 438] width 99 height 11
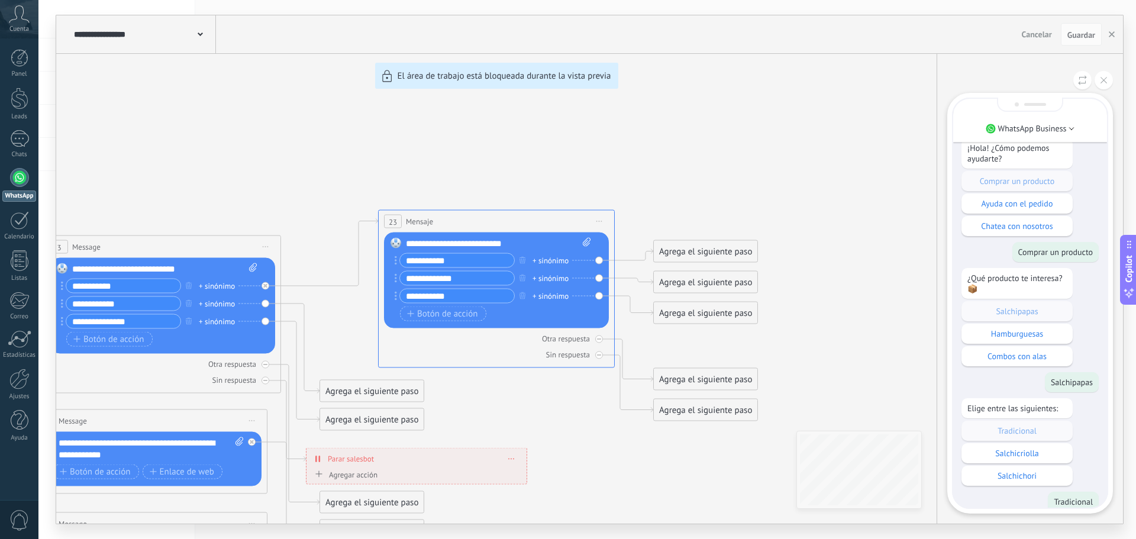
scroll to position [0, 0]
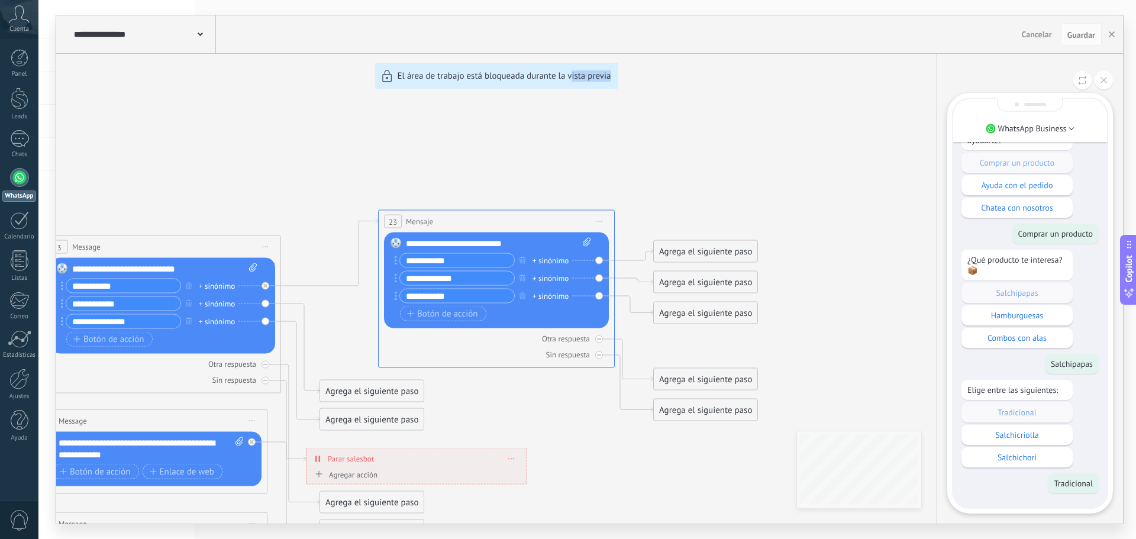
drag, startPoint x: 589, startPoint y: 384, endPoint x: 681, endPoint y: 257, distance: 157.1
click at [681, 257] on div "**********" at bounding box center [589, 269] width 1067 height 508
click at [654, 151] on div "**********" at bounding box center [589, 269] width 1067 height 508
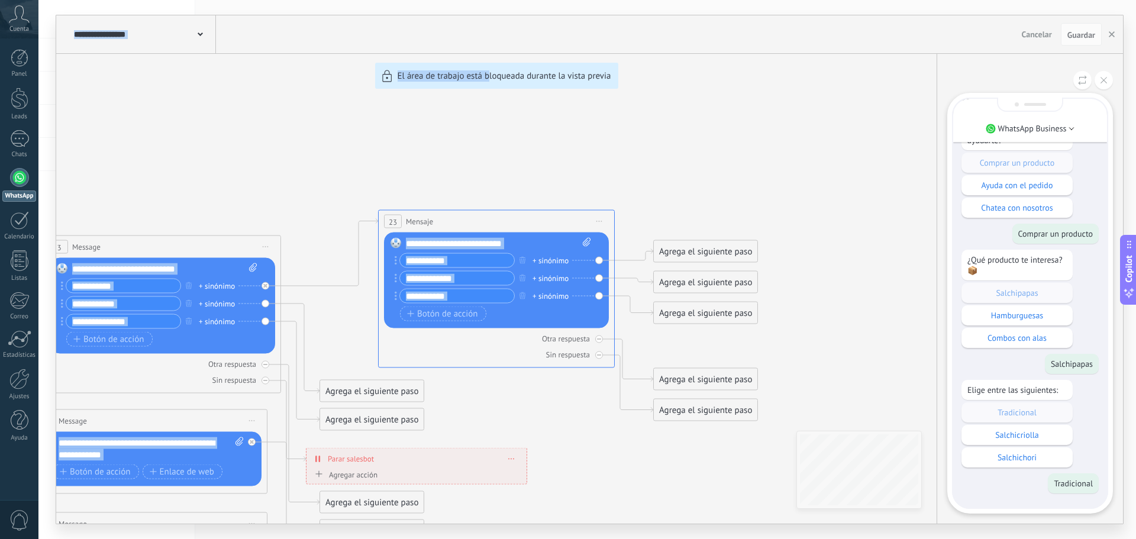
drag, startPoint x: 487, startPoint y: 165, endPoint x: 773, endPoint y: 35, distance: 313.2
click at [773, 0] on html ".abccls-1,.abccls-2{fill-rule:evenodd}.abccls-2{fill:#fff} .abfcls-1{fill:none}…" at bounding box center [568, 269] width 1136 height 539
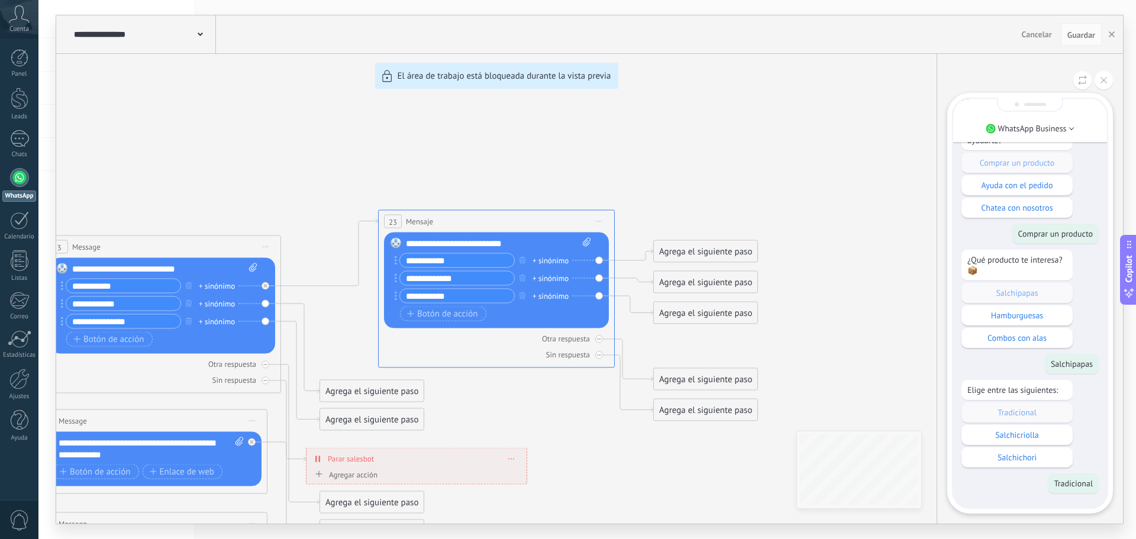
click at [611, 459] on div "**********" at bounding box center [589, 269] width 1067 height 508
drag, startPoint x: 528, startPoint y: 446, endPoint x: 760, endPoint y: 242, distance: 308.9
click at [702, 296] on div "**********" at bounding box center [589, 269] width 1067 height 508
click at [1104, 84] on button at bounding box center [1103, 80] width 18 height 18
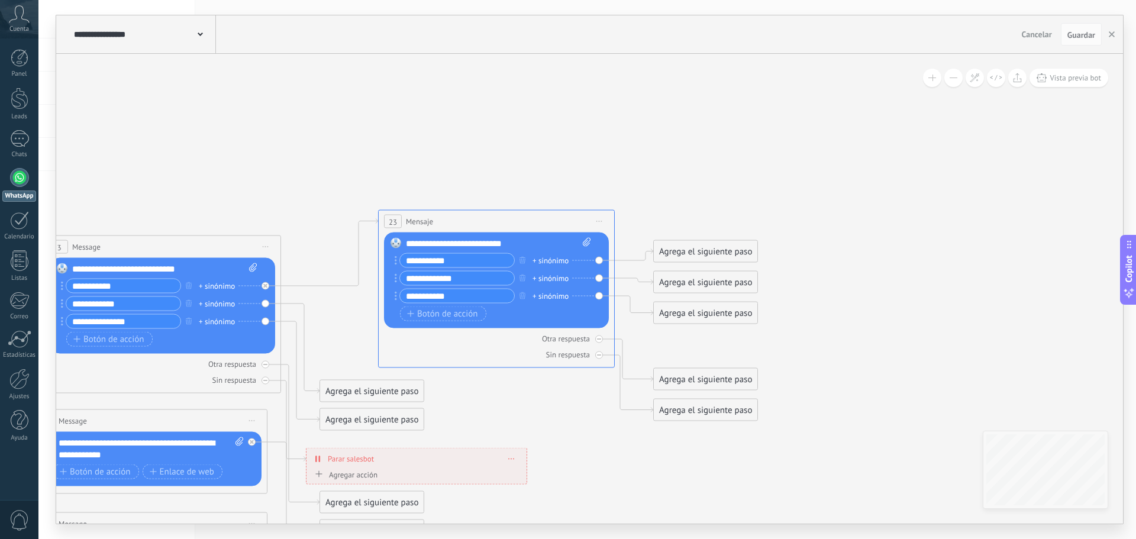
drag, startPoint x: 680, startPoint y: 193, endPoint x: 788, endPoint y: 127, distance: 126.1
click at [847, 56] on div "**********" at bounding box center [589, 269] width 1067 height 508
click at [465, 499] on icon at bounding box center [176, 528] width 1844 height 1229
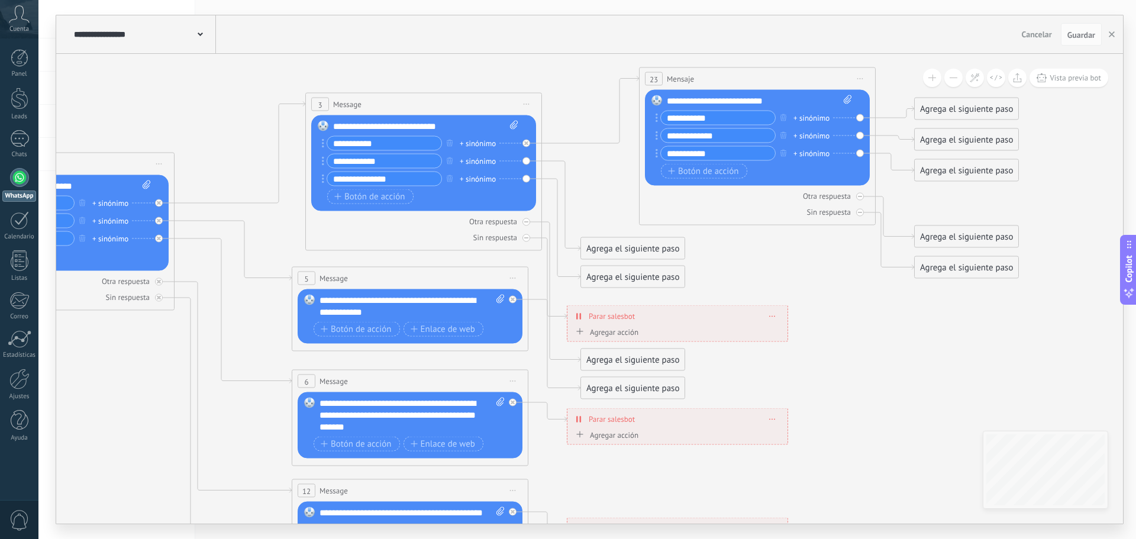
drag, startPoint x: 473, startPoint y: 494, endPoint x: 722, endPoint y: 354, distance: 286.3
click at [722, 354] on icon at bounding box center [437, 386] width 1844 height 1229
